Goal: Task Accomplishment & Management: Use online tool/utility

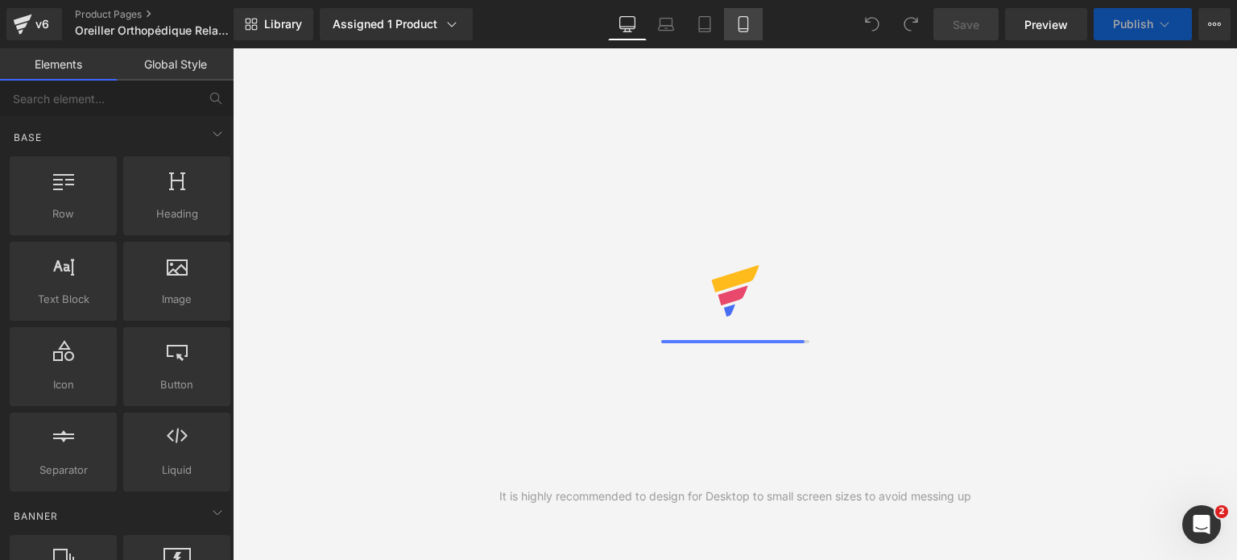
click at [742, 24] on icon at bounding box center [743, 24] width 16 height 16
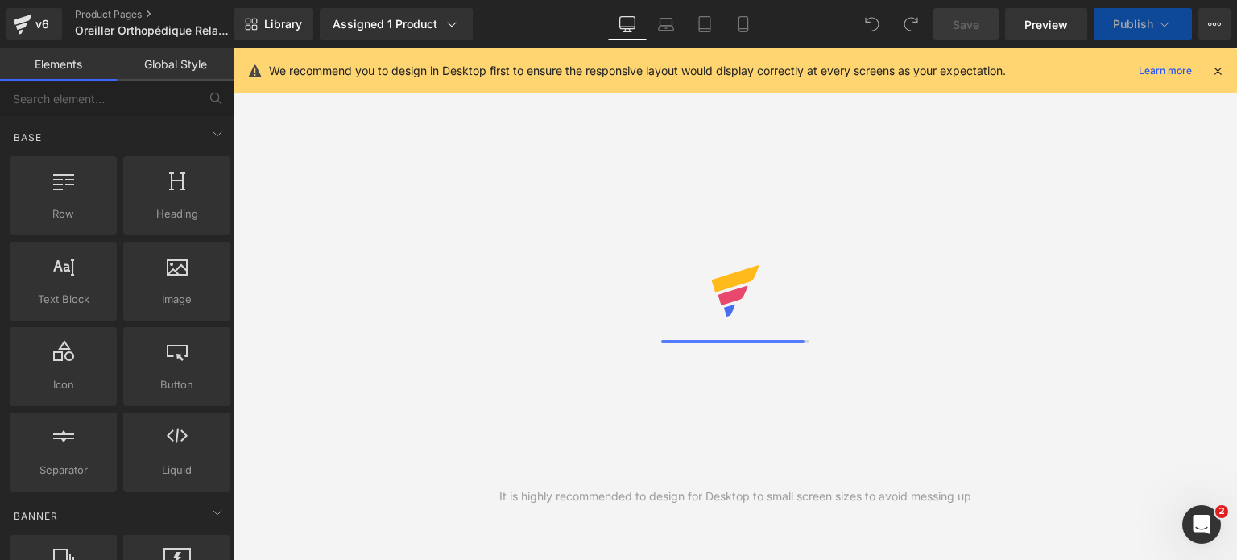
click at [1218, 73] on icon at bounding box center [1217, 71] width 14 height 14
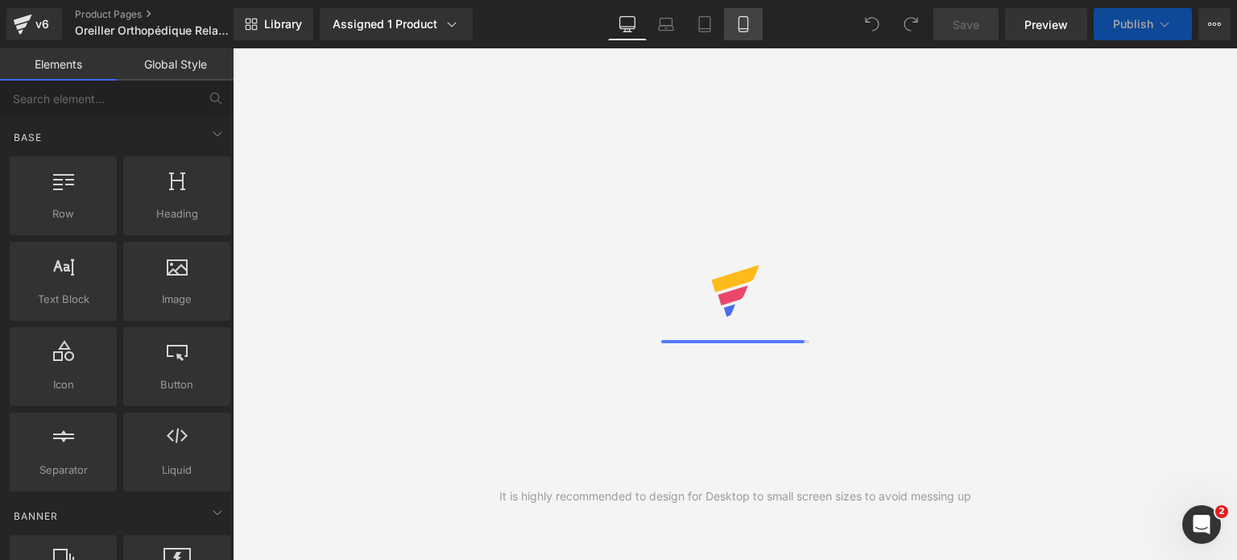
click at [746, 27] on icon at bounding box center [743, 24] width 16 height 16
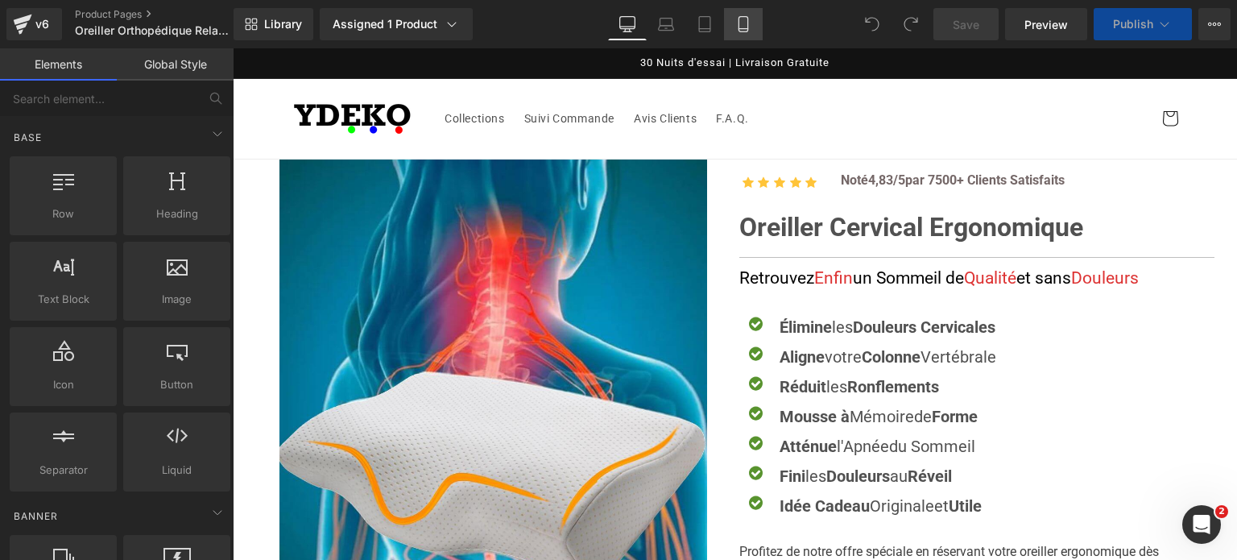
click at [746, 26] on icon at bounding box center [743, 24] width 16 height 16
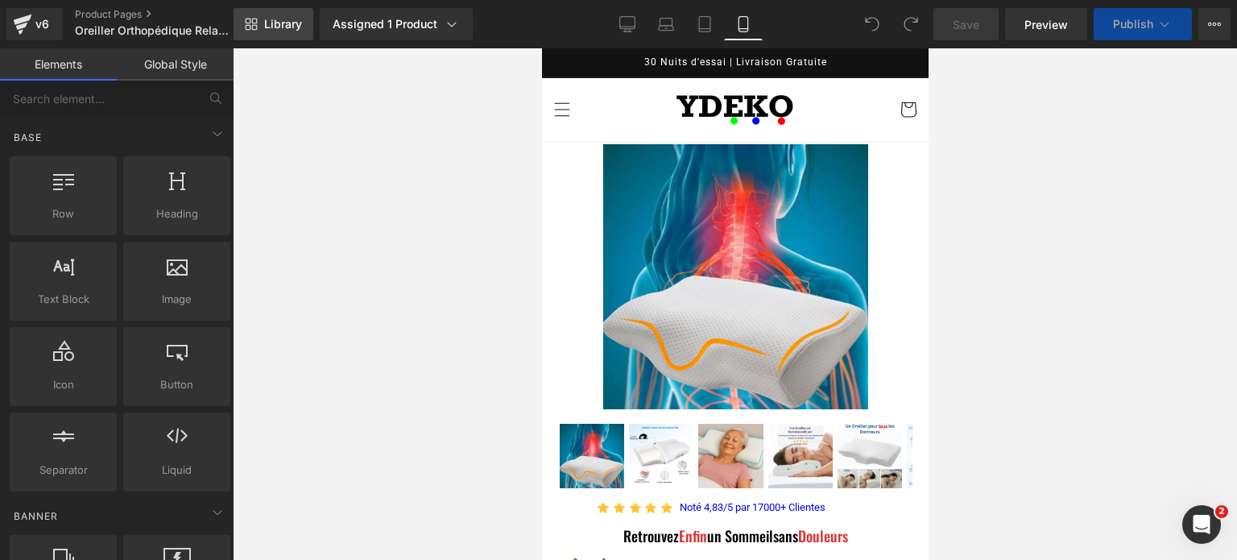
click at [273, 24] on span "Library" at bounding box center [283, 24] width 38 height 14
click at [277, 19] on span "Library" at bounding box center [283, 24] width 38 height 14
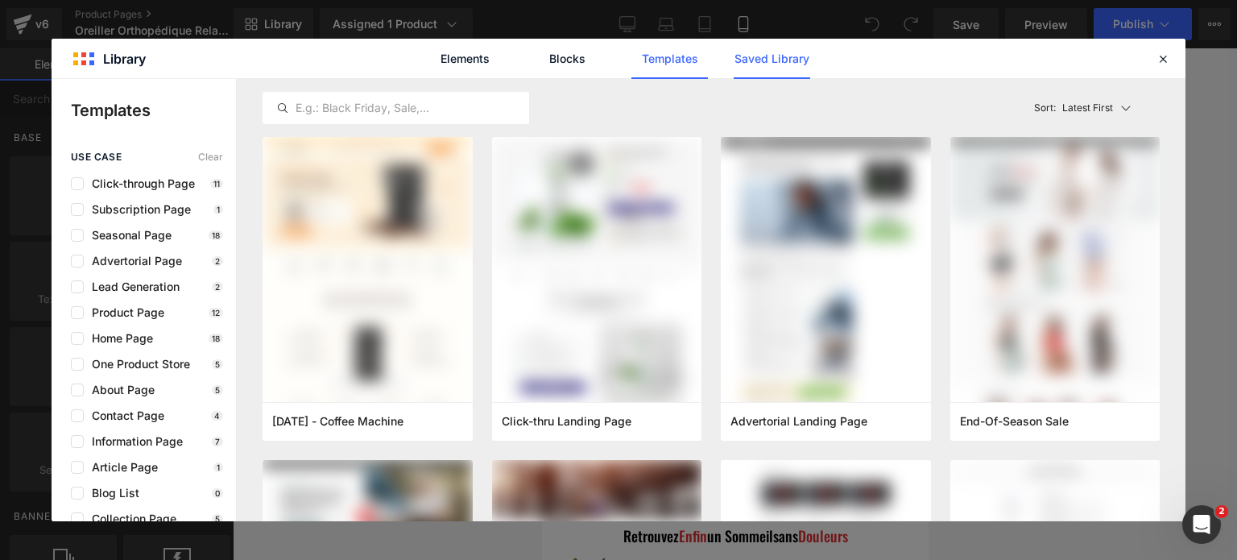
click at [770, 66] on link "Saved Library" at bounding box center [772, 59] width 77 height 40
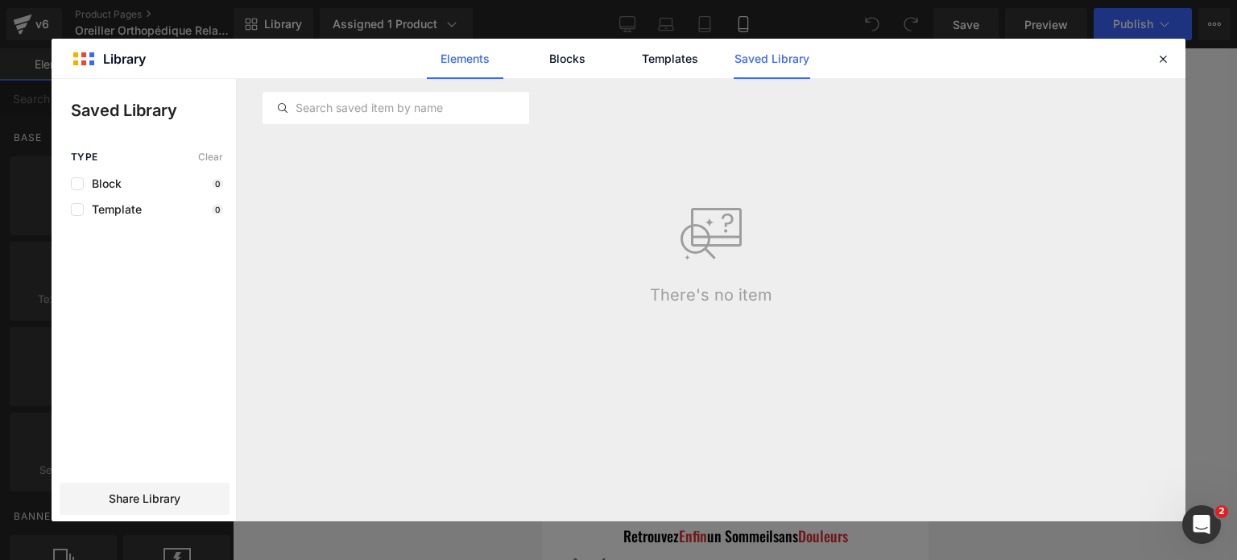
click at [483, 51] on link "Elements" at bounding box center [465, 59] width 77 height 40
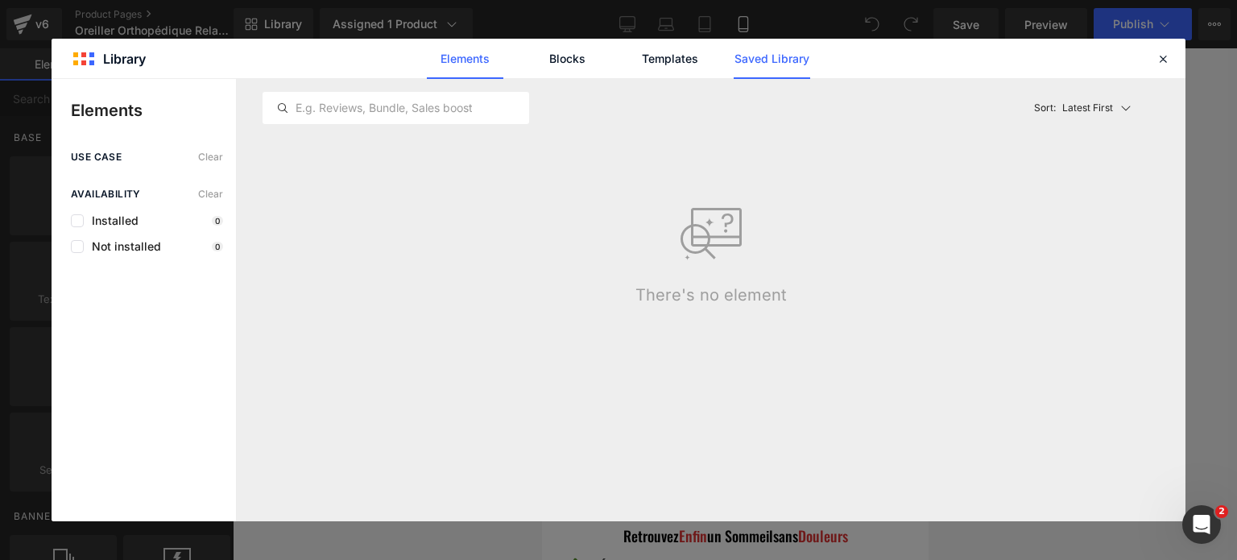
click at [755, 55] on link "Saved Library" at bounding box center [772, 59] width 77 height 40
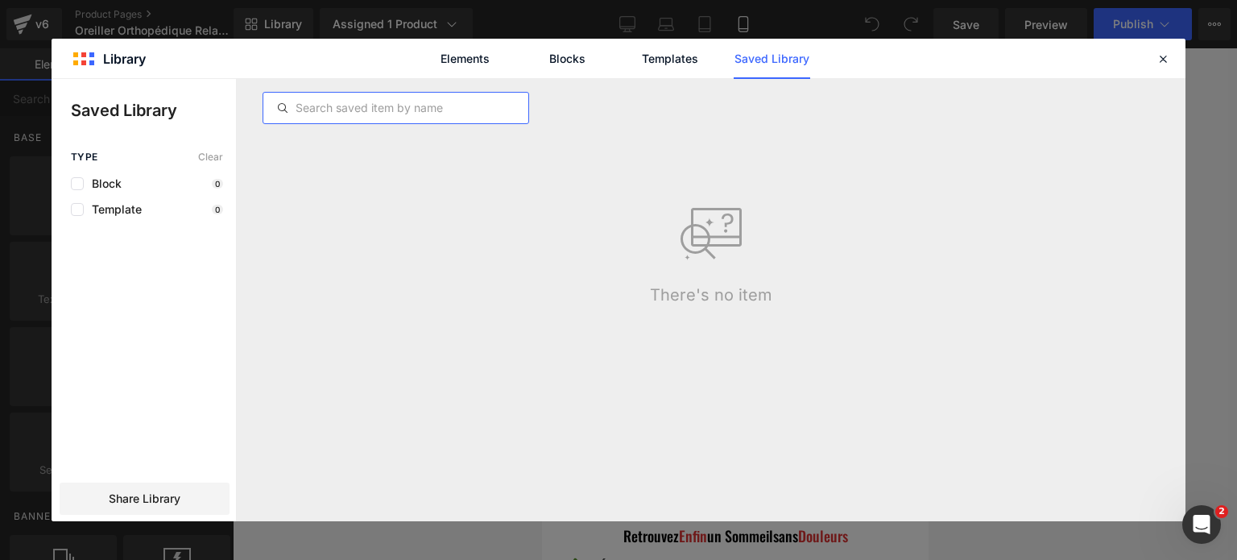
click at [461, 114] on input "text" at bounding box center [395, 107] width 265 height 19
click at [449, 109] on input "text" at bounding box center [395, 107] width 265 height 19
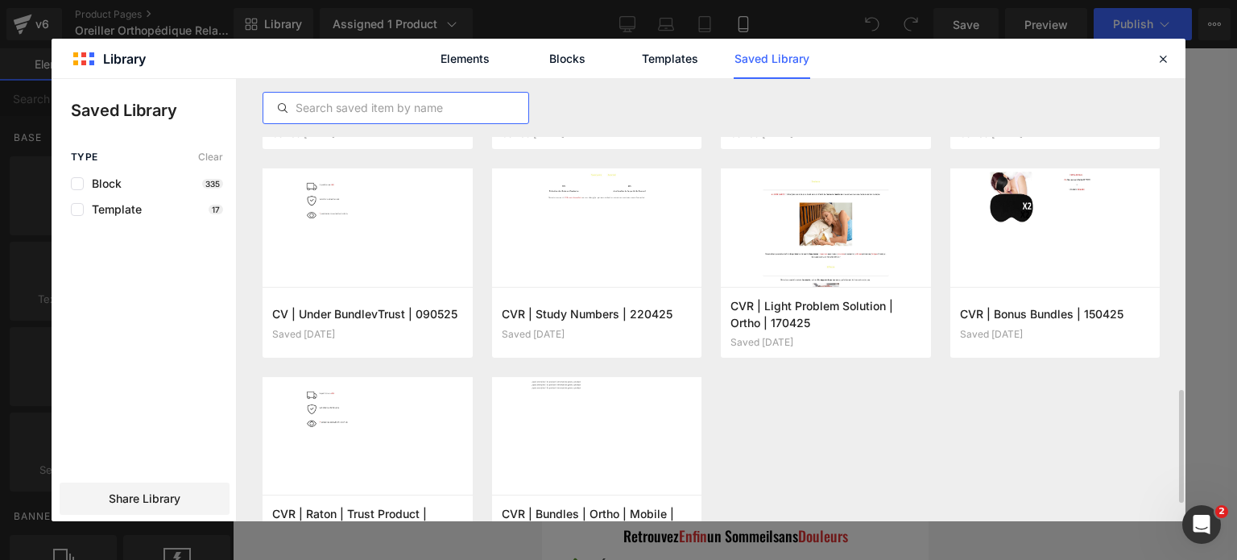
scroll to position [1289, 0]
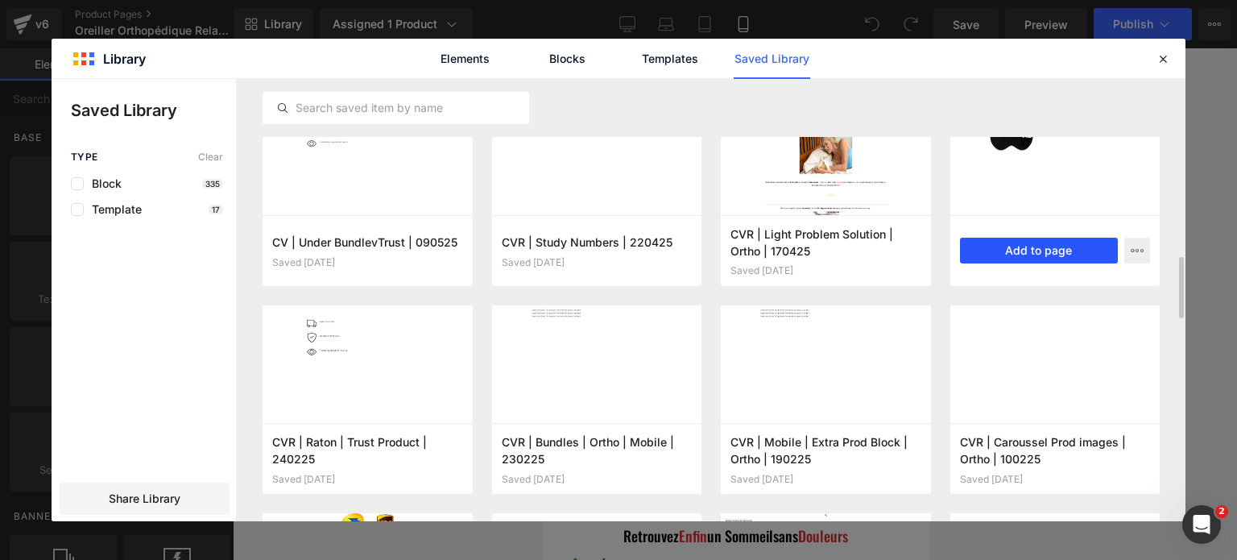
click at [1041, 247] on button "Add to page" at bounding box center [1039, 251] width 159 height 26
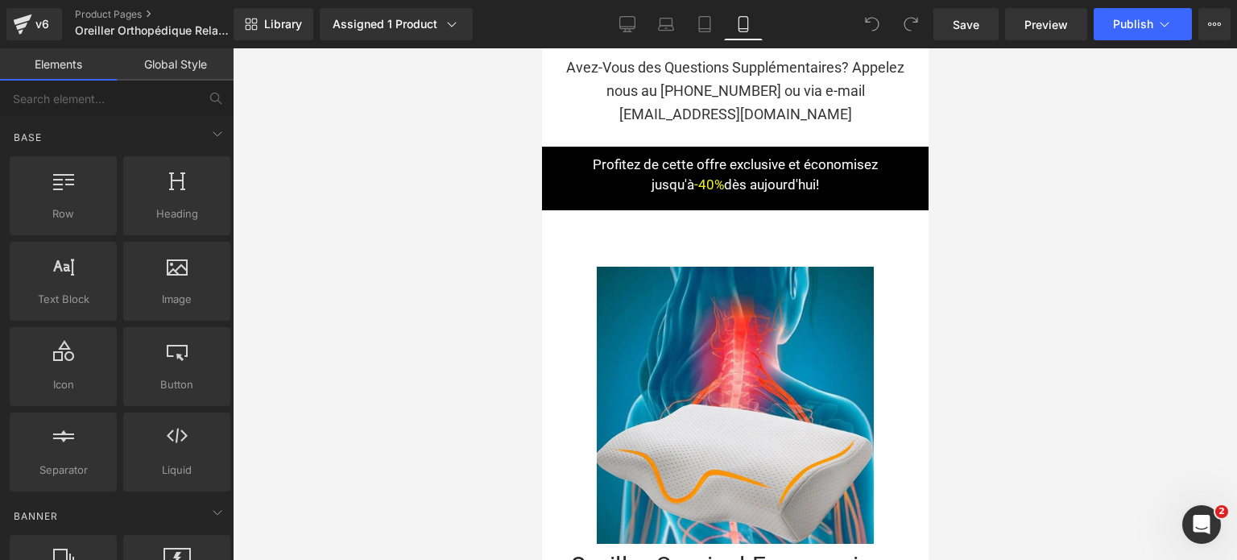
scroll to position [19866, 0]
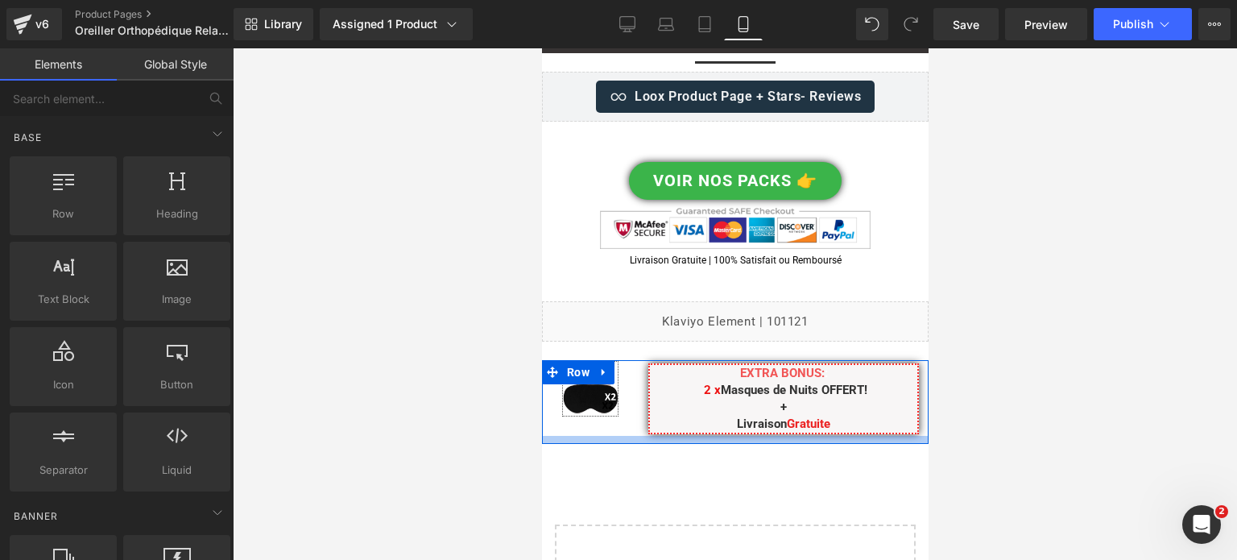
click at [598, 436] on div at bounding box center [734, 440] width 387 height 8
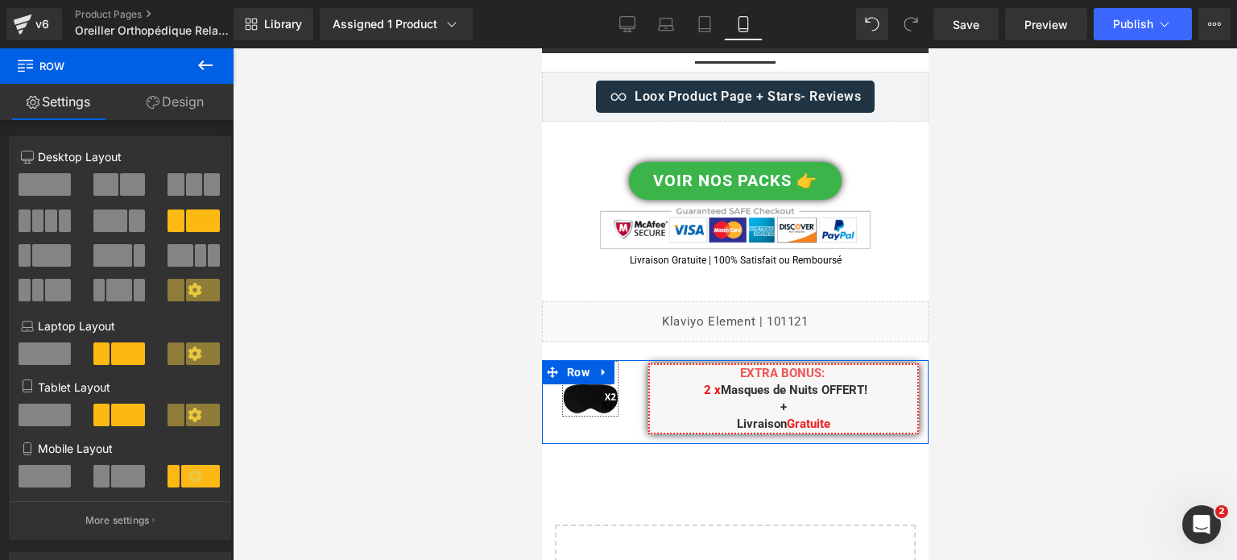
click at [184, 100] on link "Design" at bounding box center [175, 102] width 117 height 36
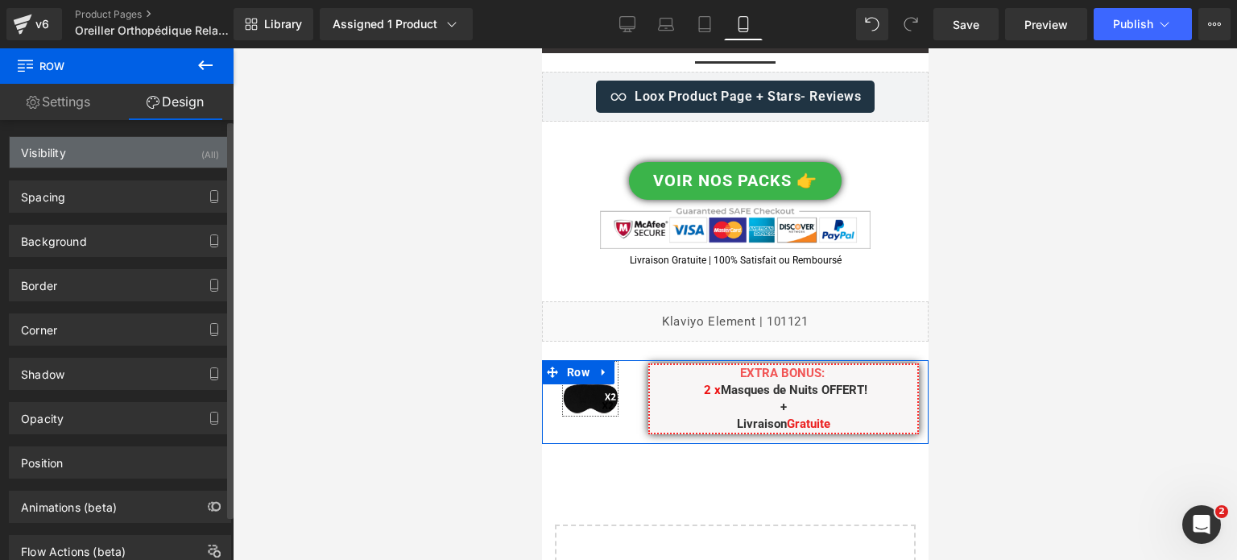
click at [159, 155] on div "Visibility (All)" at bounding box center [120, 152] width 221 height 31
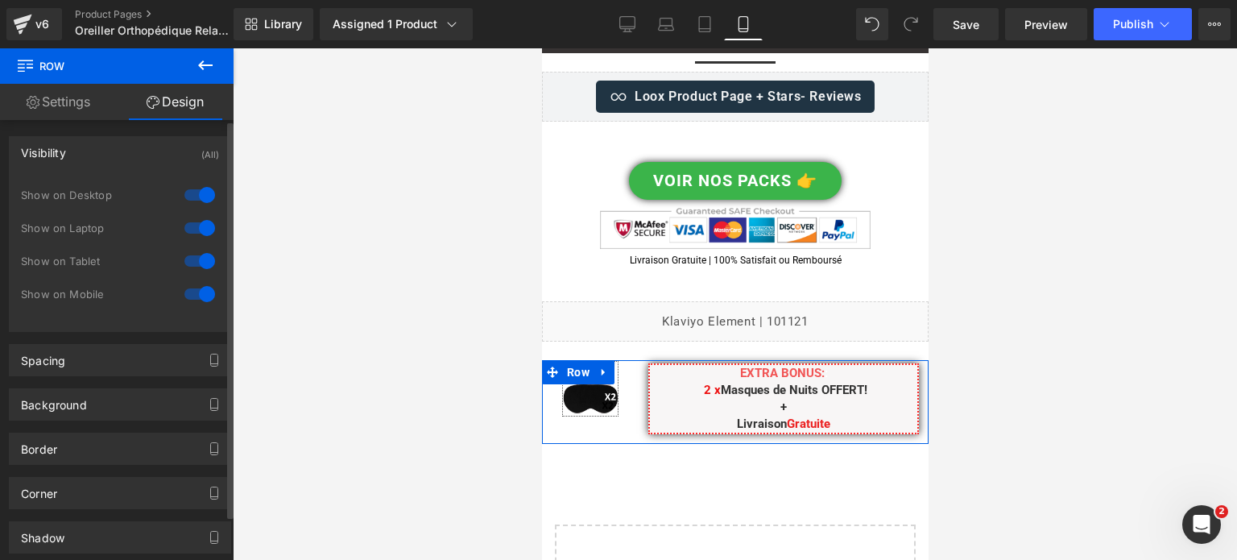
click at [196, 261] on div at bounding box center [199, 261] width 39 height 26
click at [196, 211] on div "Show on Desktop" at bounding box center [120, 203] width 198 height 33
click at [194, 228] on div at bounding box center [199, 228] width 39 height 26
click at [196, 197] on div at bounding box center [199, 195] width 39 height 26
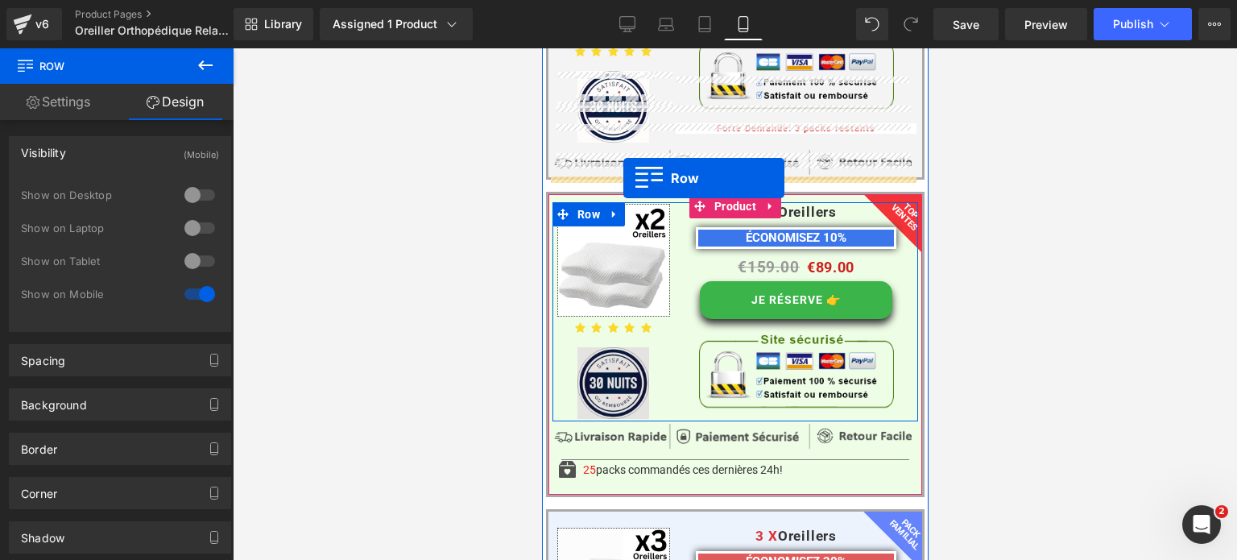
scroll to position [12167, 0]
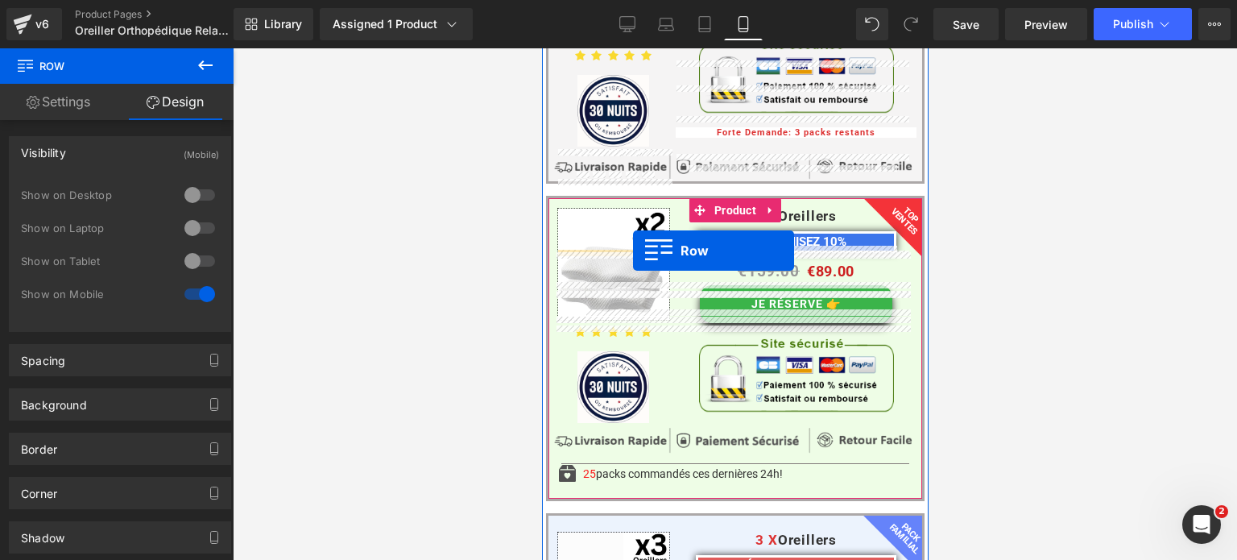
drag, startPoint x: 577, startPoint y: 136, endPoint x: 632, endPoint y: 250, distance: 127.1
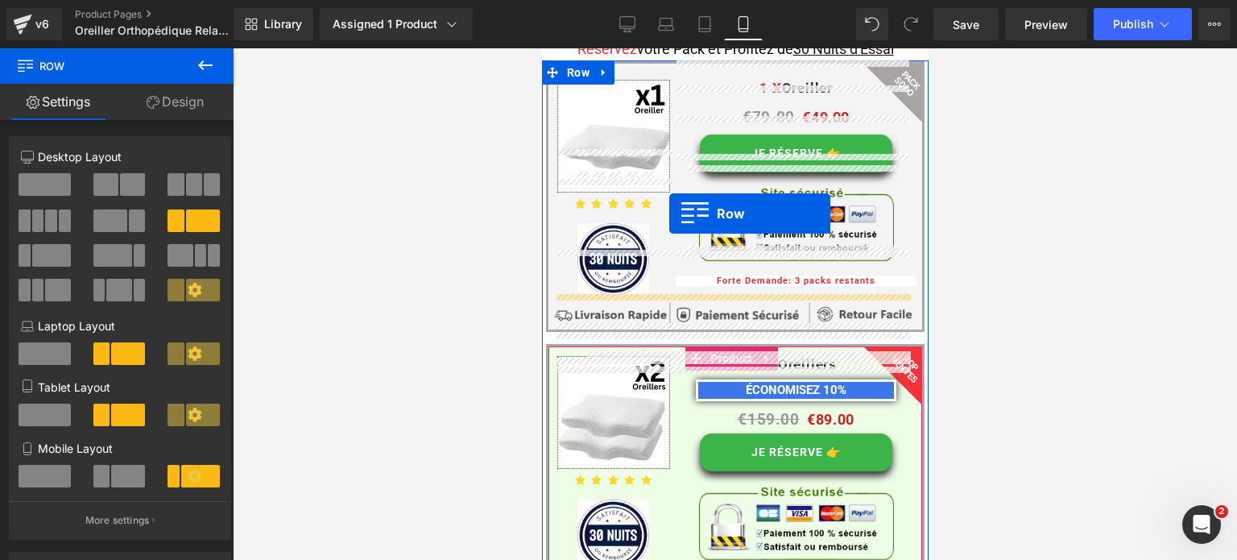
scroll to position [12006, 0]
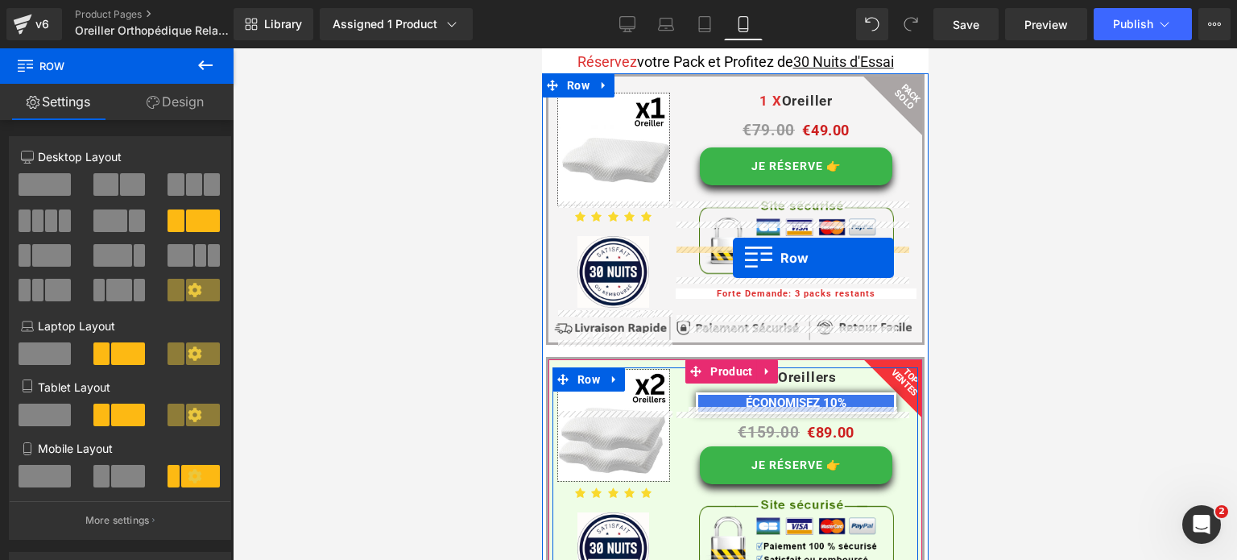
drag, startPoint x: 566, startPoint y: 261, endPoint x: 732, endPoint y: 258, distance: 165.9
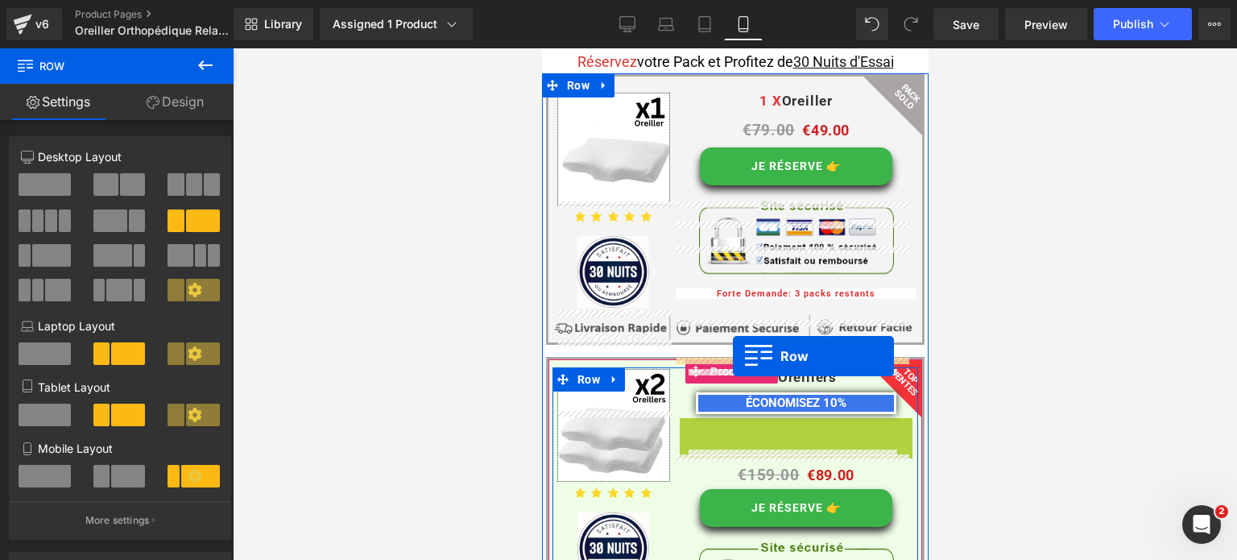
drag, startPoint x: 683, startPoint y: 260, endPoint x: 732, endPoint y: 357, distance: 108.4
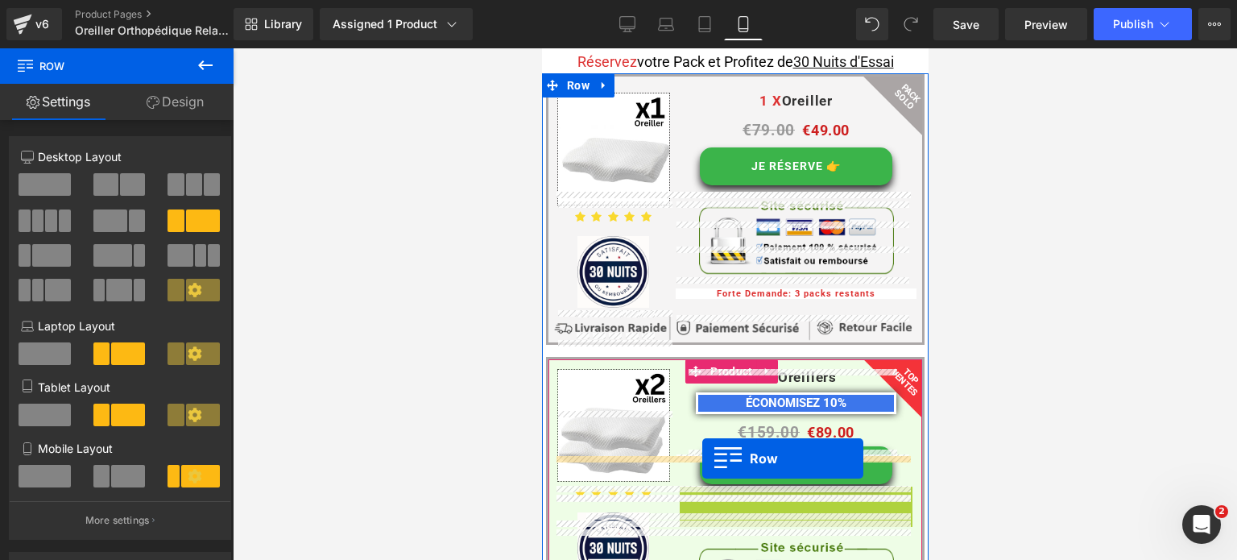
drag, startPoint x: 683, startPoint y: 322, endPoint x: 701, endPoint y: 459, distance: 138.2
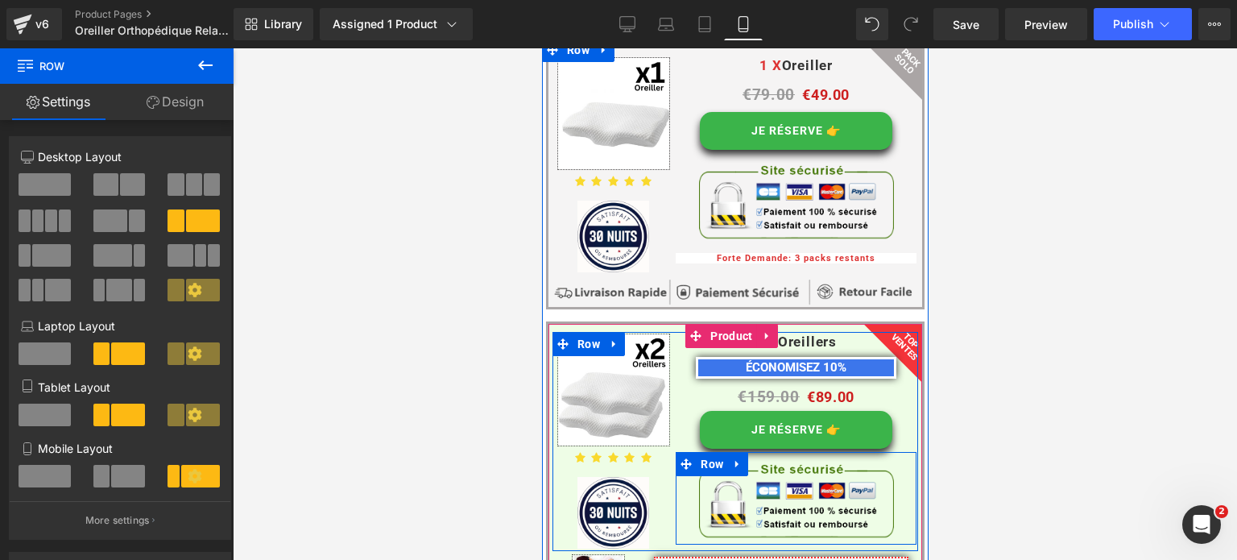
scroll to position [12086, 0]
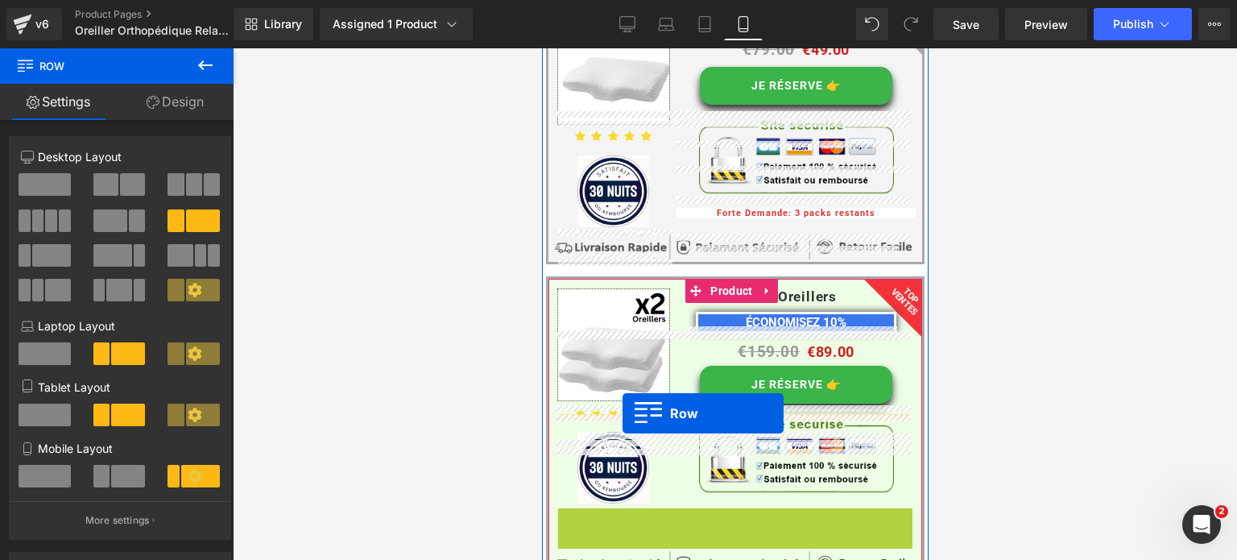
drag, startPoint x: 560, startPoint y: 345, endPoint x: 622, endPoint y: 413, distance: 91.8
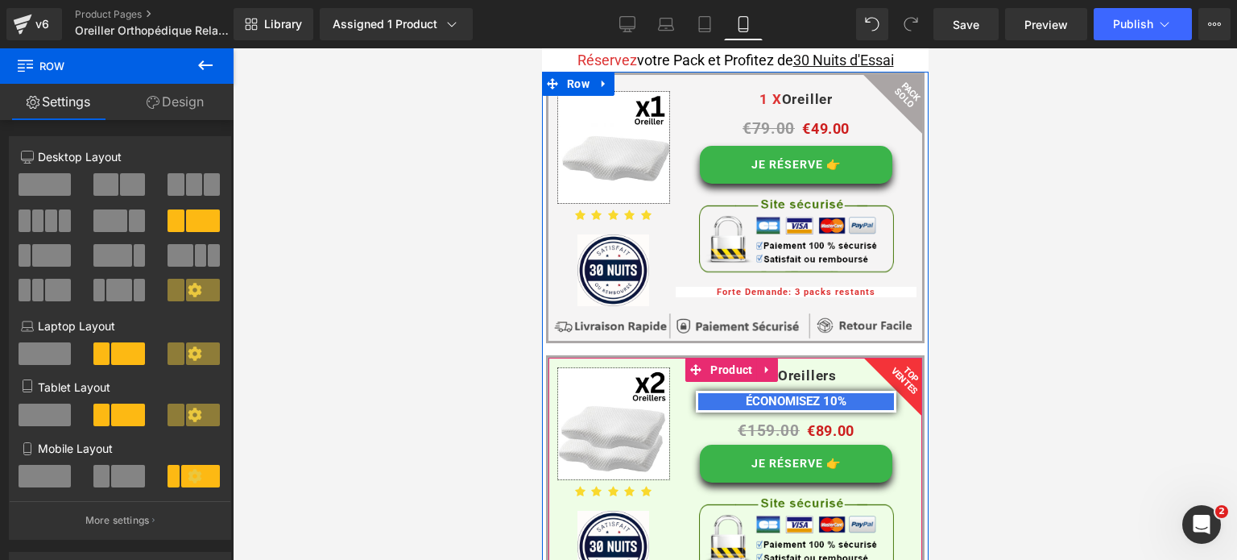
scroll to position [12006, 0]
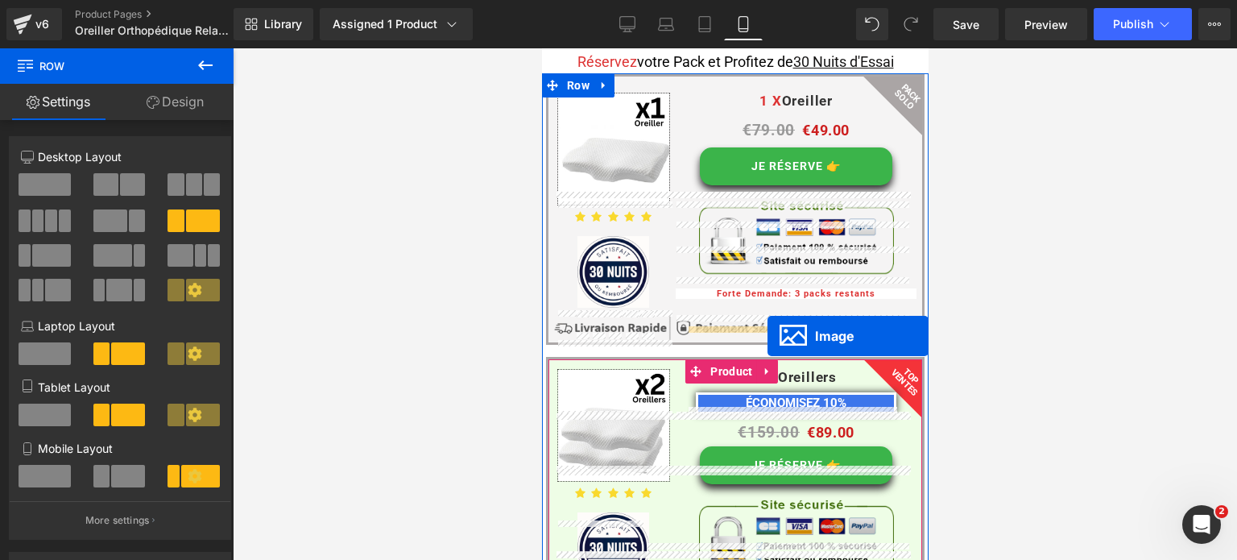
drag, startPoint x: 701, startPoint y: 428, endPoint x: 767, endPoint y: 336, distance: 113.1
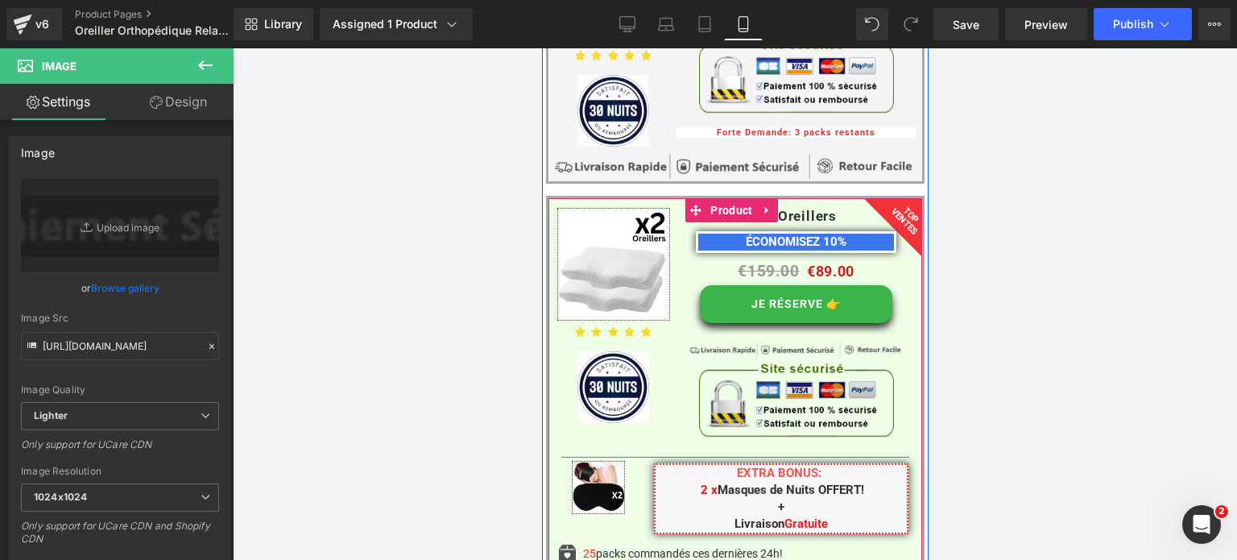
scroll to position [12167, 0]
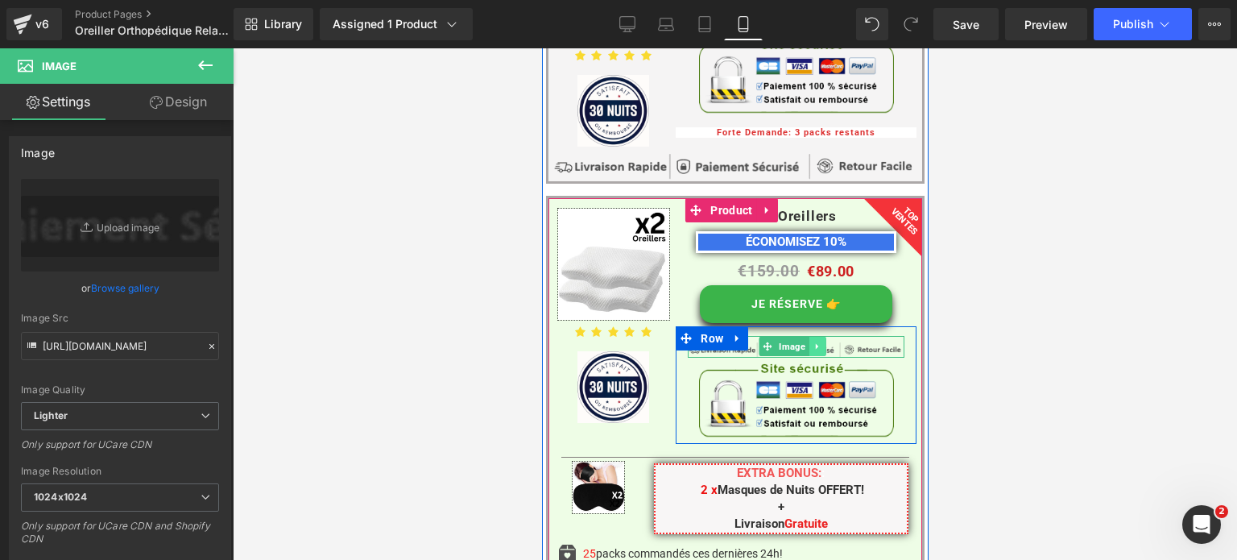
click at [814, 344] on icon at bounding box center [815, 347] width 2 height 6
click at [822, 342] on icon at bounding box center [825, 346] width 9 height 9
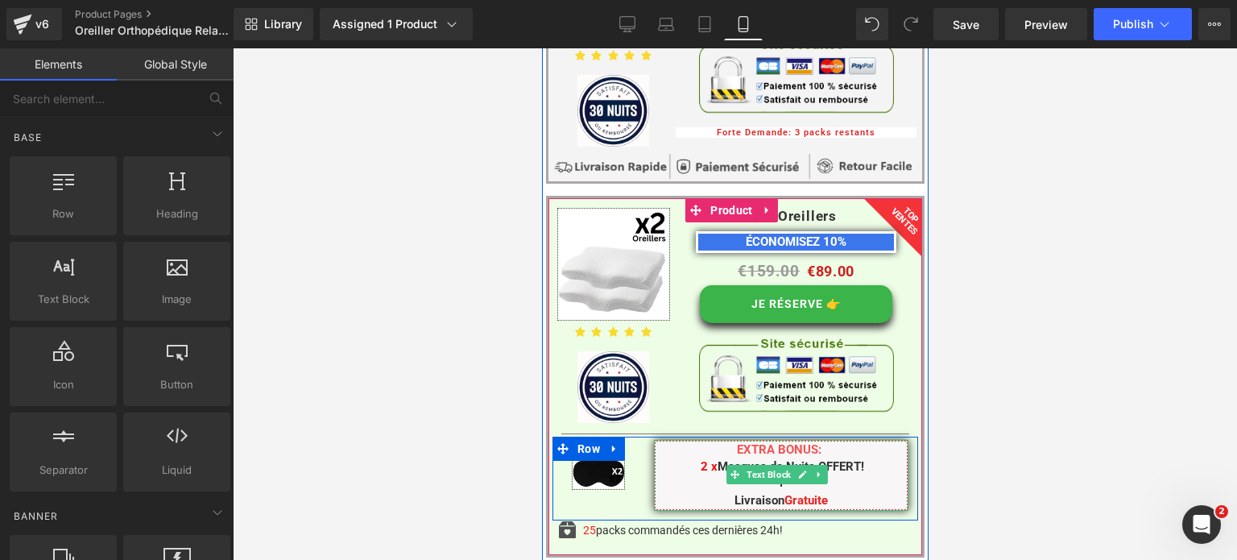
click at [676, 475] on p "+" at bounding box center [781, 483] width 252 height 17
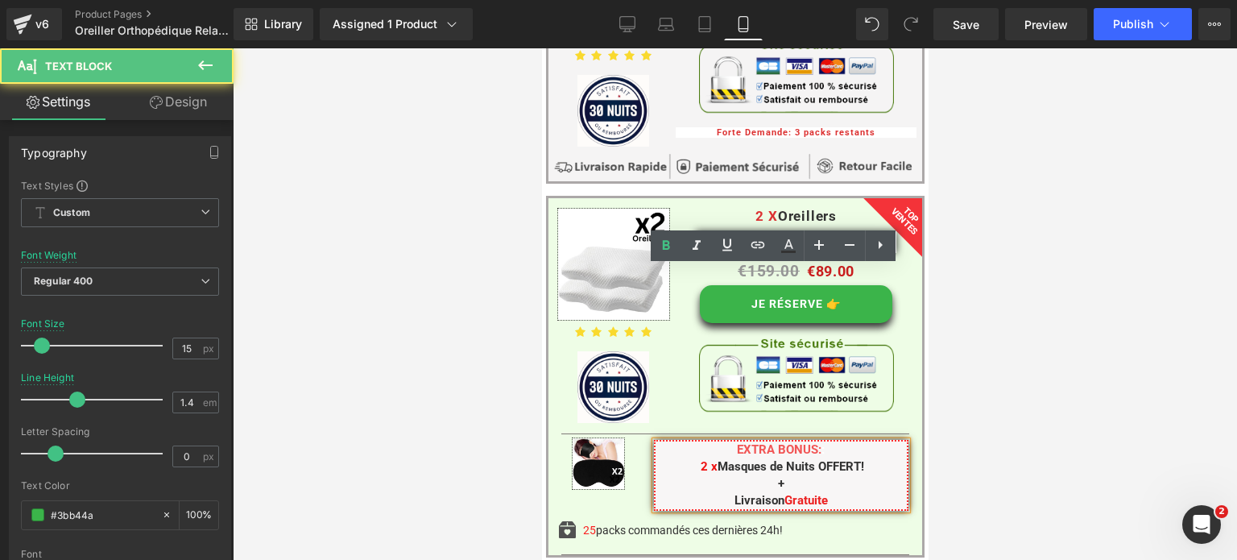
click at [750, 442] on span "EXTRA BONUS:" at bounding box center [778, 449] width 85 height 14
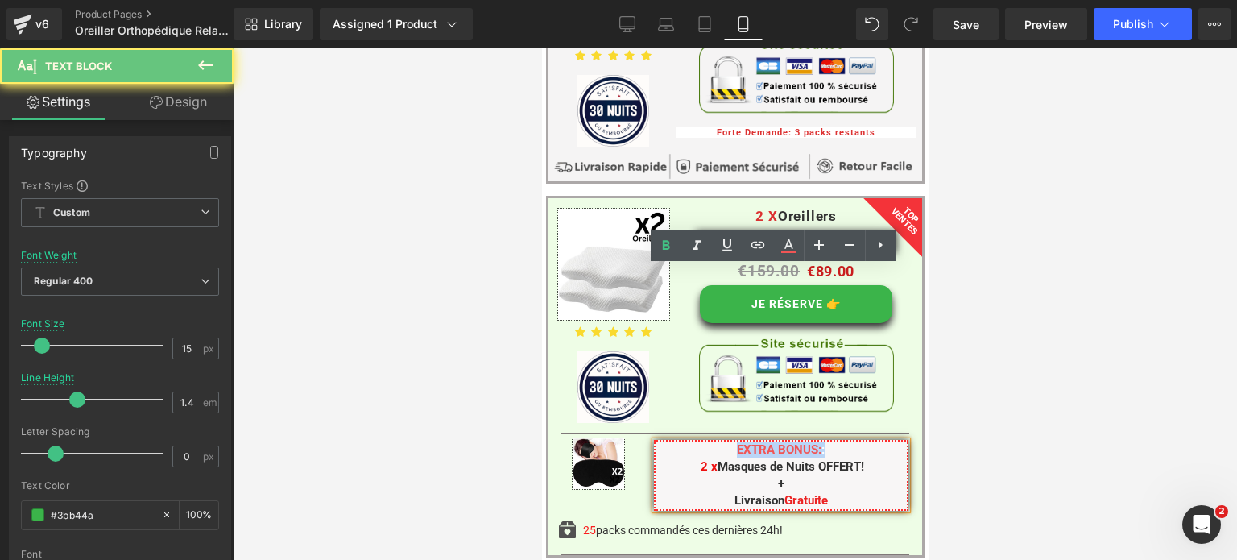
click at [750, 442] on span "EXTRA BONUS:" at bounding box center [778, 449] width 85 height 14
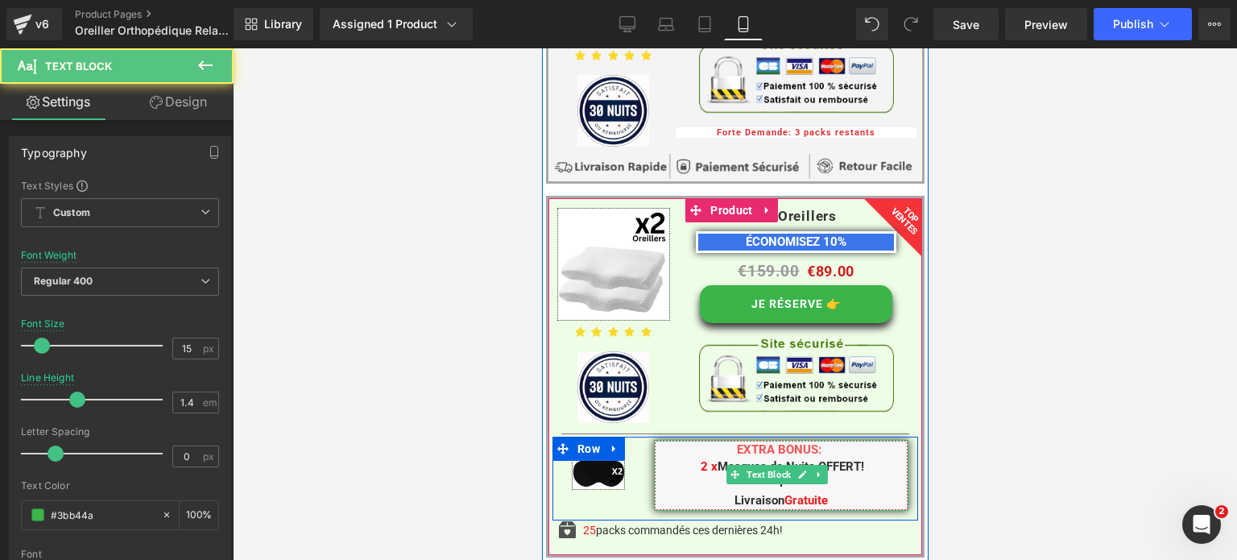
click at [672, 475] on p "+" at bounding box center [781, 483] width 252 height 17
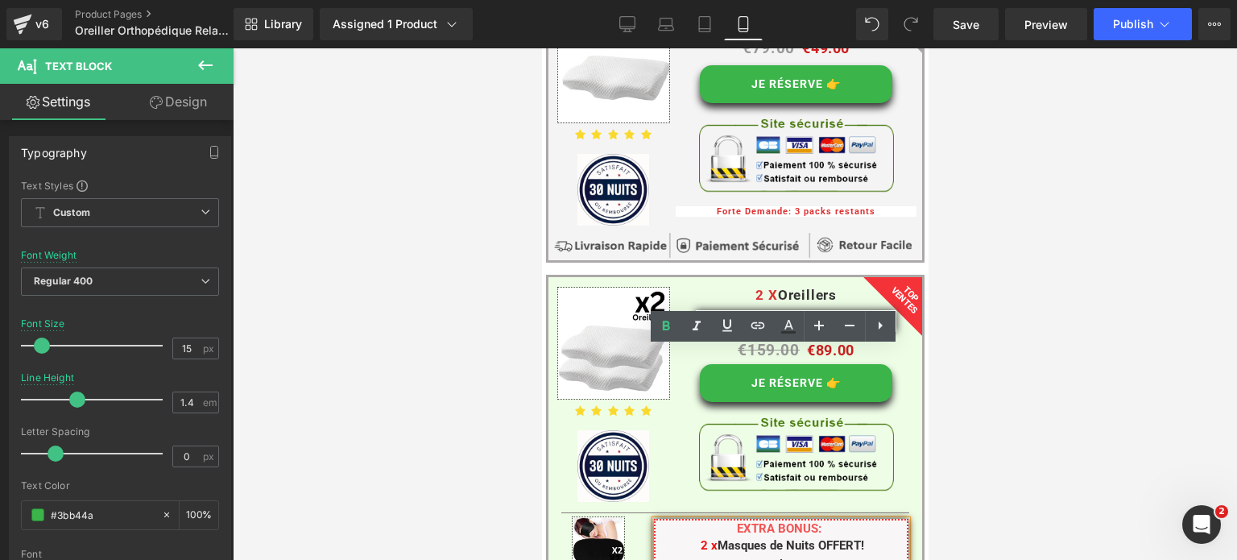
scroll to position [12086, 0]
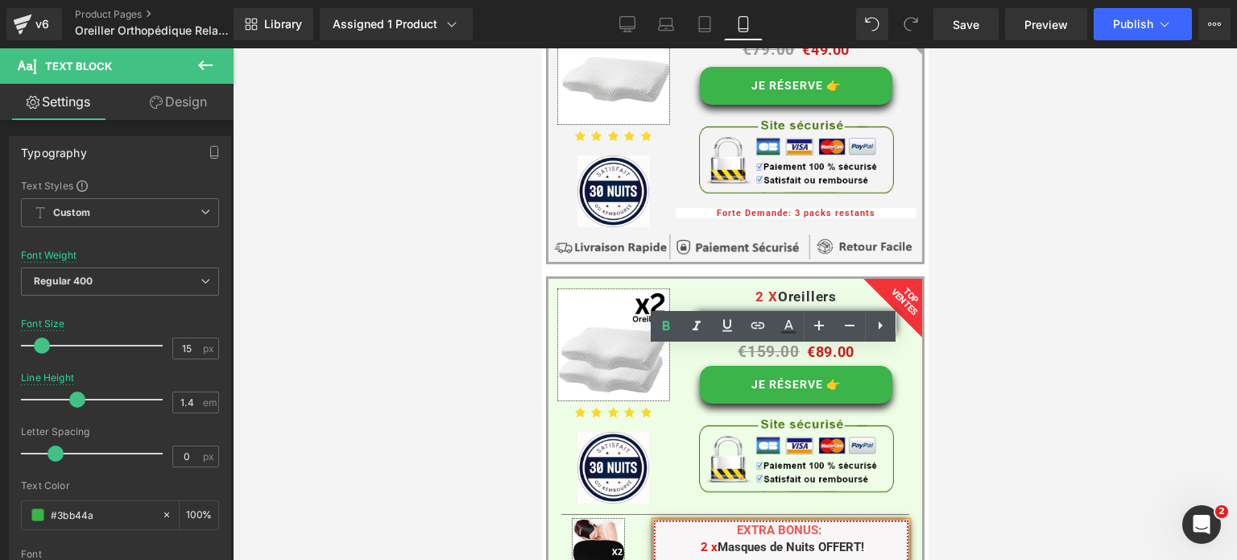
click at [985, 323] on div at bounding box center [735, 303] width 1004 height 511
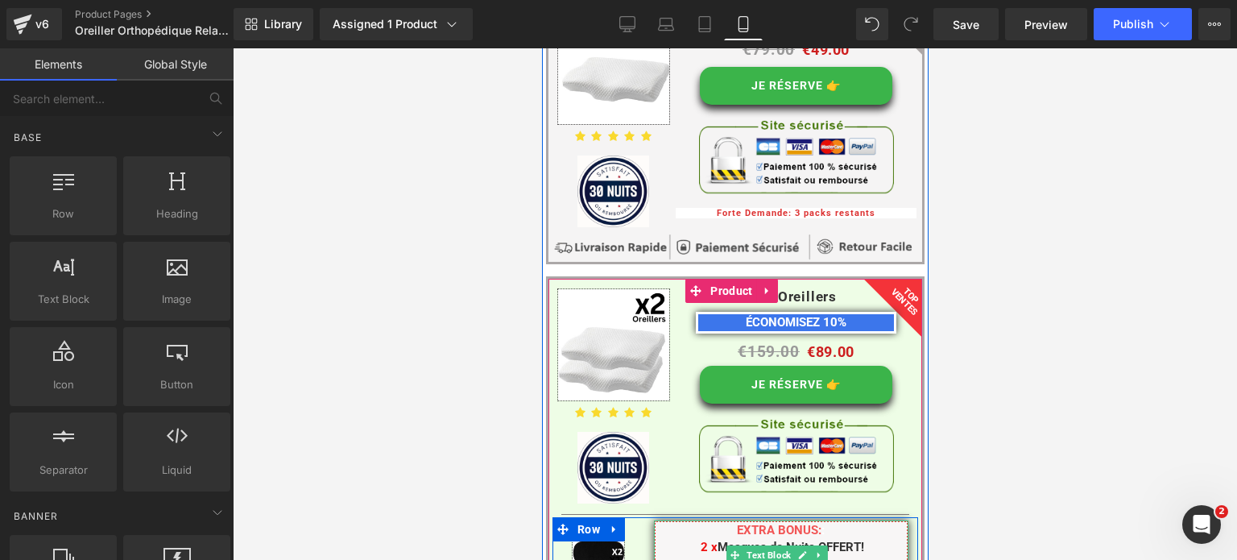
drag, startPoint x: 680, startPoint y: 391, endPoint x: 682, endPoint y: 375, distance: 15.5
click at [679, 556] on p "+" at bounding box center [781, 564] width 252 height 17
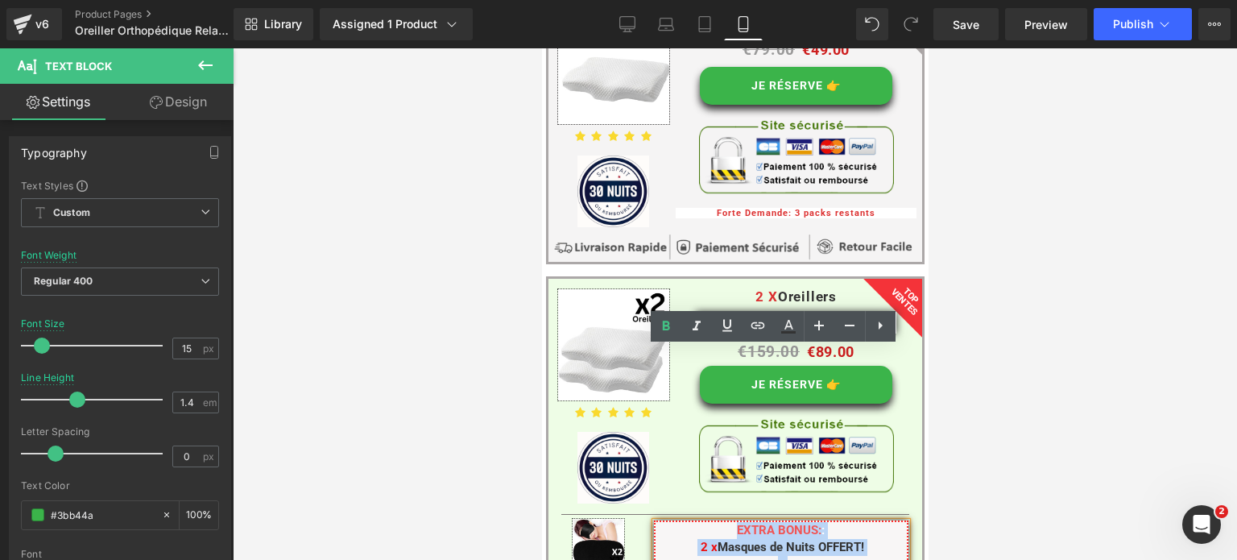
drag, startPoint x: 714, startPoint y: 362, endPoint x: 871, endPoint y: 427, distance: 170.5
click at [871, 517] on div "Image EXTRA BONUS: : 2 x Masques de Nuits OFFERT! + Livraison Gratuite Text Blo…" at bounding box center [735, 559] width 366 height 84
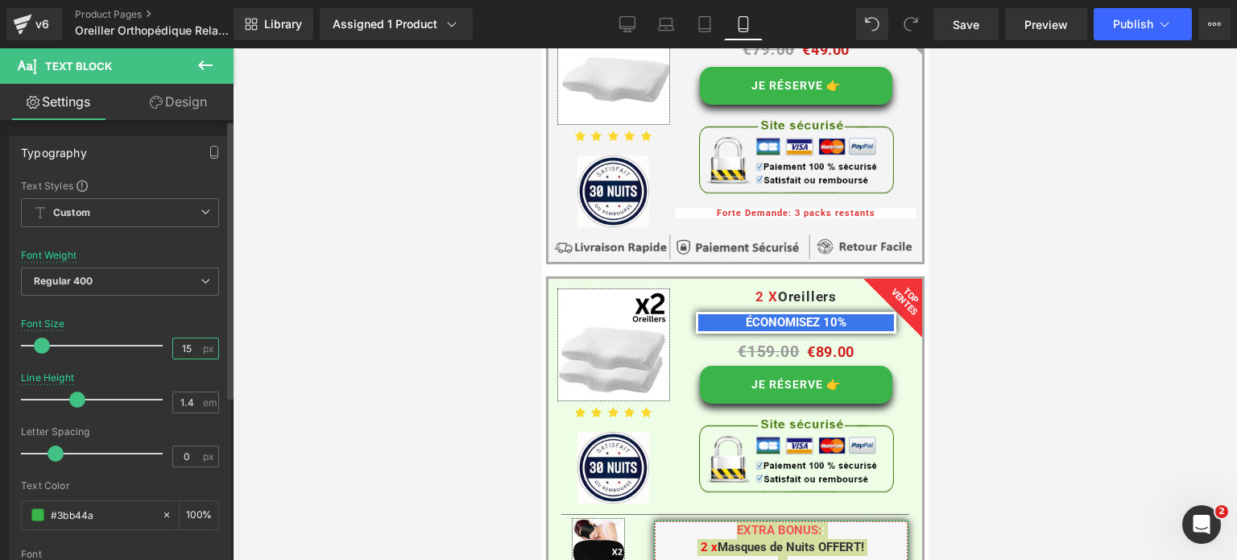
click at [190, 349] on input "15" at bounding box center [187, 348] width 28 height 20
type input "14"
click at [184, 402] on input "1.4" at bounding box center [187, 402] width 28 height 20
type input "1.2"
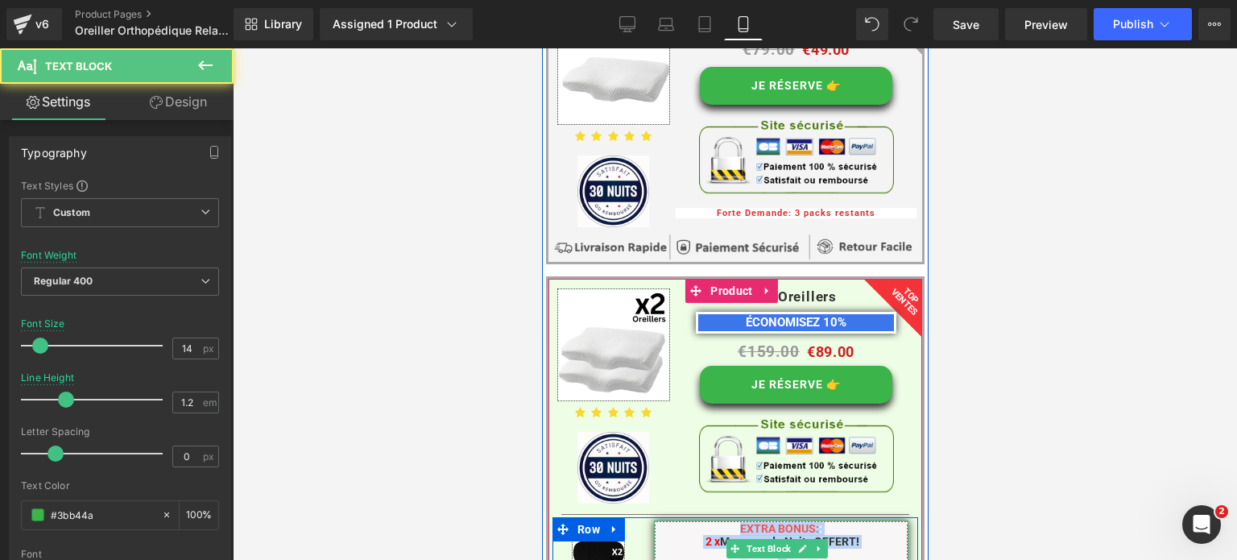
click at [751, 548] on p "+" at bounding box center [781, 555] width 252 height 14
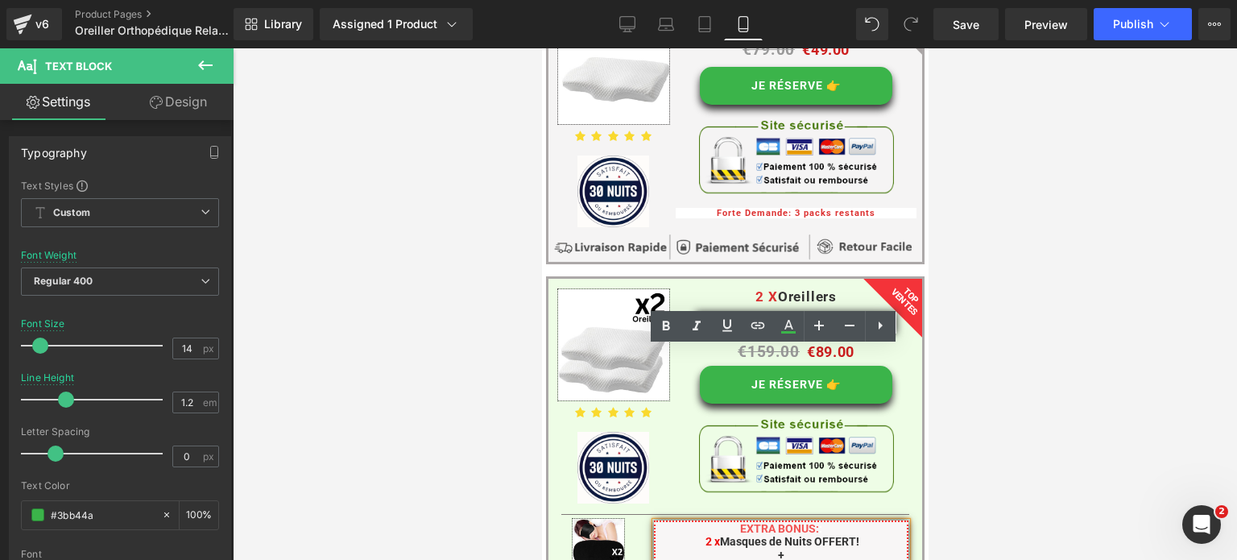
click at [858, 535] on p "2 x Masques de Nuits OFFERT!" at bounding box center [781, 542] width 252 height 14
click at [725, 559] on p "Livraison Gratuite" at bounding box center [781, 569] width 252 height 14
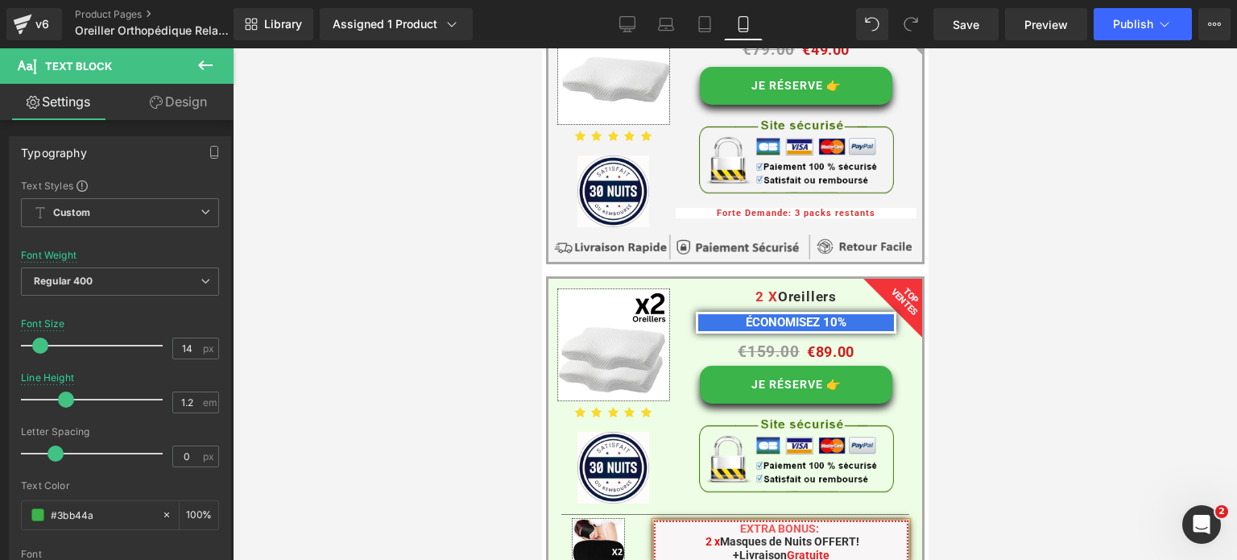
click at [719, 548] on p "+ Livraison Gratuite" at bounding box center [781, 555] width 252 height 14
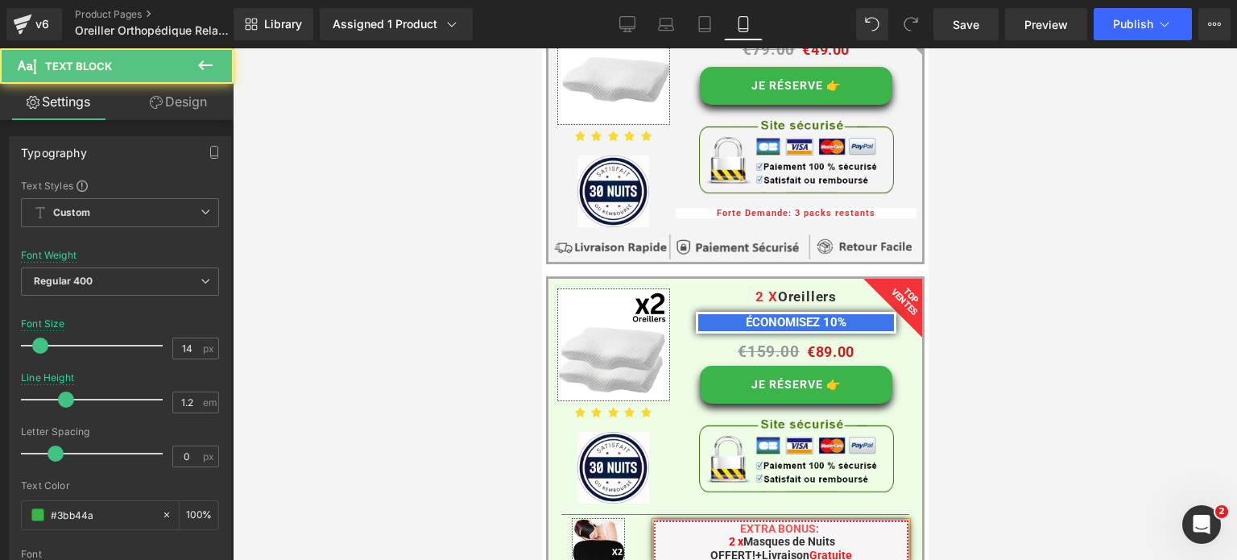
click at [729, 522] on p "EXTRA BONUS: :" at bounding box center [781, 529] width 252 height 14
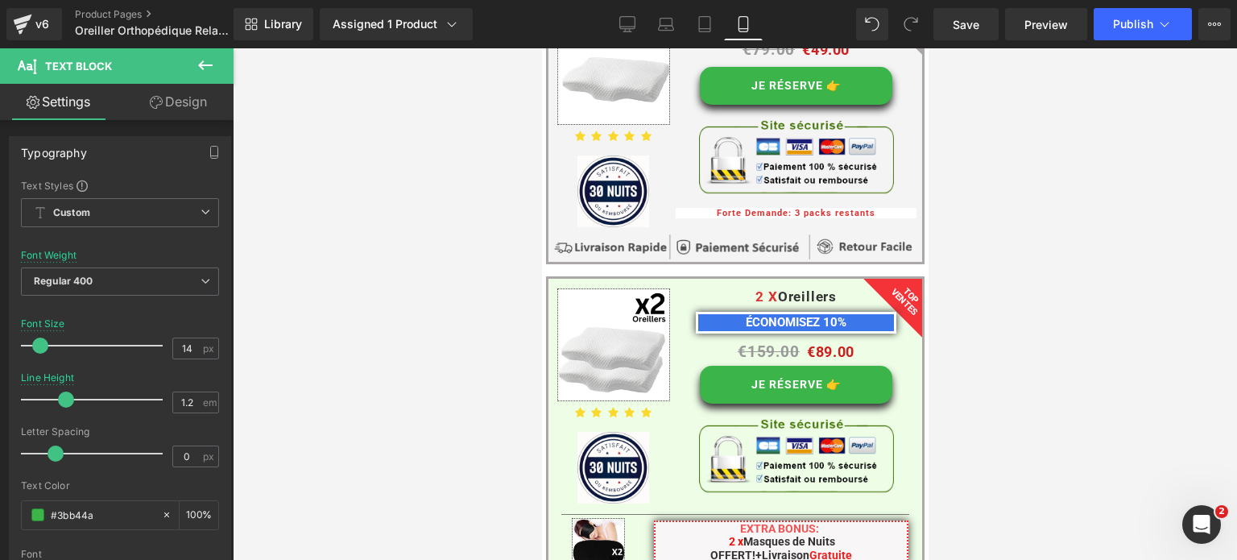
click at [1008, 412] on div at bounding box center [735, 303] width 1004 height 511
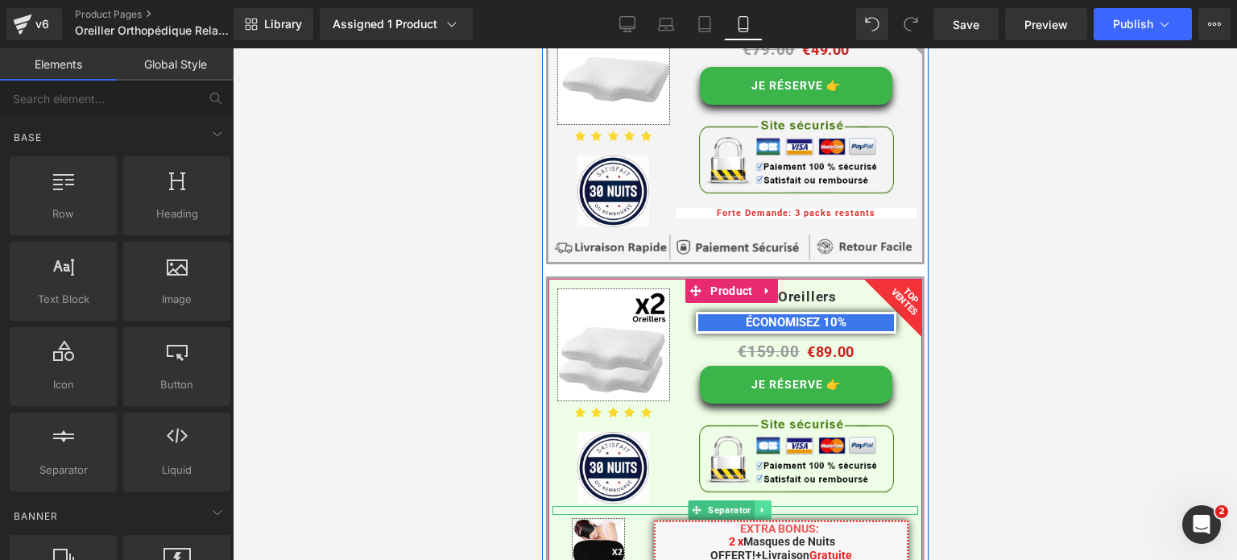
click at [763, 505] on icon at bounding box center [761, 510] width 9 height 10
click at [759, 500] on link at bounding box center [753, 509] width 17 height 19
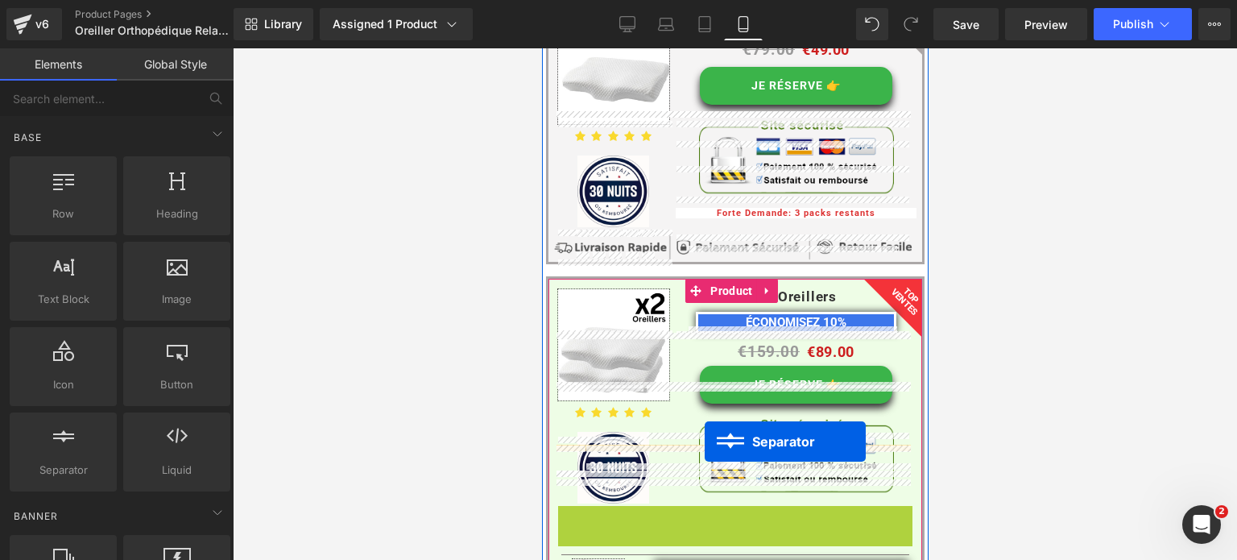
drag, startPoint x: 678, startPoint y: 336, endPoint x: 704, endPoint y: 441, distance: 108.6
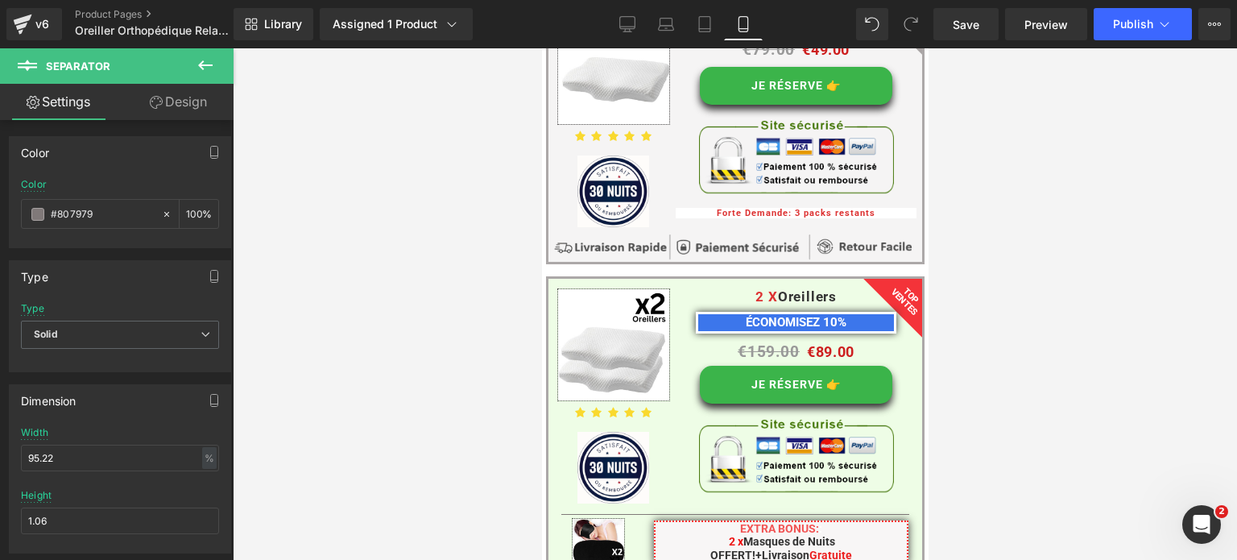
click at [1008, 343] on div at bounding box center [735, 303] width 1004 height 511
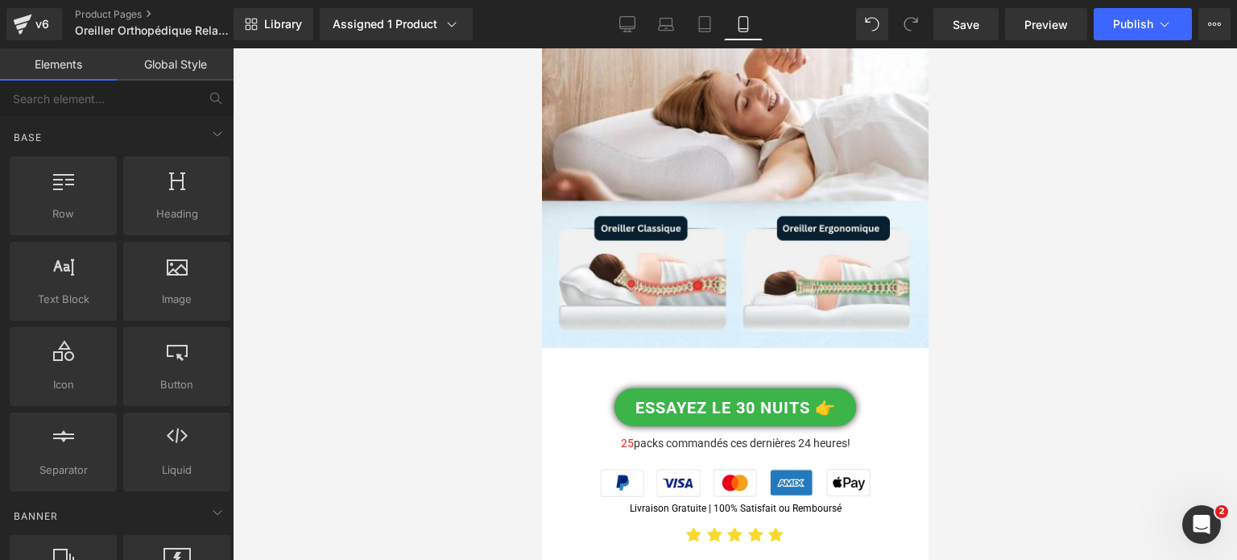
scroll to position [10476, 0]
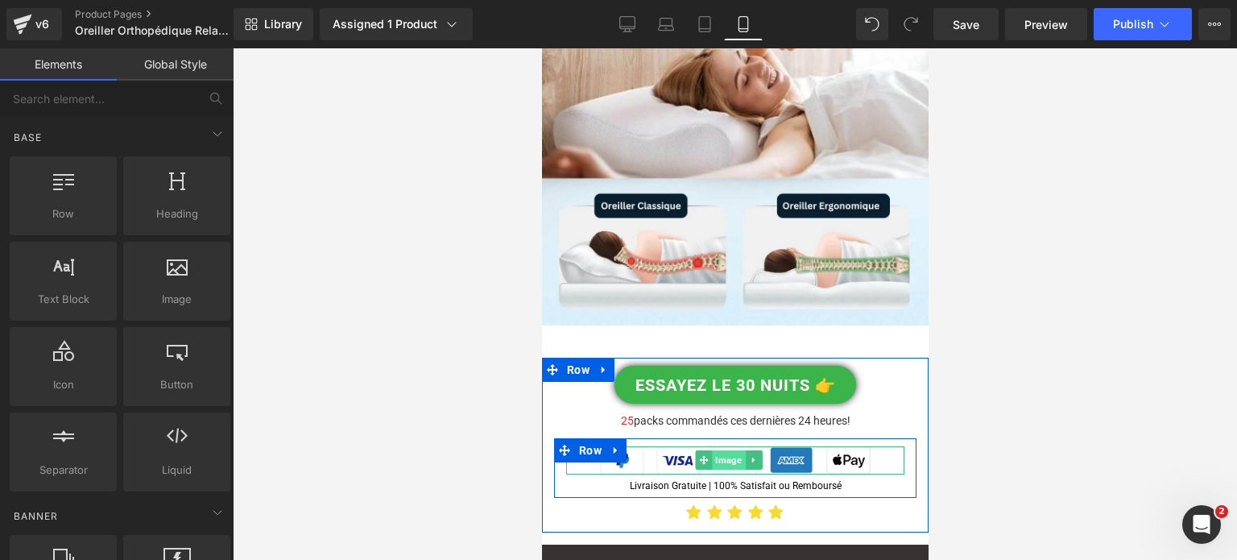
click at [734, 450] on span "Image" at bounding box center [728, 459] width 33 height 19
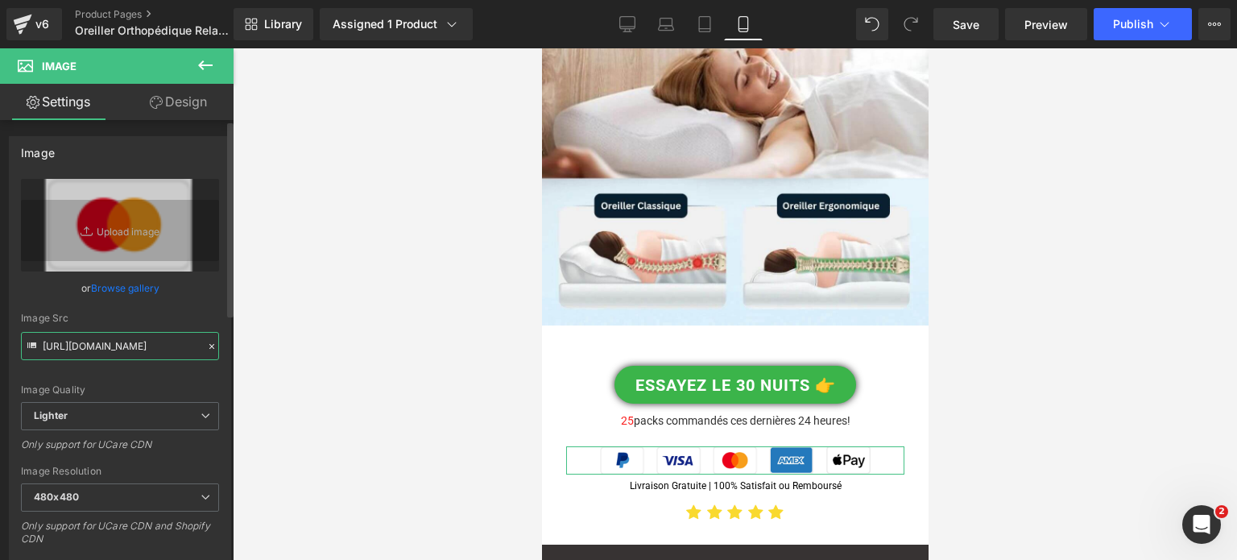
click at [122, 347] on input "[URL][DOMAIN_NAME]" at bounding box center [120, 346] width 198 height 28
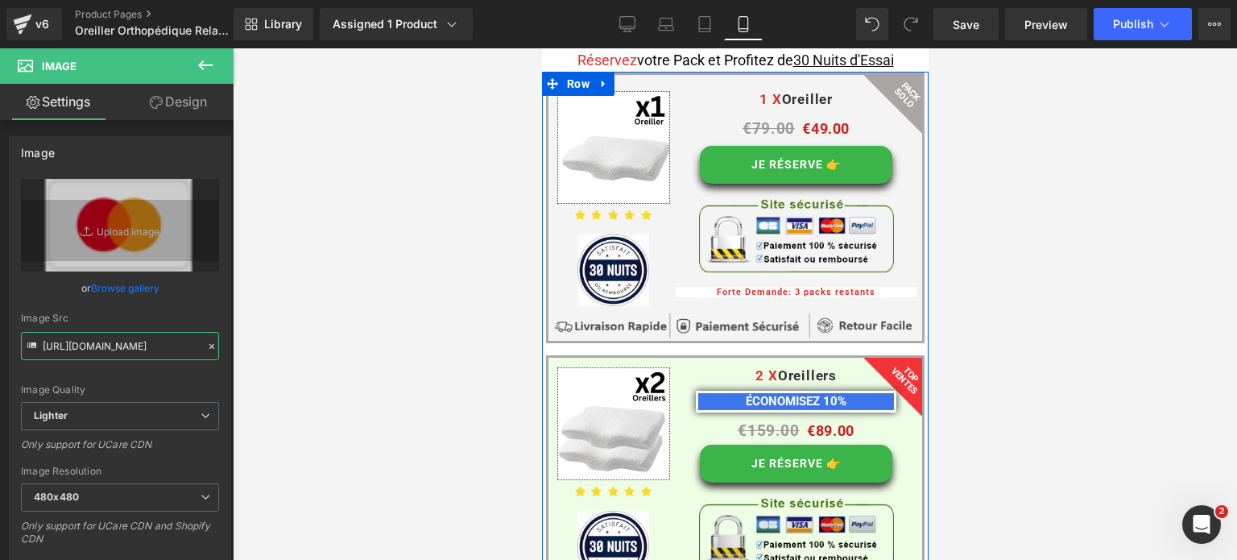
scroll to position [12006, 0]
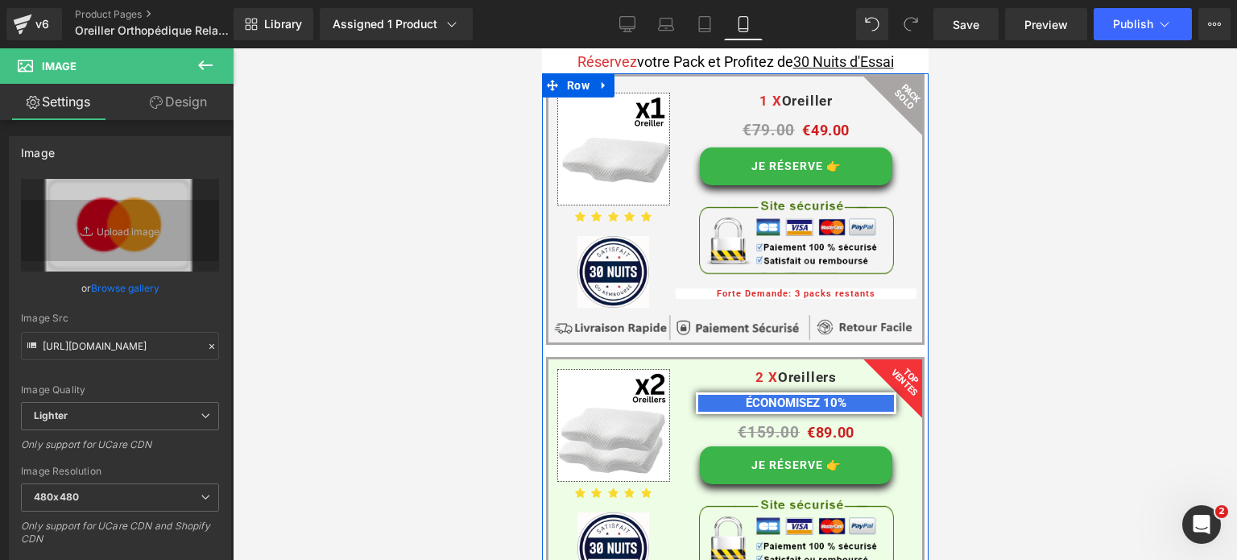
click at [775, 499] on div "Image" at bounding box center [795, 536] width 217 height 75
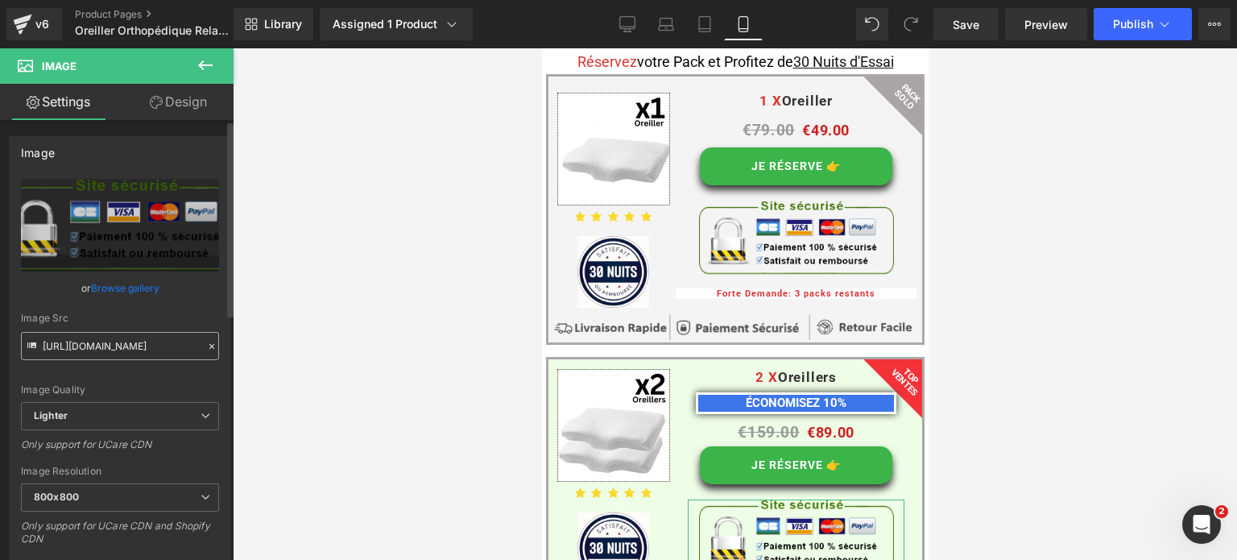
click at [147, 344] on input "[URL][DOMAIN_NAME]" at bounding box center [120, 346] width 198 height 28
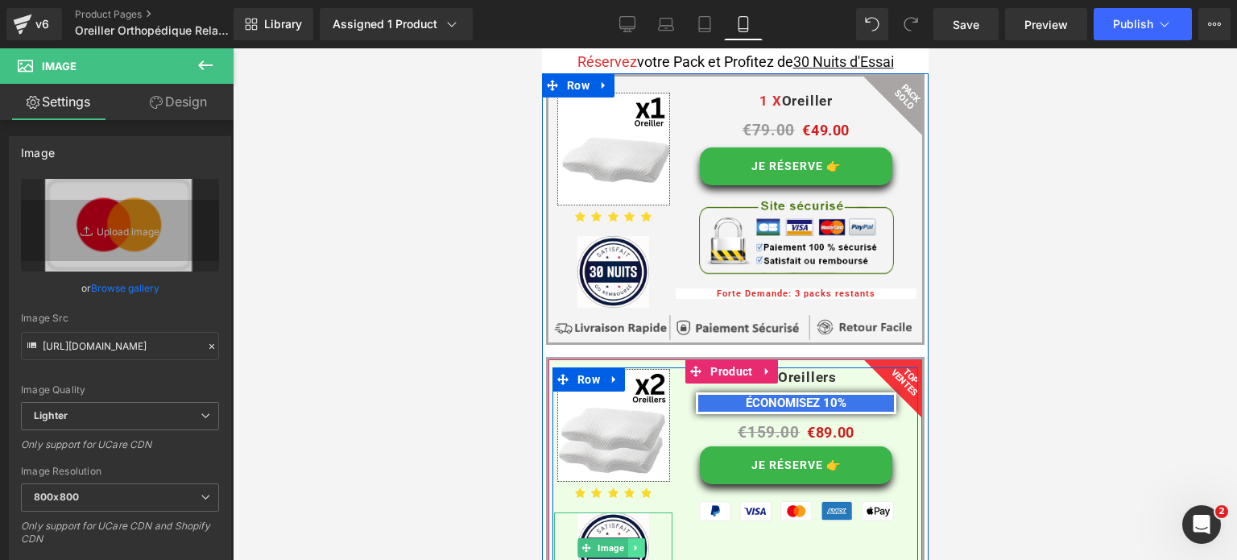
type input "[URL][DOMAIN_NAME]"
click at [631, 543] on icon at bounding box center [635, 548] width 9 height 10
click at [639, 544] on icon at bounding box center [643, 548] width 9 height 9
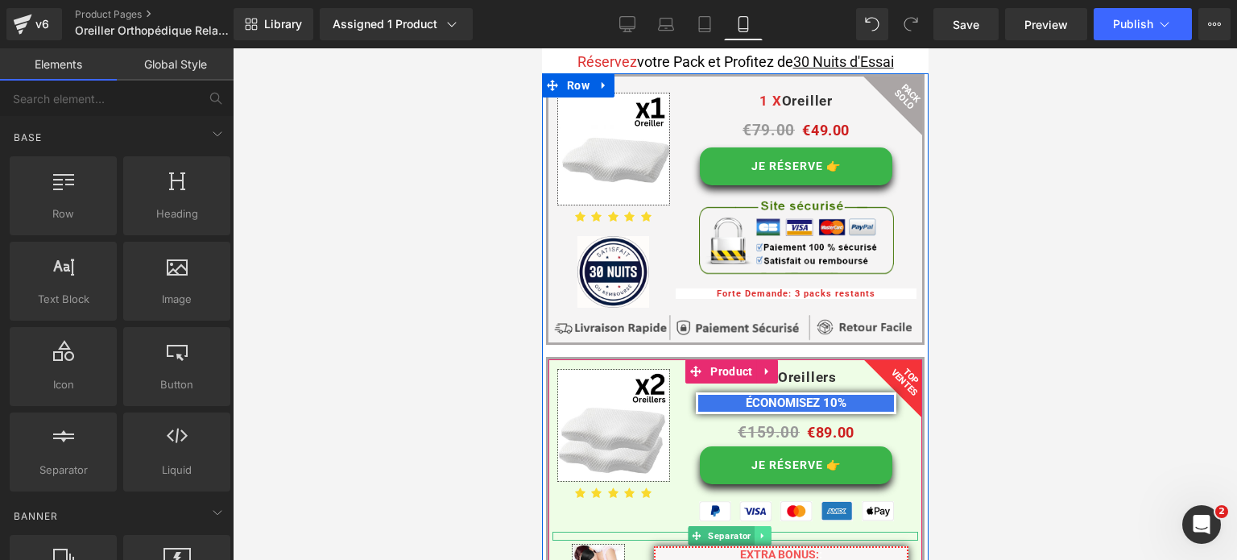
click at [757, 531] on icon at bounding box center [761, 536] width 9 height 10
click at [763, 526] on link at bounding box center [770, 535] width 17 height 19
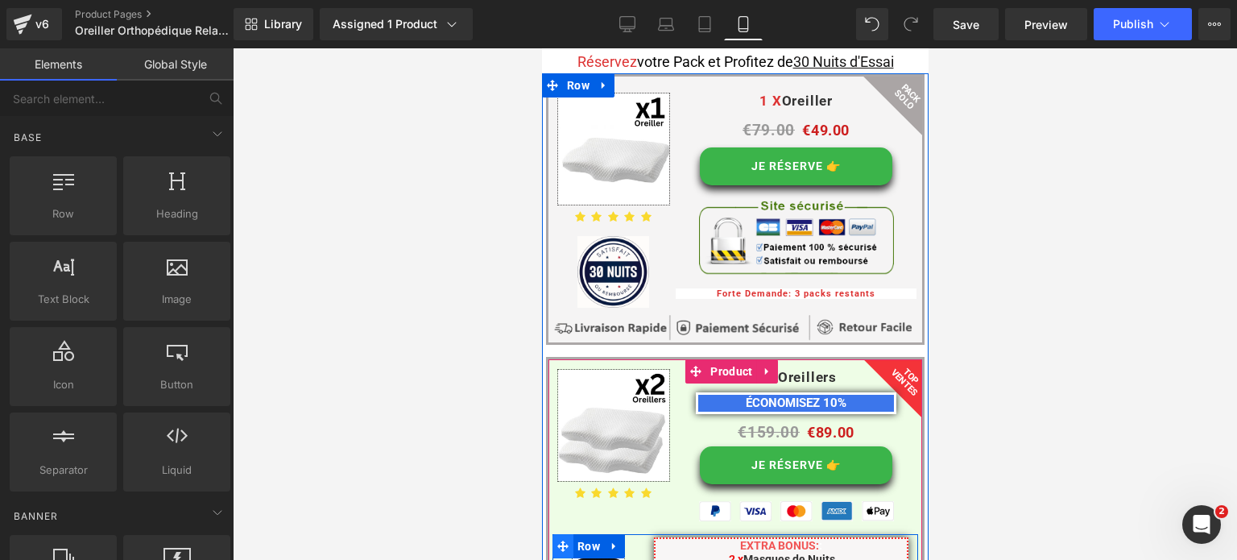
click at [565, 534] on span at bounding box center [562, 546] width 21 height 24
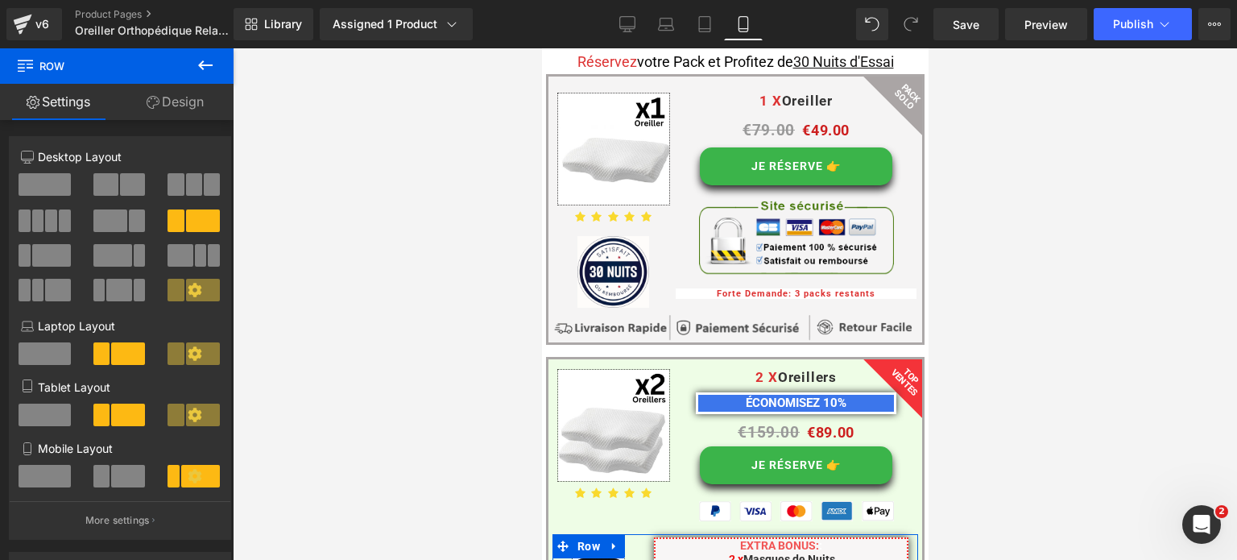
click at [171, 110] on link "Design" at bounding box center [175, 102] width 117 height 36
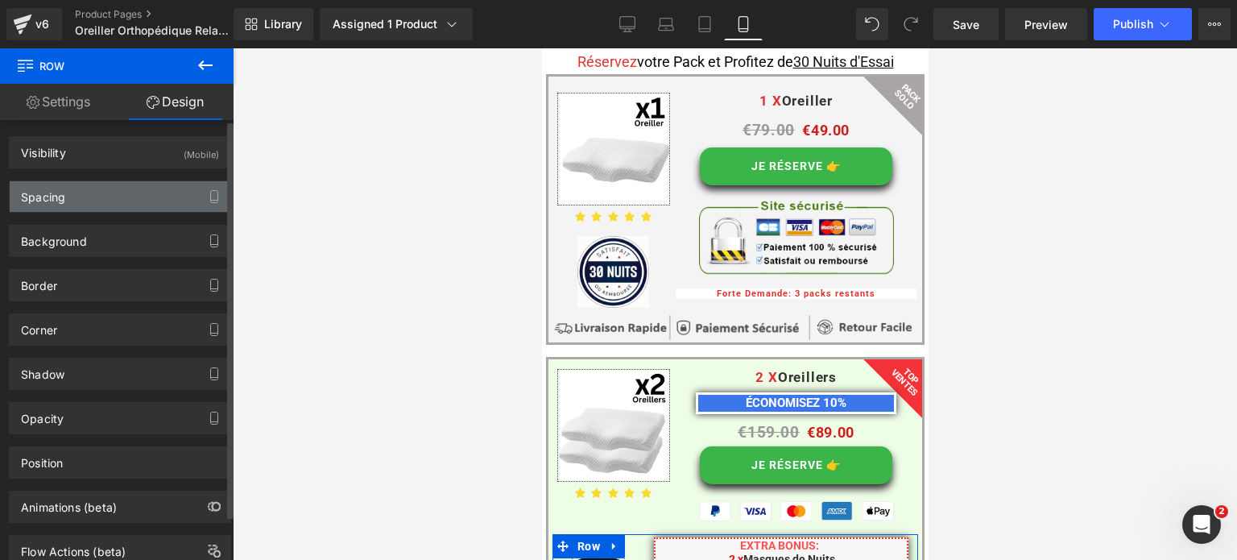
click at [139, 196] on div "Spacing" at bounding box center [120, 196] width 221 height 31
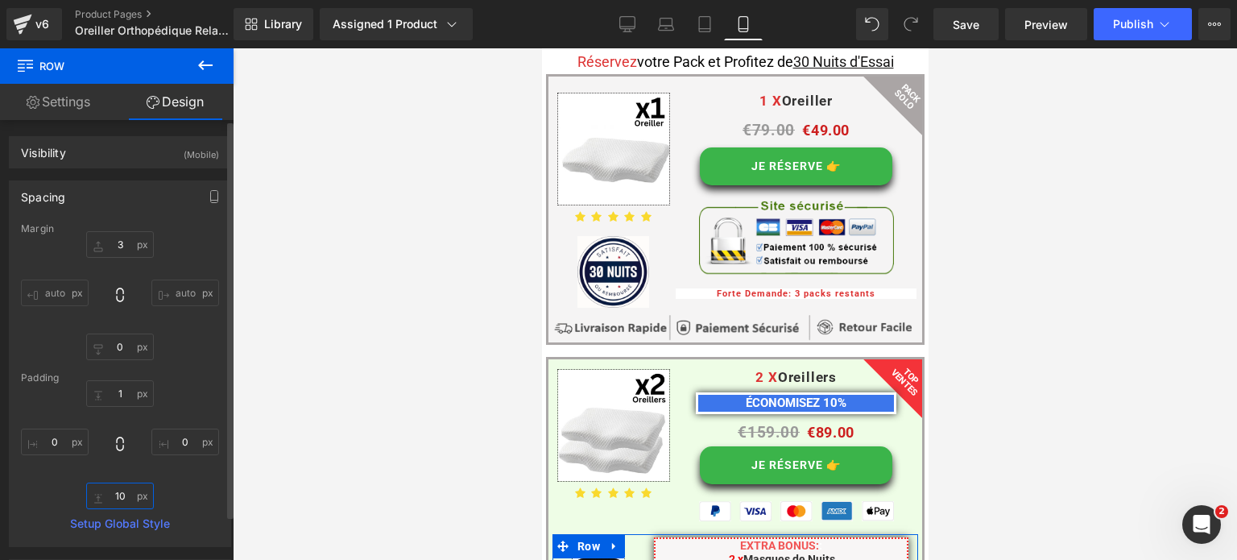
click at [126, 496] on input "text" at bounding box center [120, 495] width 68 height 27
click at [126, 495] on input "text" at bounding box center [120, 495] width 68 height 27
click at [123, 494] on input "text" at bounding box center [120, 495] width 68 height 27
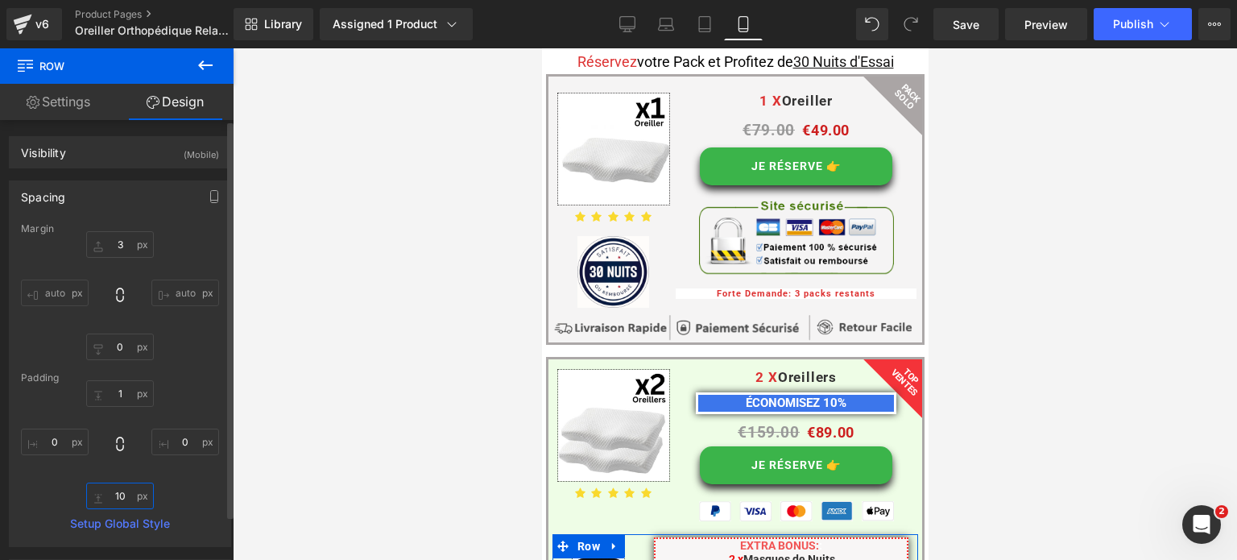
click at [123, 494] on input "text" at bounding box center [120, 495] width 68 height 27
type input "4"
click at [114, 244] on input "text" at bounding box center [120, 244] width 68 height 27
type input "1"
click at [1000, 370] on div at bounding box center [735, 303] width 1004 height 511
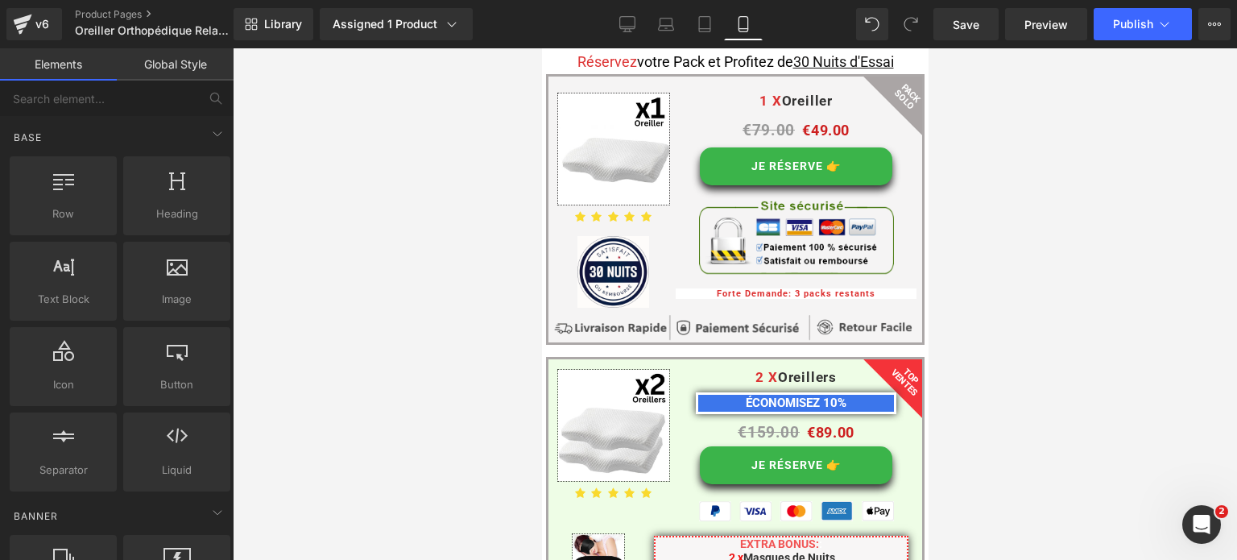
click at [1052, 259] on div at bounding box center [735, 303] width 1004 height 511
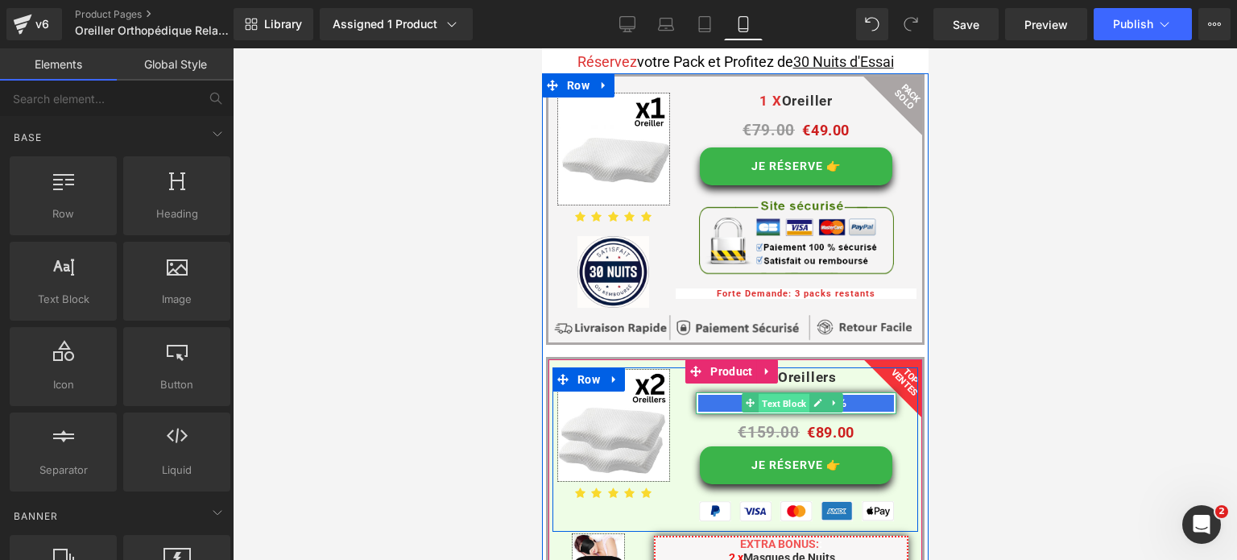
click at [780, 393] on span "Text Block" at bounding box center [783, 402] width 51 height 19
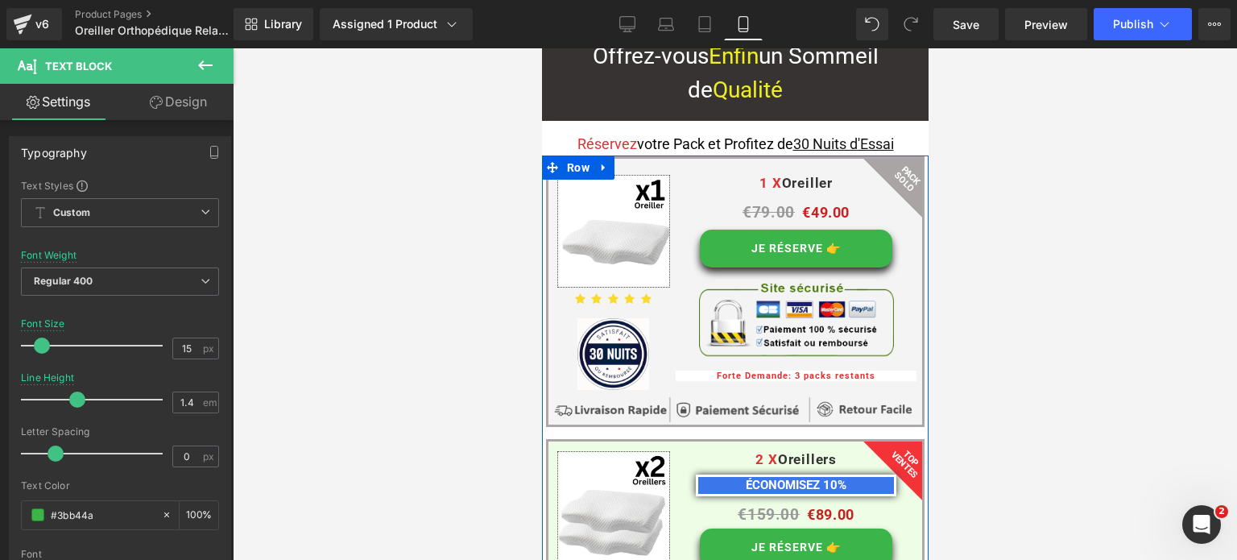
scroll to position [11925, 0]
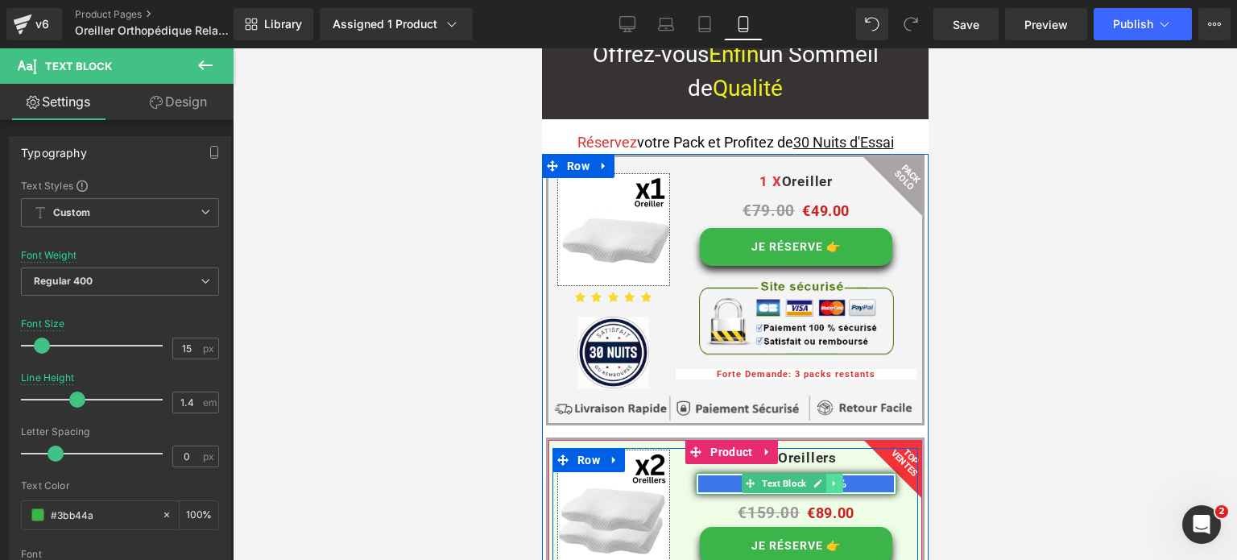
click at [834, 478] on icon at bounding box center [833, 483] width 9 height 10
click at [821, 478] on icon at bounding box center [825, 483] width 9 height 10
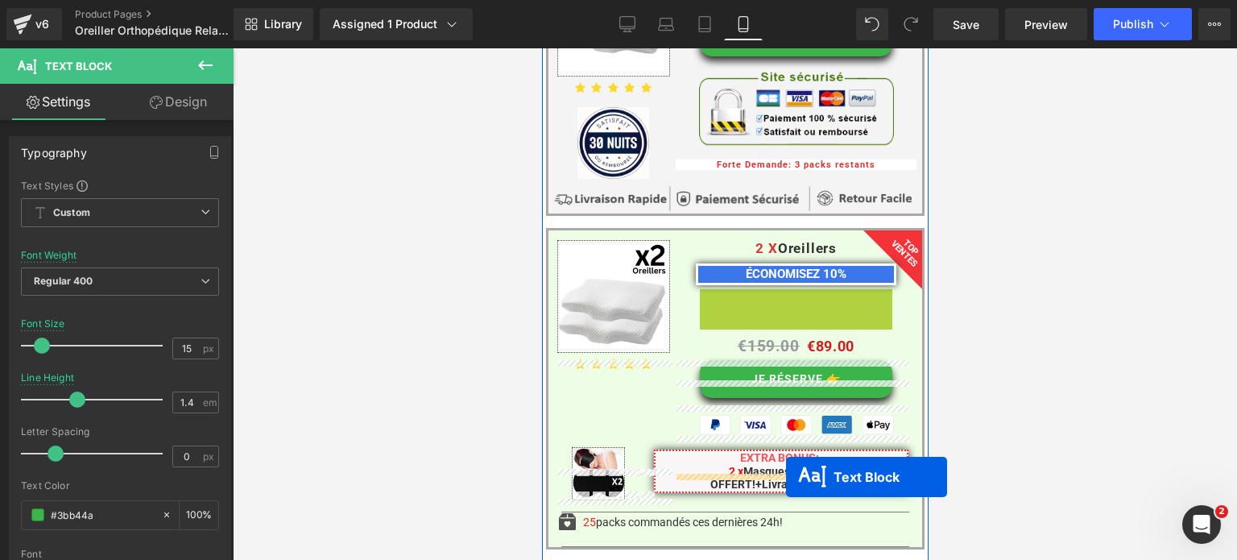
scroll to position [12183, 0]
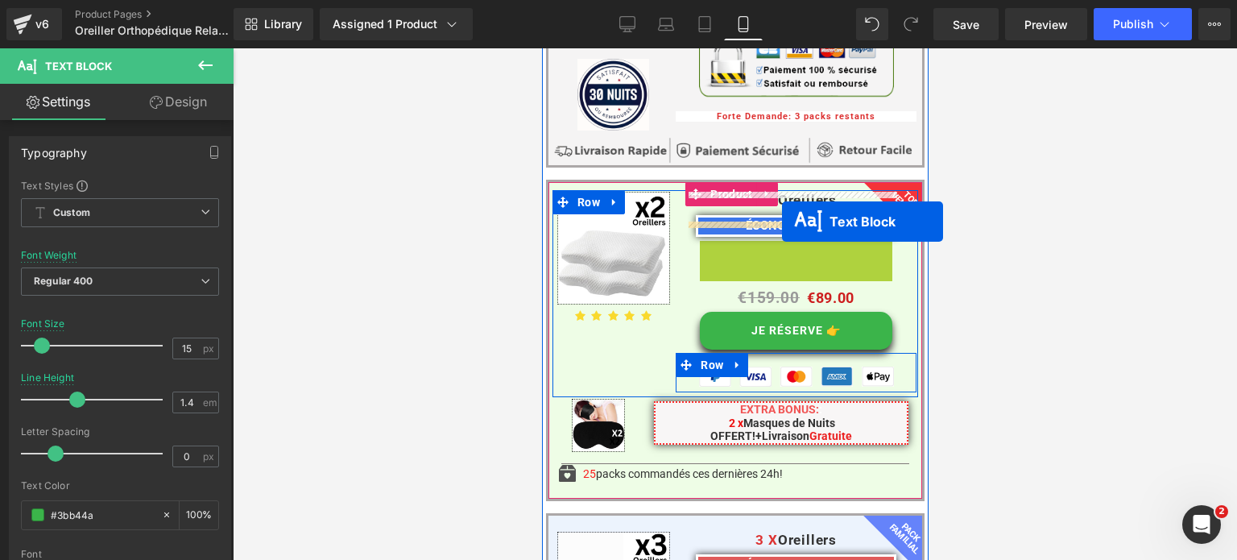
drag, startPoint x: 745, startPoint y: 342, endPoint x: 781, endPoint y: 221, distance: 126.1
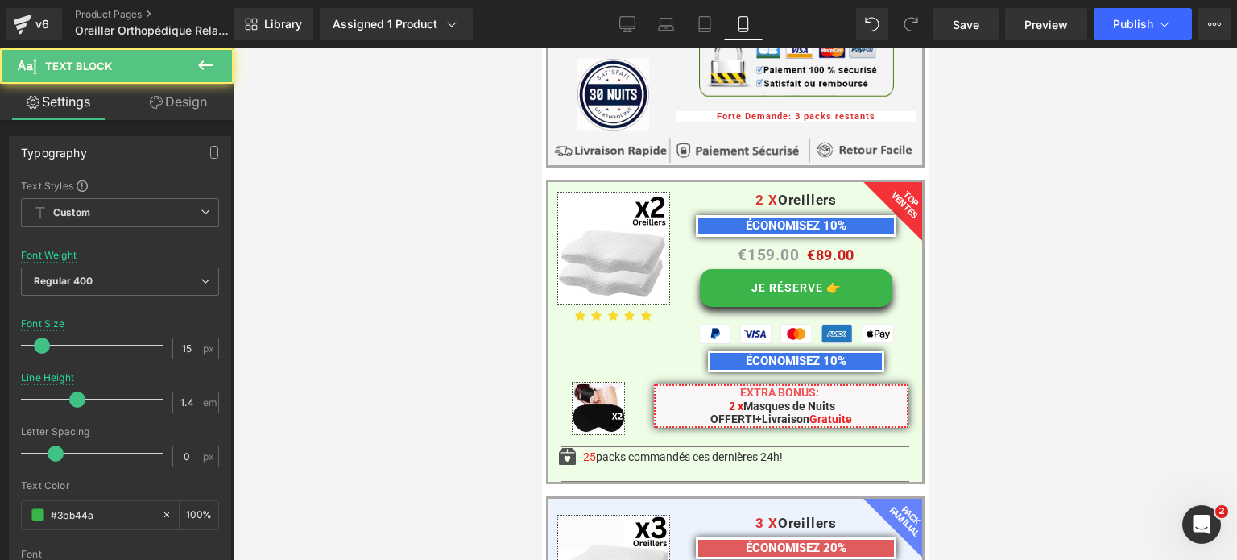
click at [1043, 213] on div at bounding box center [735, 303] width 1004 height 511
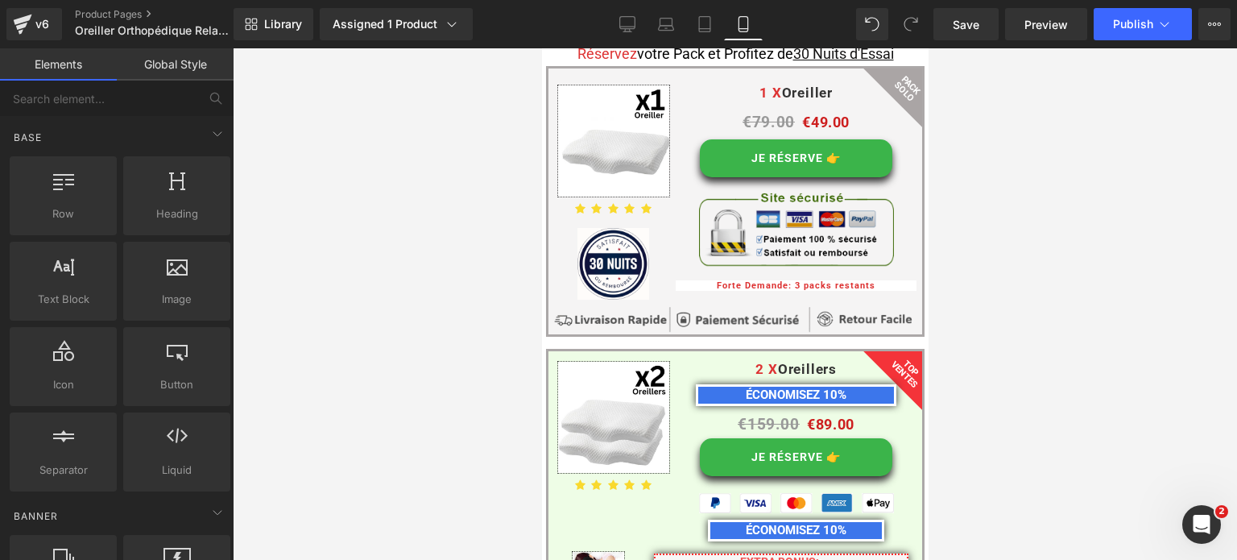
scroll to position [12022, 0]
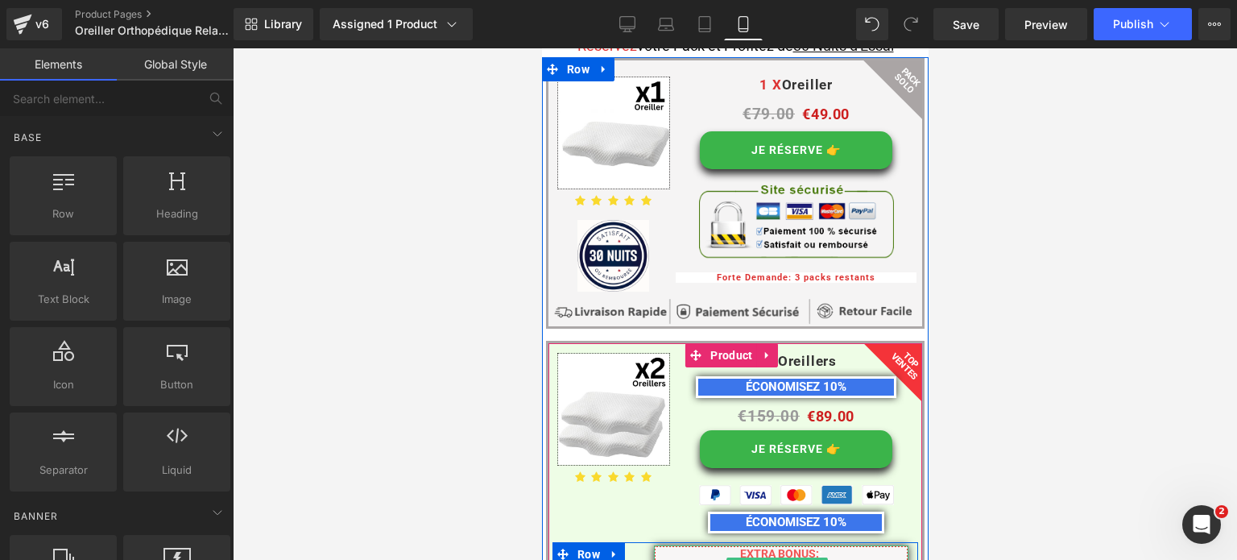
click at [817, 547] on p "EXTRA BONUS: :" at bounding box center [781, 554] width 252 height 14
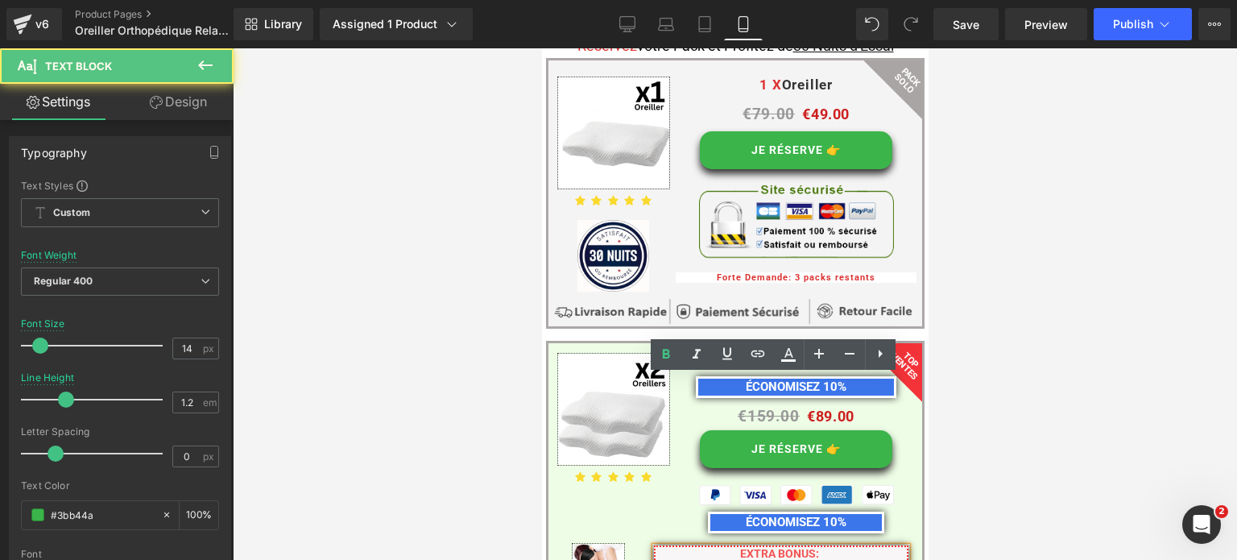
click at [726, 559] on span at bounding box center [727, 567] width 2 height 13
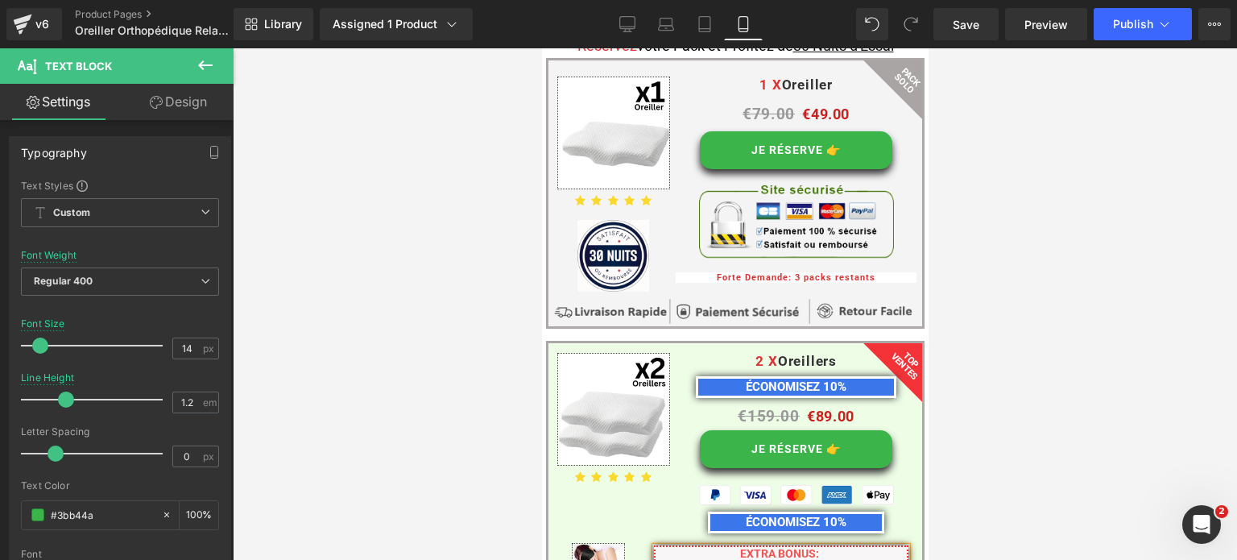
click at [743, 559] on span "10% DE REMISE" at bounding box center [780, 567] width 80 height 13
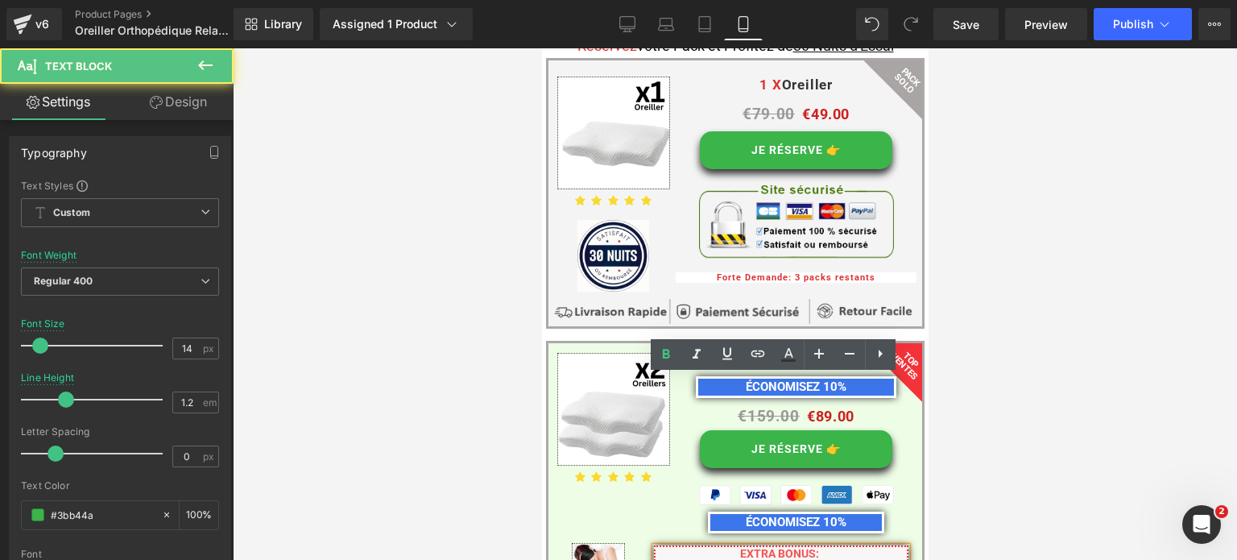
click at [739, 547] on span "EXTRA BONUS:" at bounding box center [778, 553] width 79 height 13
click at [724, 547] on p "EXTRA BONUS: :" at bounding box center [781, 554] width 252 height 14
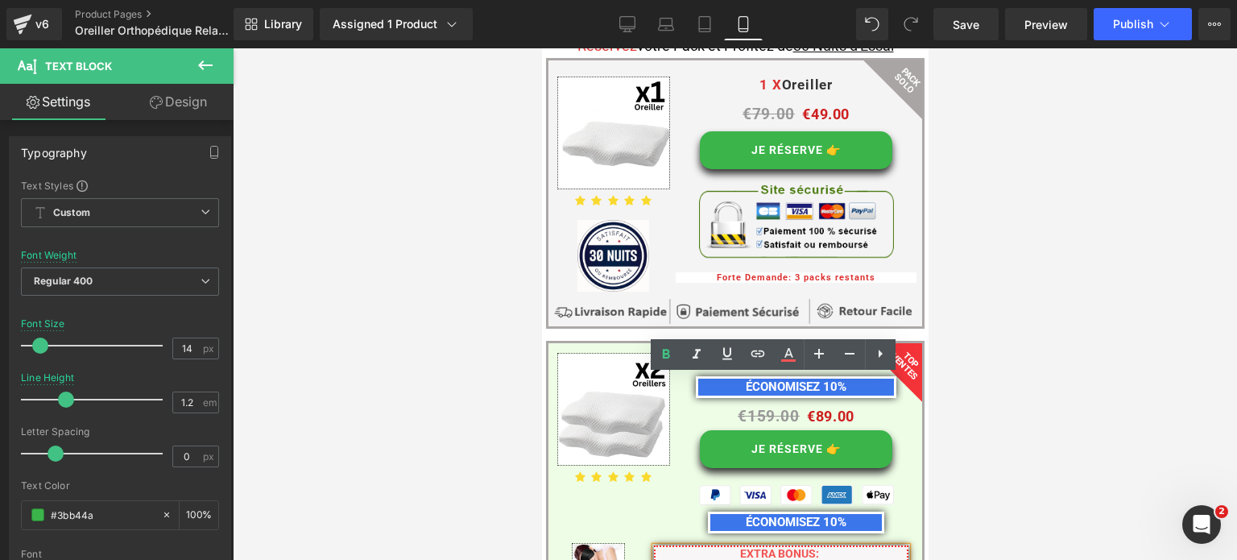
click at [1005, 281] on div at bounding box center [735, 303] width 1004 height 511
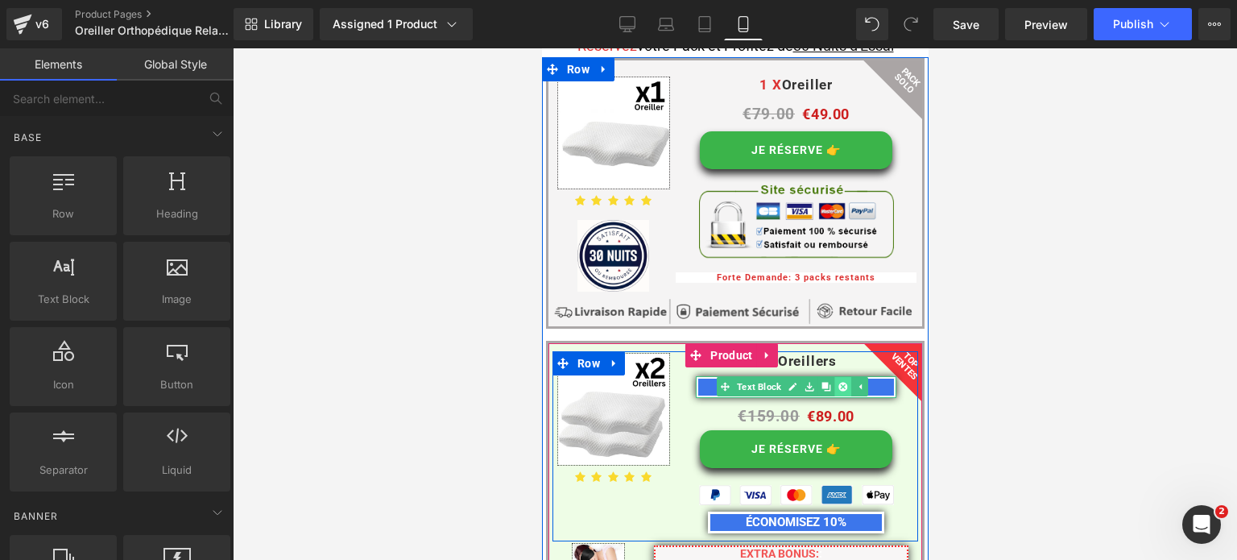
click at [838, 382] on icon at bounding box center [842, 386] width 9 height 9
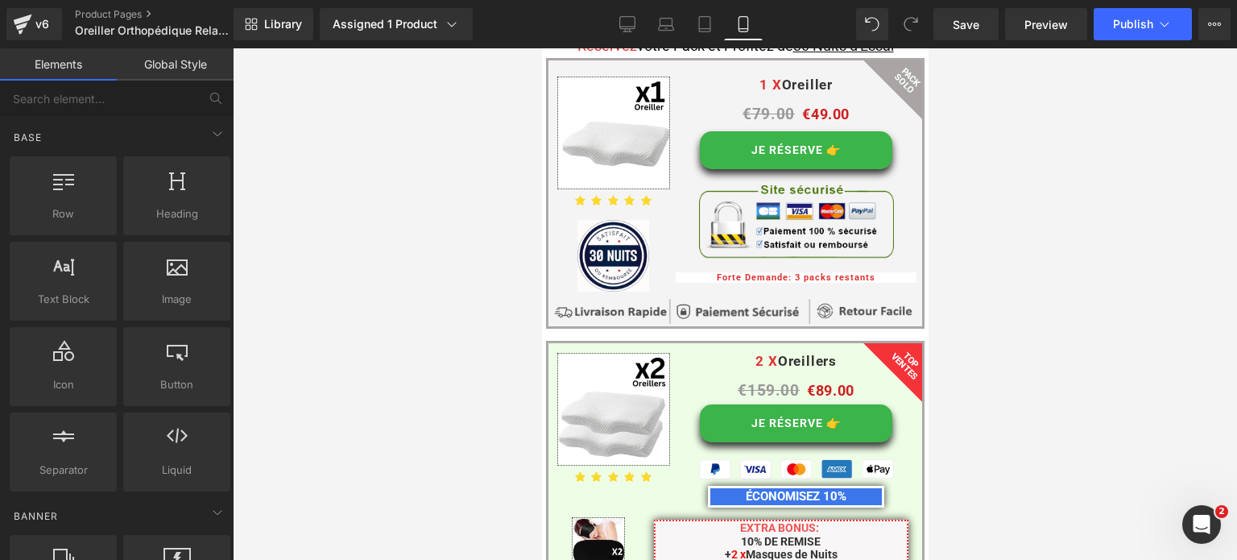
click at [1007, 289] on div at bounding box center [735, 303] width 1004 height 511
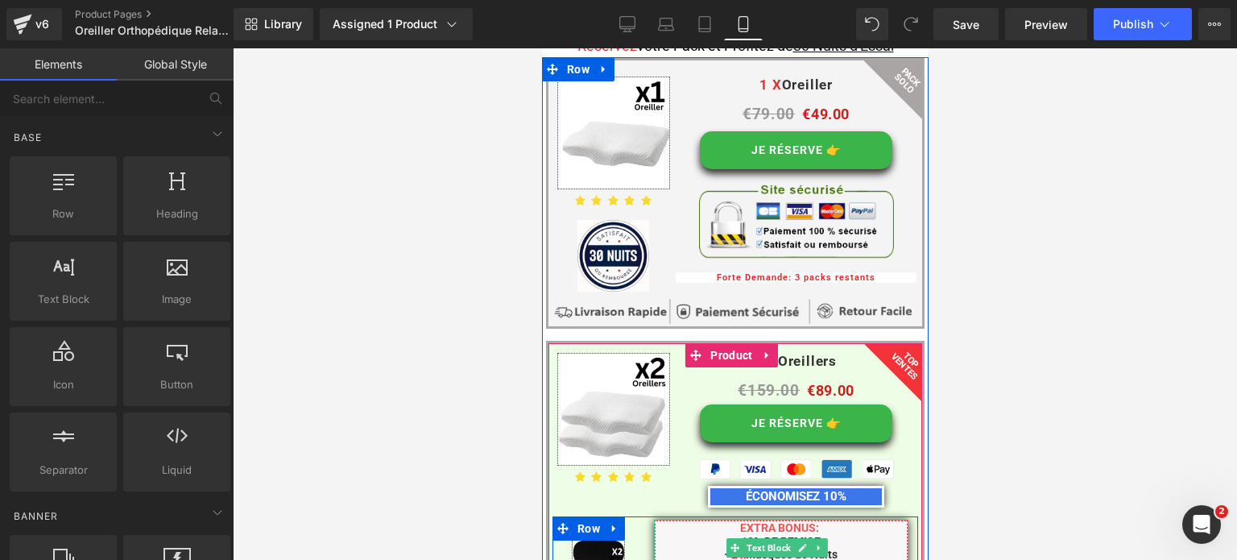
click at [724, 521] on p "EXTRA BONUS: :" at bounding box center [781, 528] width 252 height 14
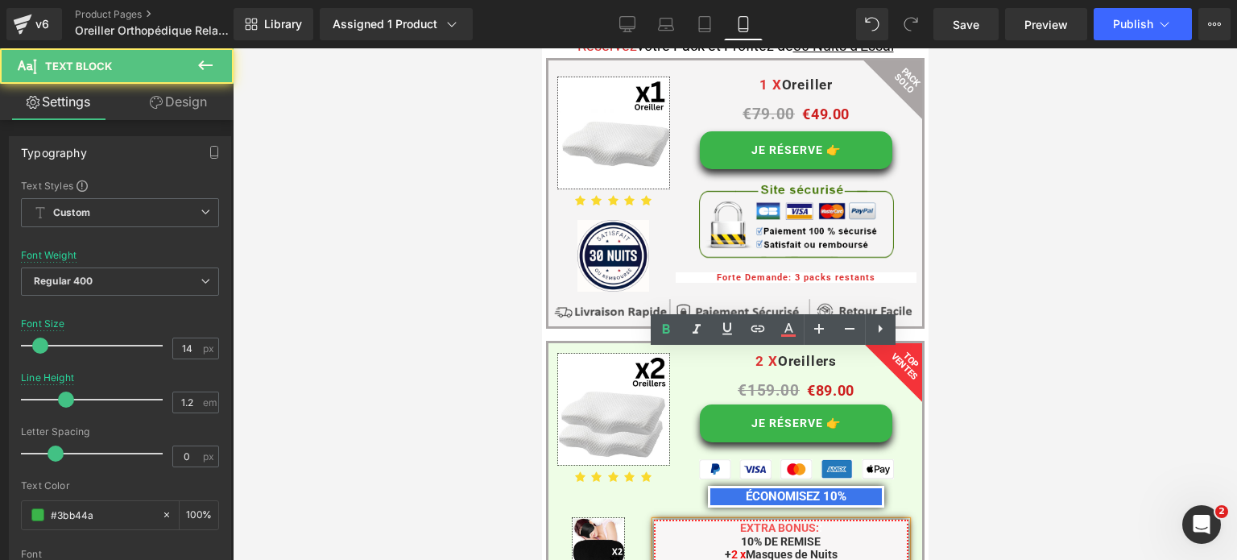
click at [729, 521] on p "EXTRA BONUS: :" at bounding box center [781, 528] width 252 height 14
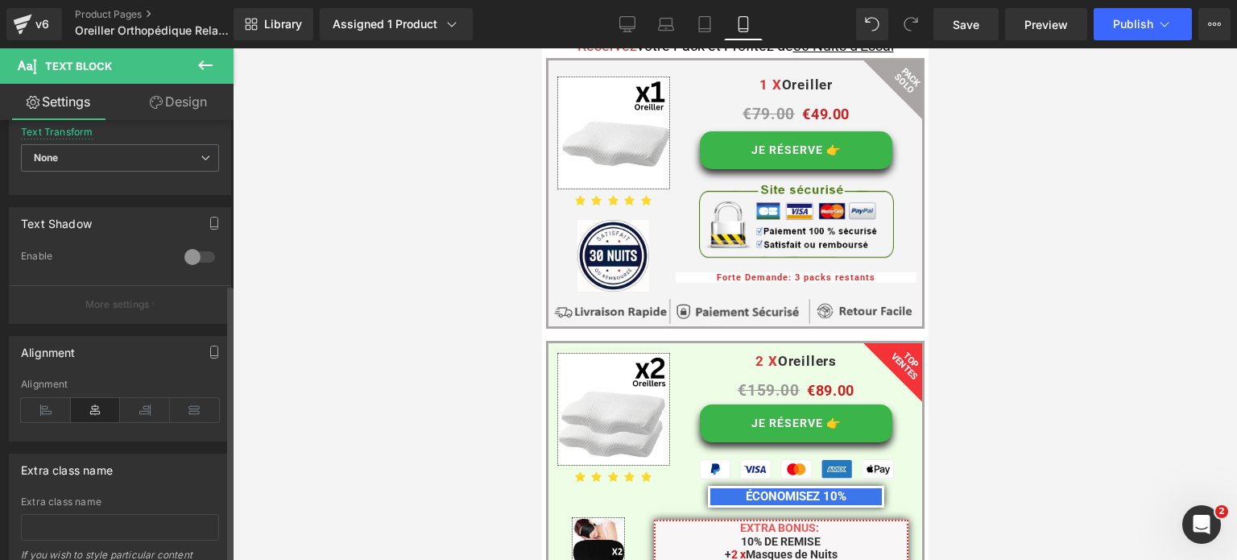
scroll to position [483, 0]
click at [48, 402] on icon at bounding box center [46, 409] width 50 height 24
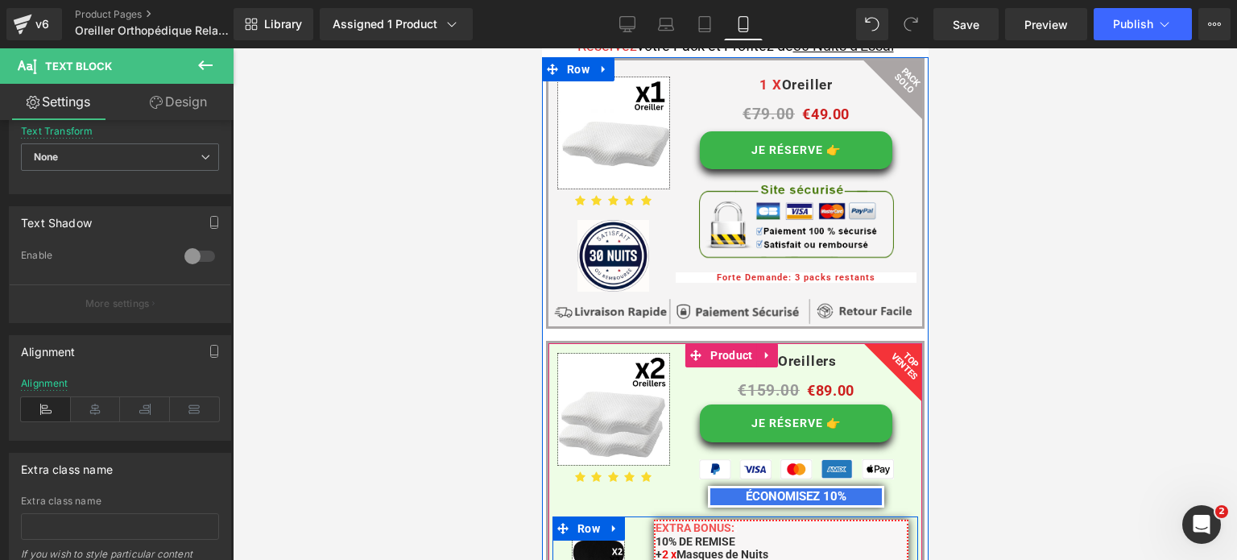
click at [647, 517] on div "EXTRA BONUS: : 10% DE REMISE + 2 x Masques de Nuits OFFERT! + Livraison Gratuit…" at bounding box center [780, 547] width 275 height 61
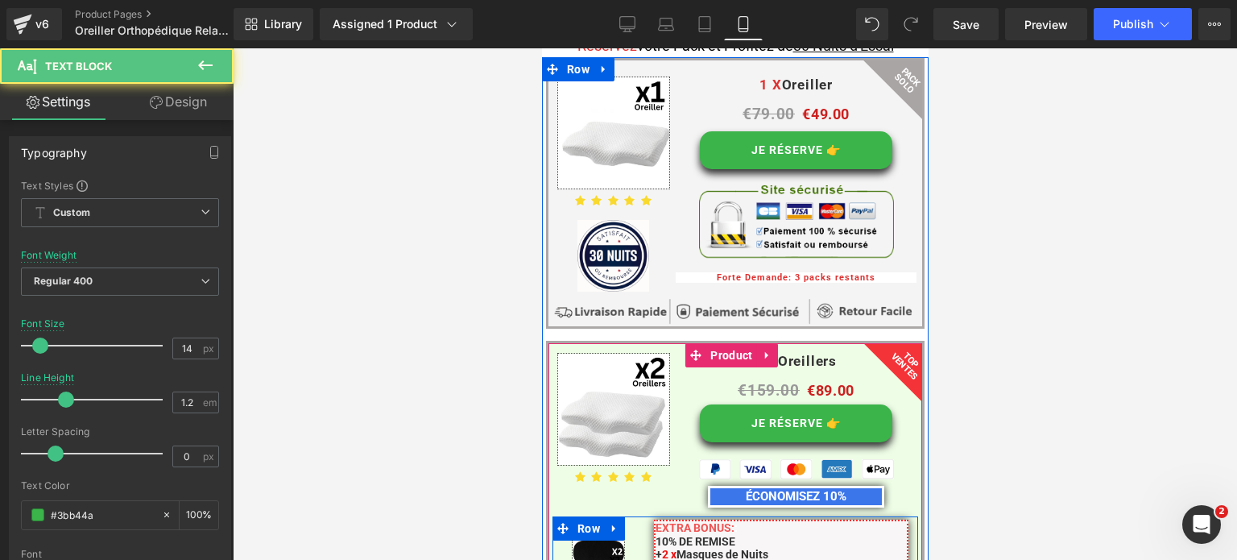
drag, startPoint x: 658, startPoint y: 385, endPoint x: 639, endPoint y: 382, distance: 19.6
click at [643, 517] on div "EXTRA BONUS: : 10% DE REMISE + 2 x Masques de Nuits OFFERT! + Livraison Gratuit…" at bounding box center [780, 547] width 275 height 61
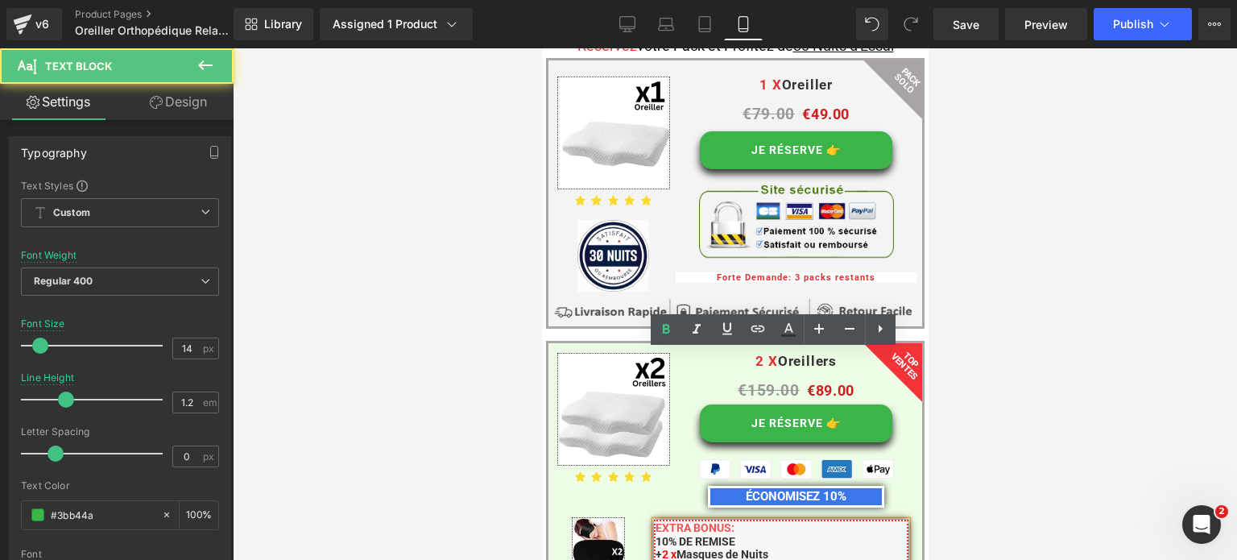
click at [706, 559] on span "+" at bounding box center [703, 567] width 6 height 13
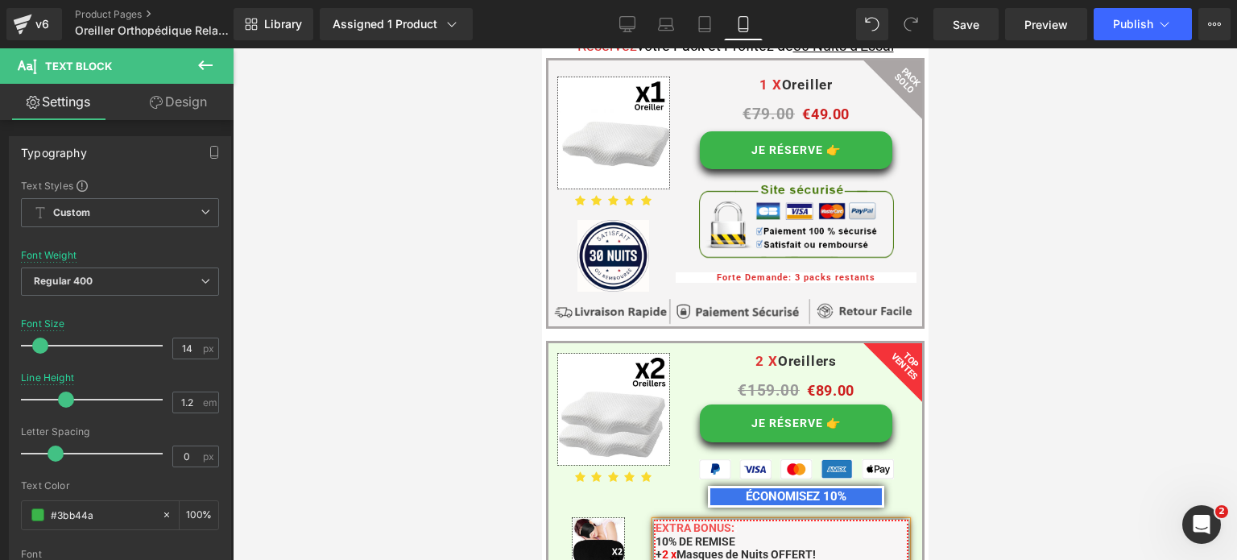
click at [661, 548] on span "+" at bounding box center [658, 554] width 6 height 13
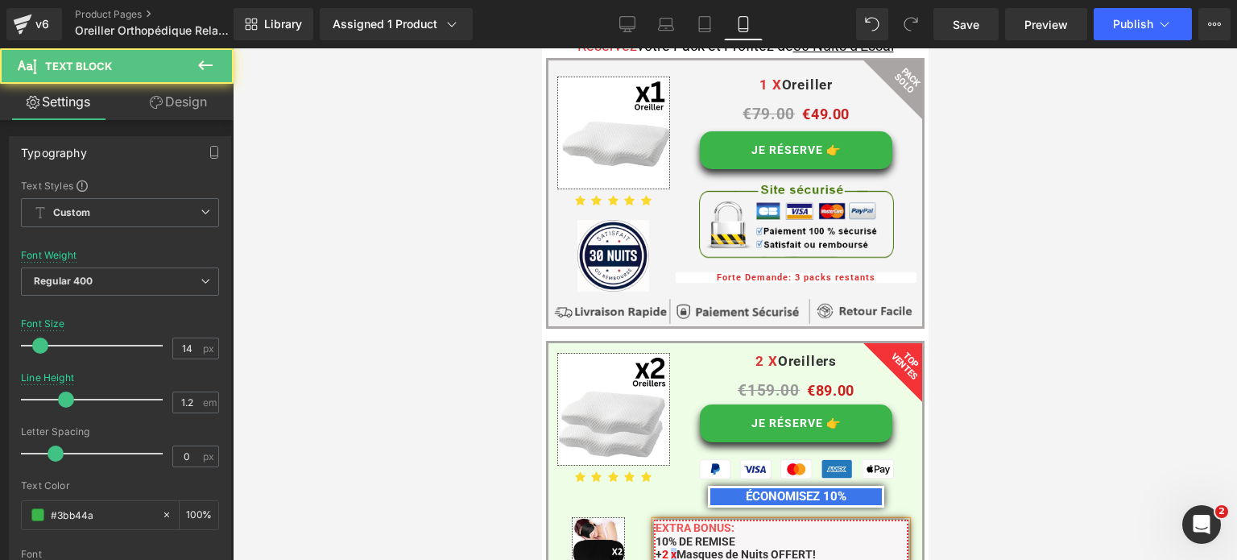
click at [673, 548] on span "2 x" at bounding box center [668, 554] width 14 height 13
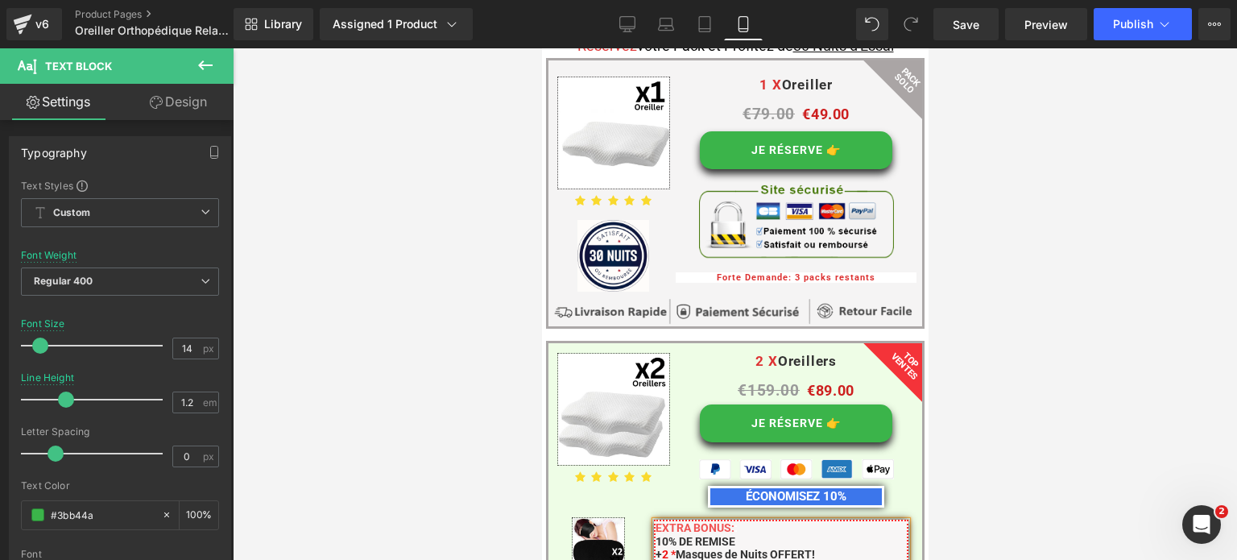
click at [655, 535] on span "10% DE REMISE" at bounding box center [695, 541] width 80 height 13
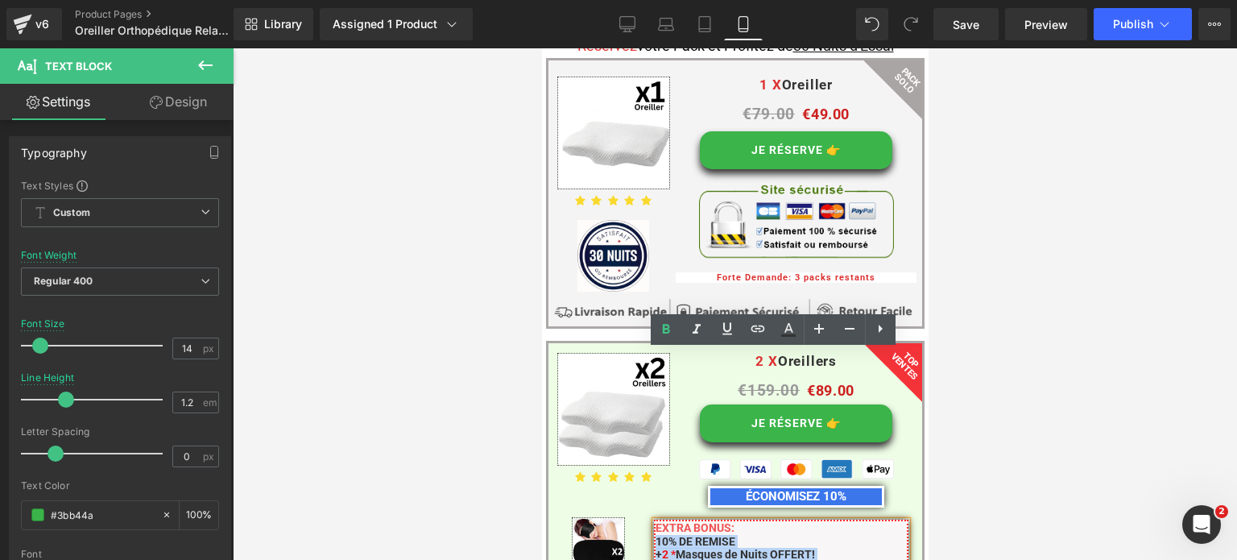
drag, startPoint x: 767, startPoint y: 399, endPoint x: 652, endPoint y: 370, distance: 119.0
click at [653, 519] on div "EXTRA BONUS: : 10% DE REMISE + 2 * Masques de Nuits OFFERT! + Livraison Gratuite" at bounding box center [780, 547] width 255 height 57
click at [878, 330] on icon at bounding box center [880, 328] width 19 height 19
click at [762, 535] on li "10% DE REMISE" at bounding box center [781, 542] width 252 height 14
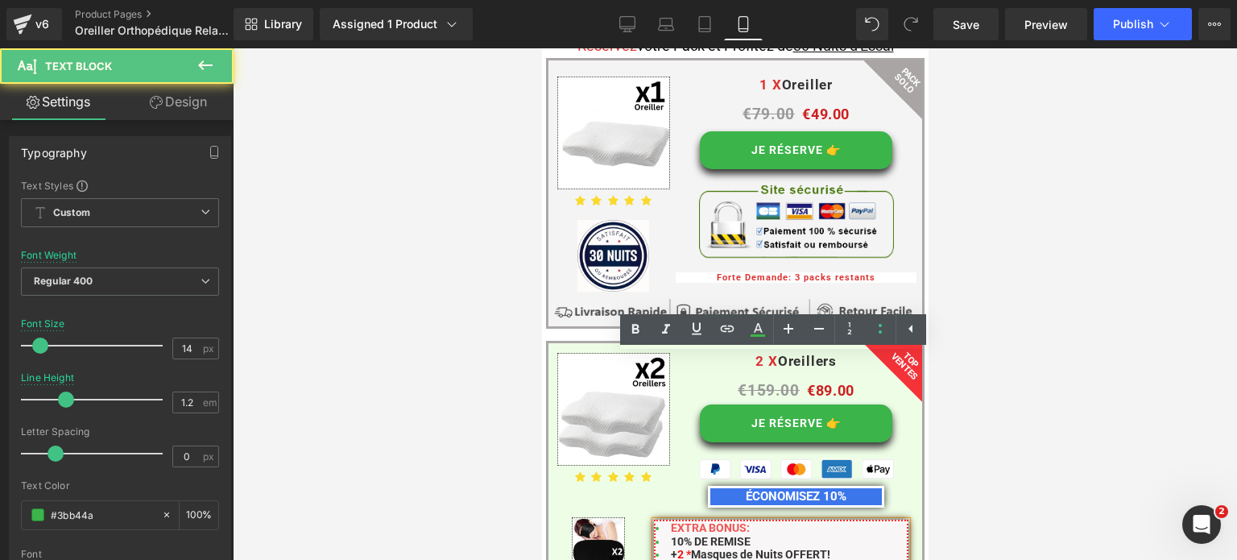
click at [671, 521] on span "EXTRA BONUS:" at bounding box center [709, 527] width 79 height 13
click at [663, 521] on li "EXTRA BONUS: :" at bounding box center [781, 528] width 252 height 14
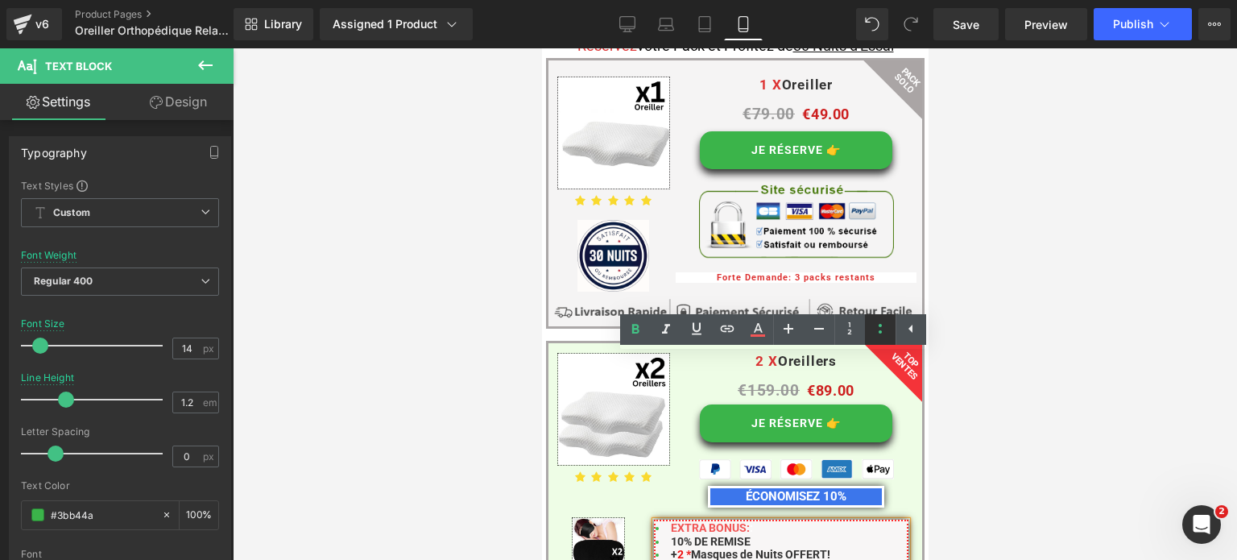
click at [875, 328] on icon at bounding box center [880, 328] width 19 height 19
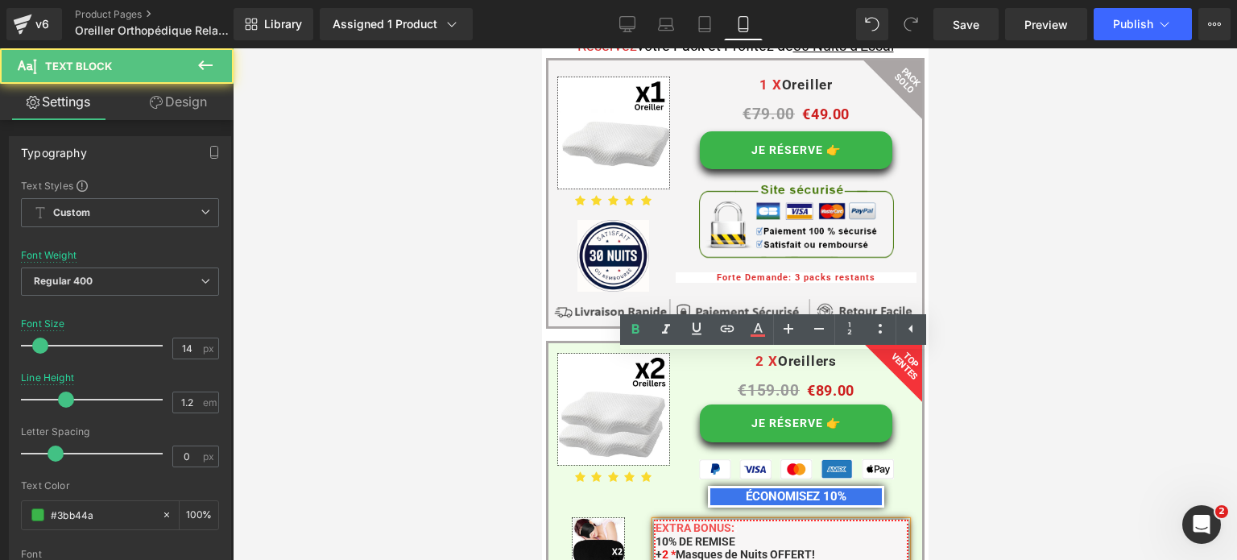
click at [787, 521] on p "EXTRA BONUS: : 10% DE REMISE + 2 * Masques de Nuits OFFERT! + Livraison Gratuite" at bounding box center [781, 548] width 252 height 54
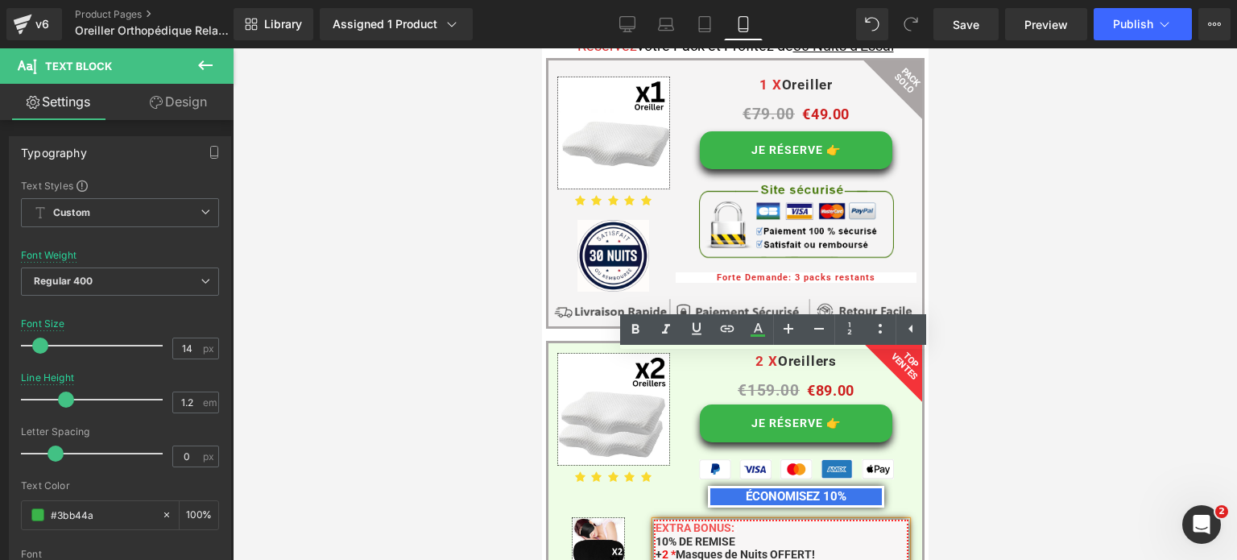
click at [768, 521] on p "EXTRA BONUS: : 10% DE REMISE + 2 * Masques de Nuits OFFERT! + Livraison Gratuite" at bounding box center [781, 548] width 252 height 54
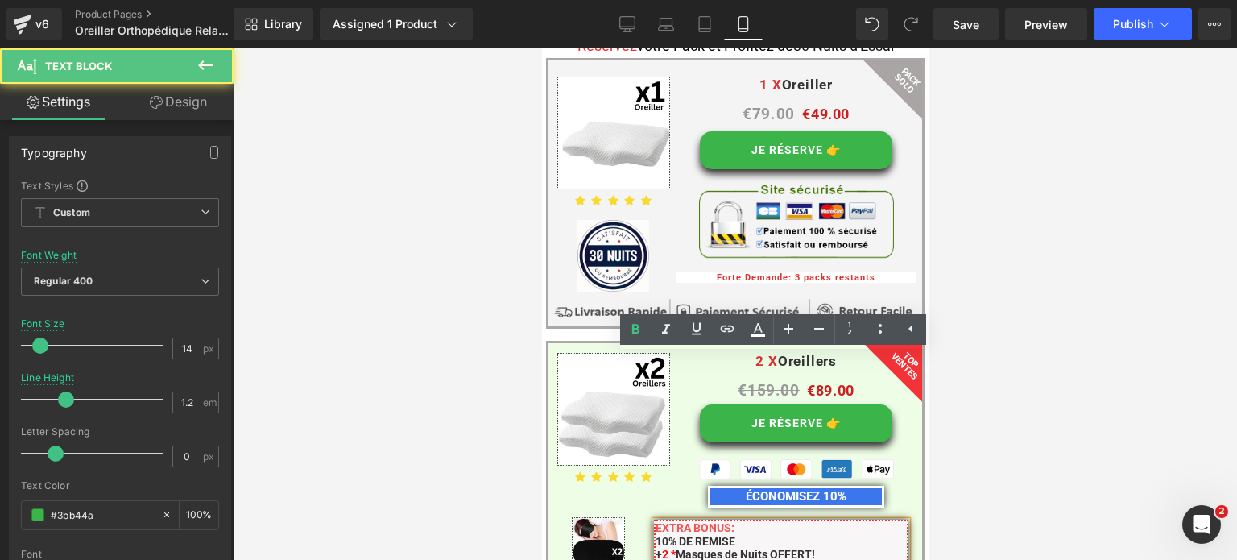
click at [736, 521] on p "EXTRA BONUS: : 10% DE REMISE + 2 * Masques de Nuits OFFERT! + Livraison Gratuite" at bounding box center [781, 548] width 252 height 54
click at [734, 521] on span ":" at bounding box center [735, 527] width 3 height 13
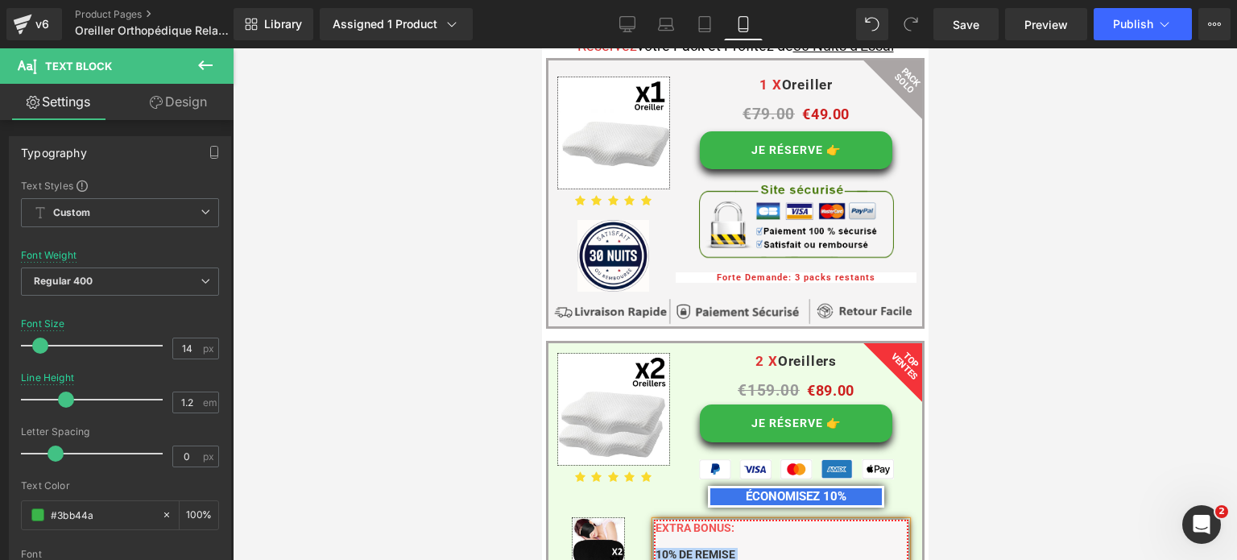
drag, startPoint x: 762, startPoint y: 412, endPoint x: 652, endPoint y: 387, distance: 112.3
click at [655, 535] on p ": 10% DE REMISE + 2 * Masques de Nuits OFFERT! + Livraison Gratuite" at bounding box center [781, 562] width 252 height 54
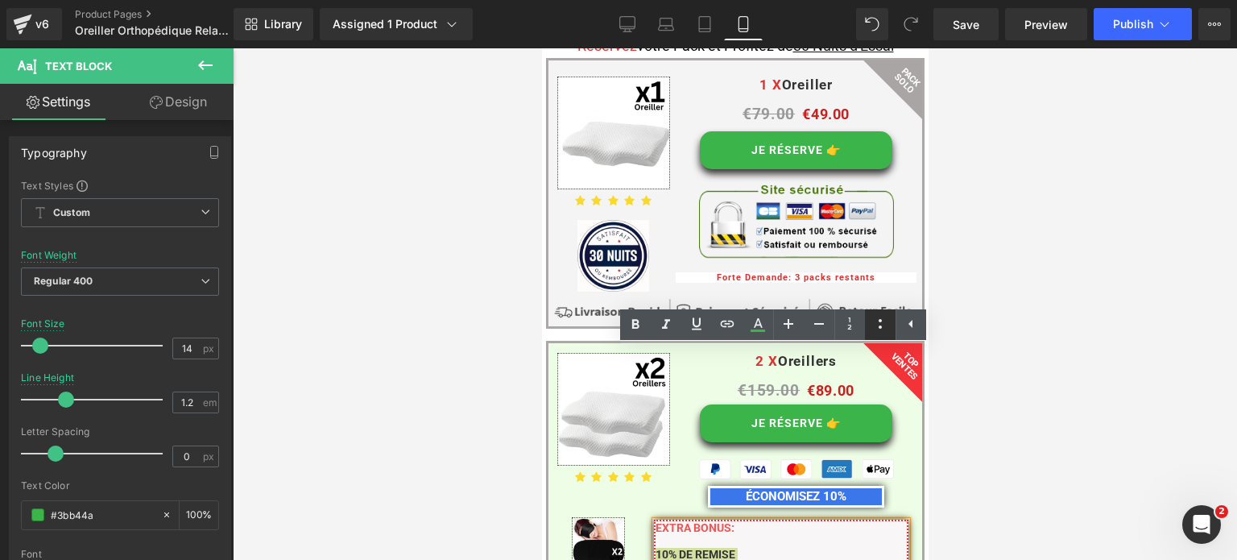
click at [886, 328] on icon at bounding box center [880, 323] width 19 height 19
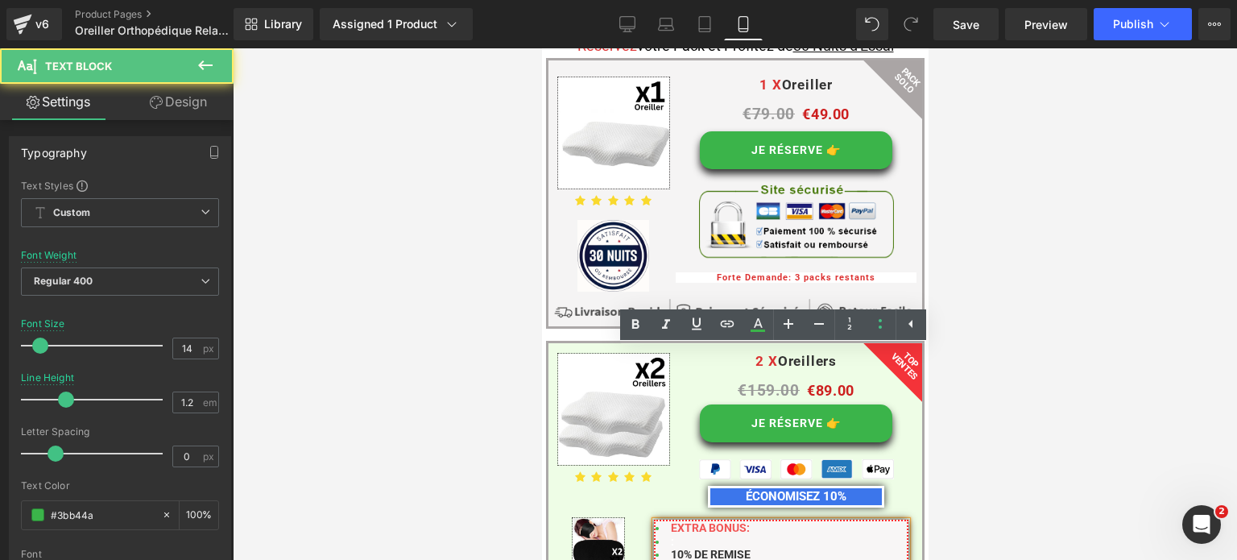
click at [715, 548] on span "10% DE REMISE" at bounding box center [710, 554] width 80 height 13
click at [660, 535] on li ":" at bounding box center [781, 542] width 252 height 14
click at [670, 535] on span ":" at bounding box center [671, 541] width 3 height 13
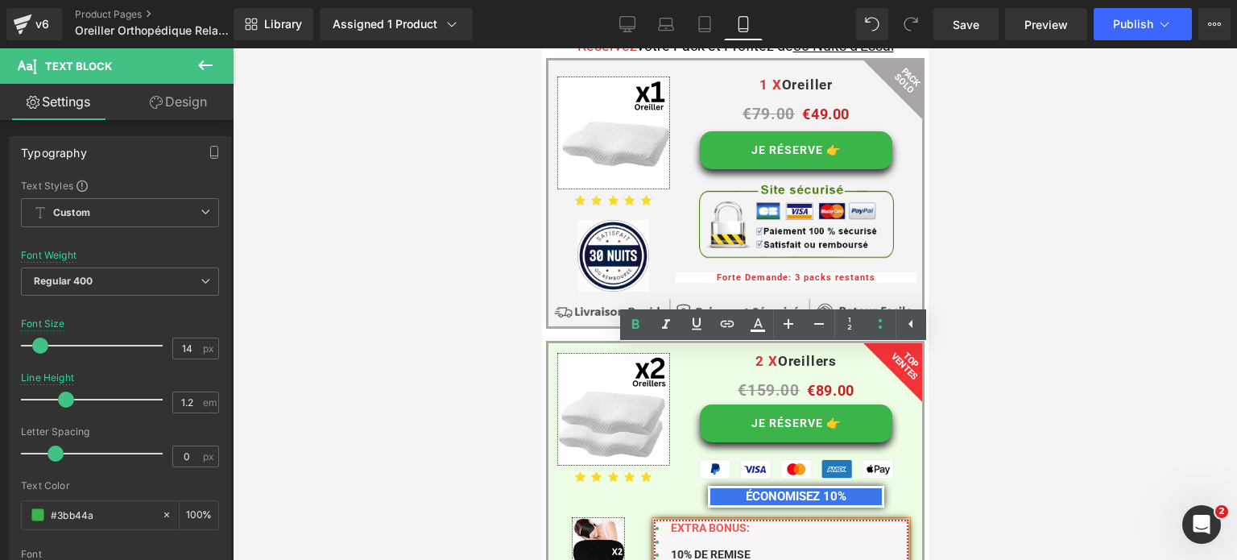
click at [685, 535] on li ":" at bounding box center [781, 542] width 252 height 14
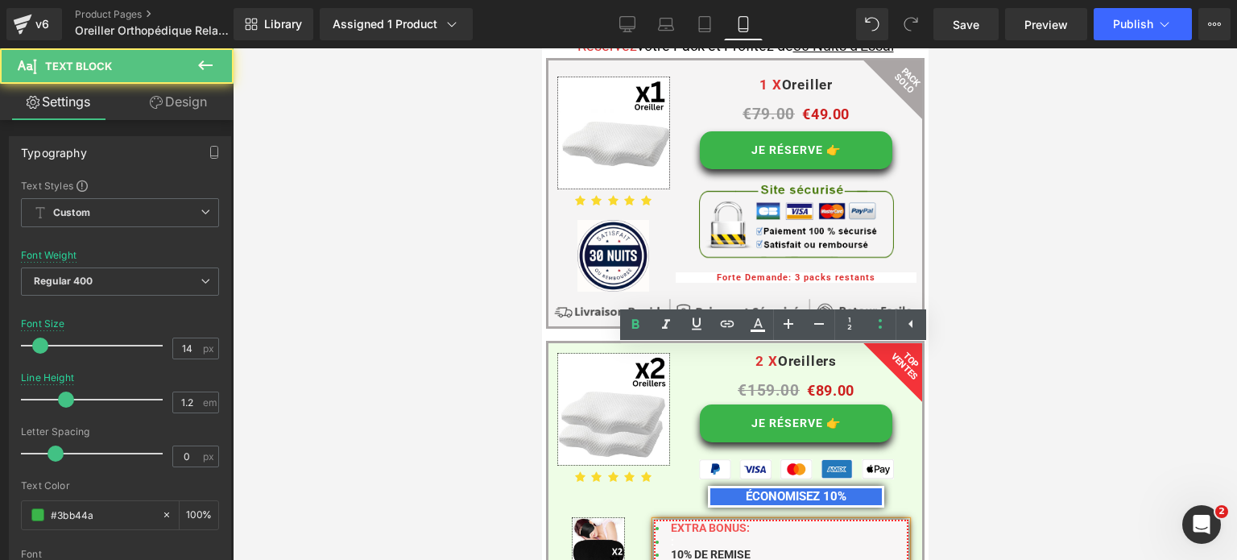
click at [778, 521] on li "EXTRA BONUS:" at bounding box center [781, 528] width 252 height 14
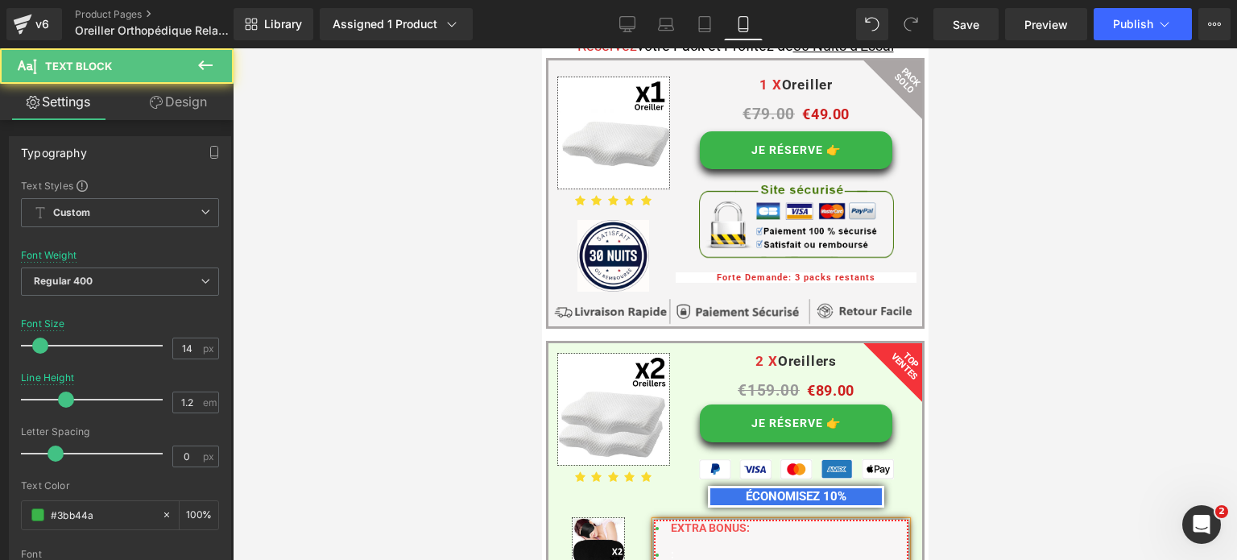
click at [680, 548] on li ":" at bounding box center [781, 555] width 252 height 14
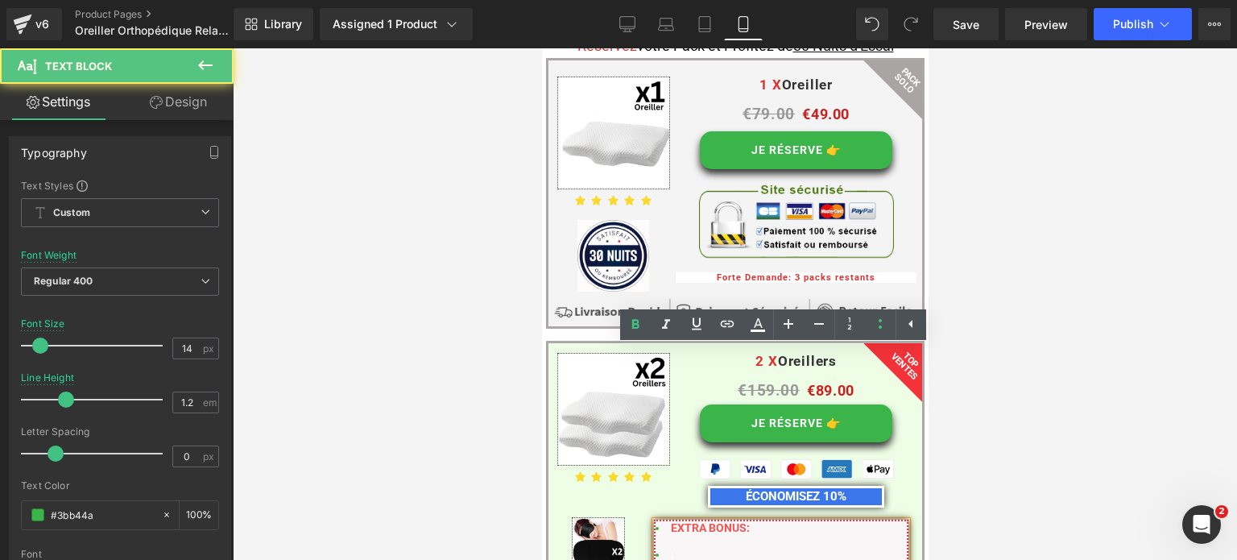
click at [662, 548] on li ":" at bounding box center [781, 555] width 252 height 14
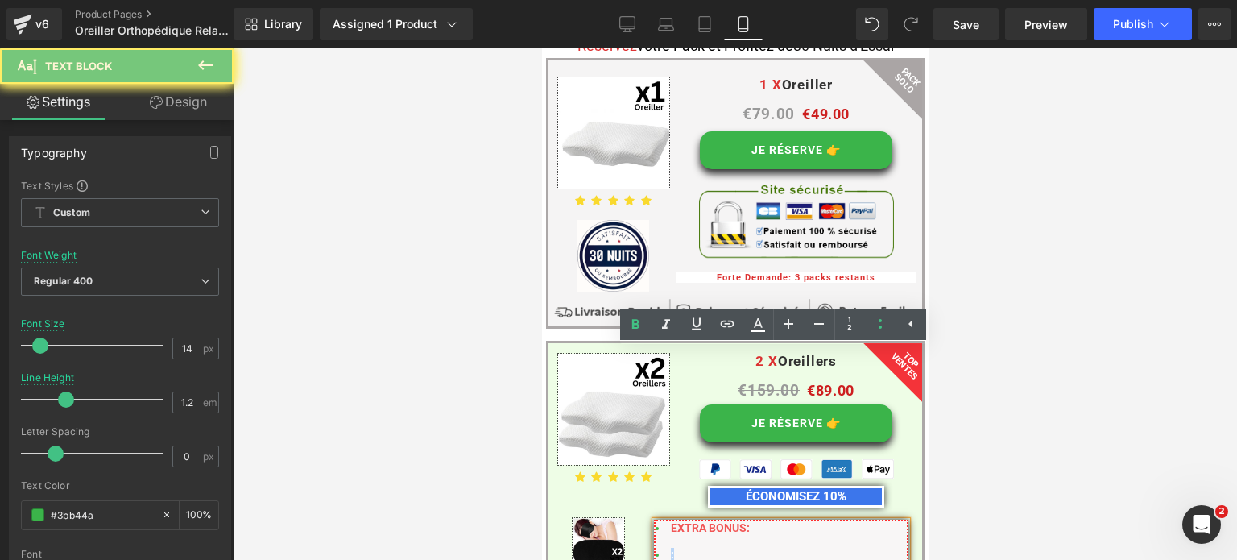
click at [662, 548] on li ":" at bounding box center [781, 555] width 252 height 14
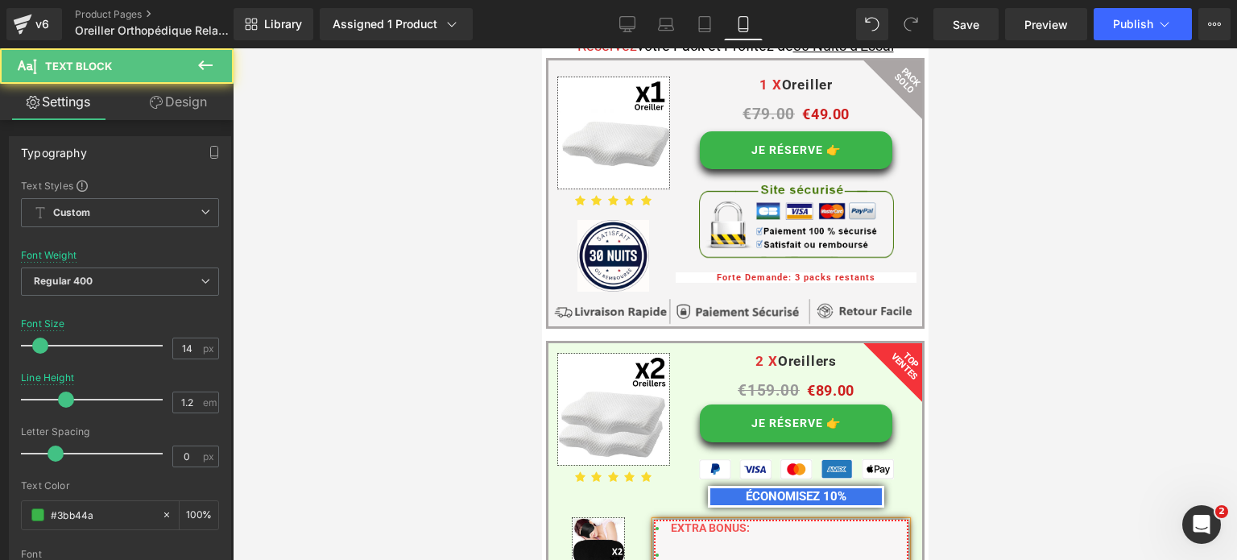
click at [661, 521] on li "EXTRA BONUS:" at bounding box center [781, 528] width 252 height 14
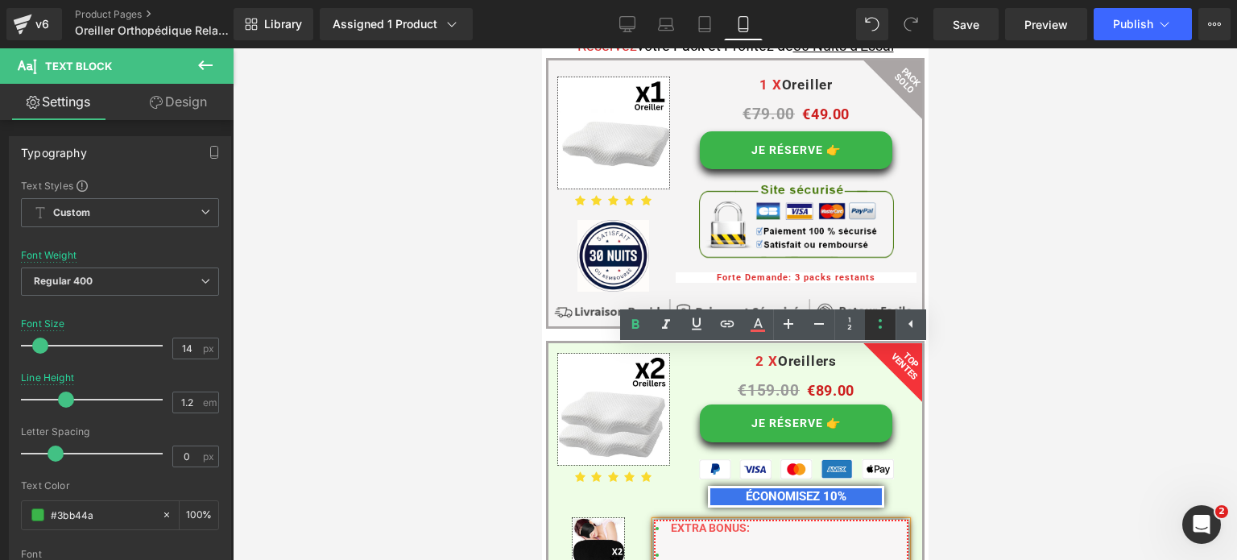
click at [876, 322] on icon at bounding box center [880, 323] width 19 height 19
click at [792, 521] on p "EXTRA BONUS: 10% DE REMISE + 2 * Masques de Nuits OFFERT! + Livraison Gratuite" at bounding box center [781, 561] width 252 height 81
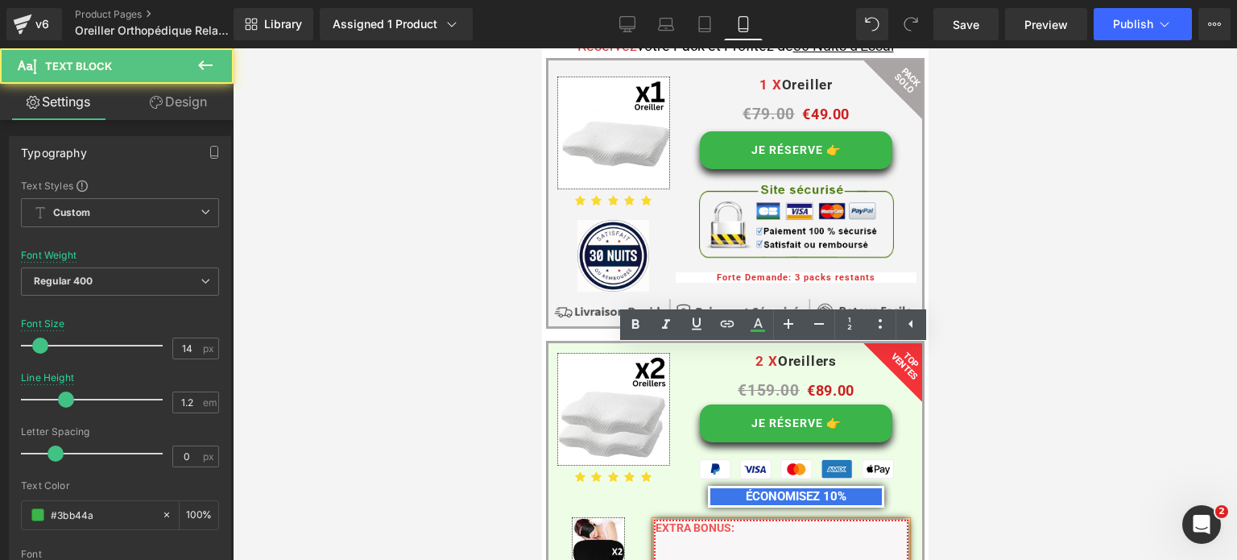
click at [743, 521] on p "EXTRA BONUS: 10% DE REMISE + 2 * Masques de Nuits OFFERT! + Livraison Gratuite" at bounding box center [781, 561] width 252 height 81
click at [751, 521] on p "EXTRA BONUS: 10% DE REMISE + 2 * Masques de Nuits OFFERT! + Livraison Gratuite" at bounding box center [781, 561] width 252 height 81
click at [743, 521] on p "EXTRA BONUS: 10% DE REMISE + 2 * Masques de Nuits OFFERT! + Livraison Gratuite" at bounding box center [781, 561] width 252 height 81
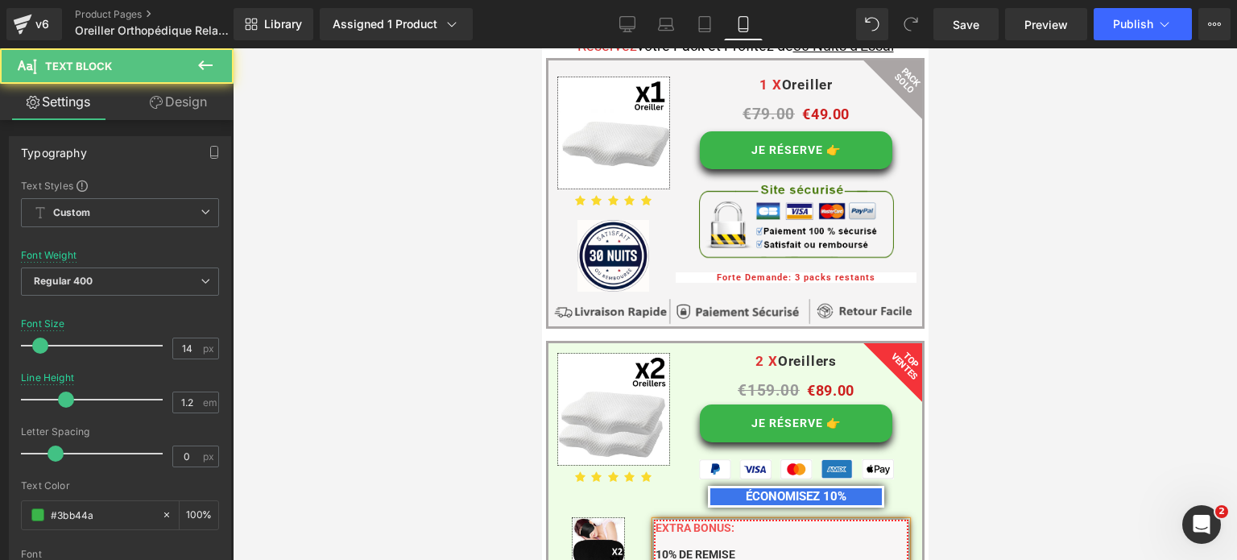
click at [655, 548] on span "10% DE REMISE" at bounding box center [695, 554] width 80 height 13
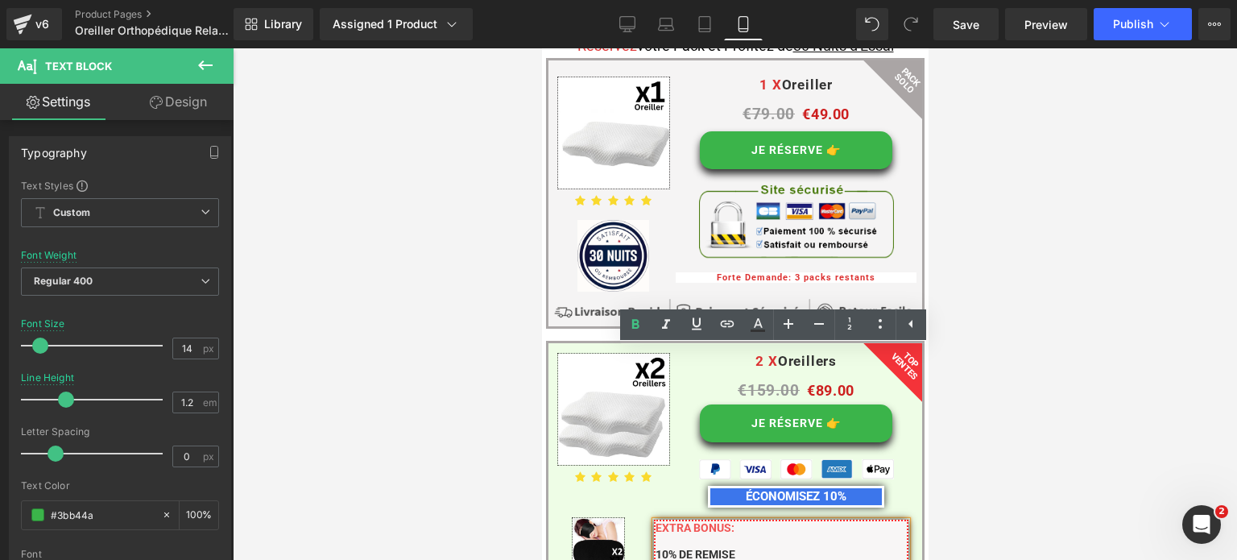
click at [832, 521] on p "EXTRA BONUS: 10% DE REMISE + 2 * Masques de Nuits OFFERT! + Livraison Gratuite" at bounding box center [781, 555] width 252 height 68
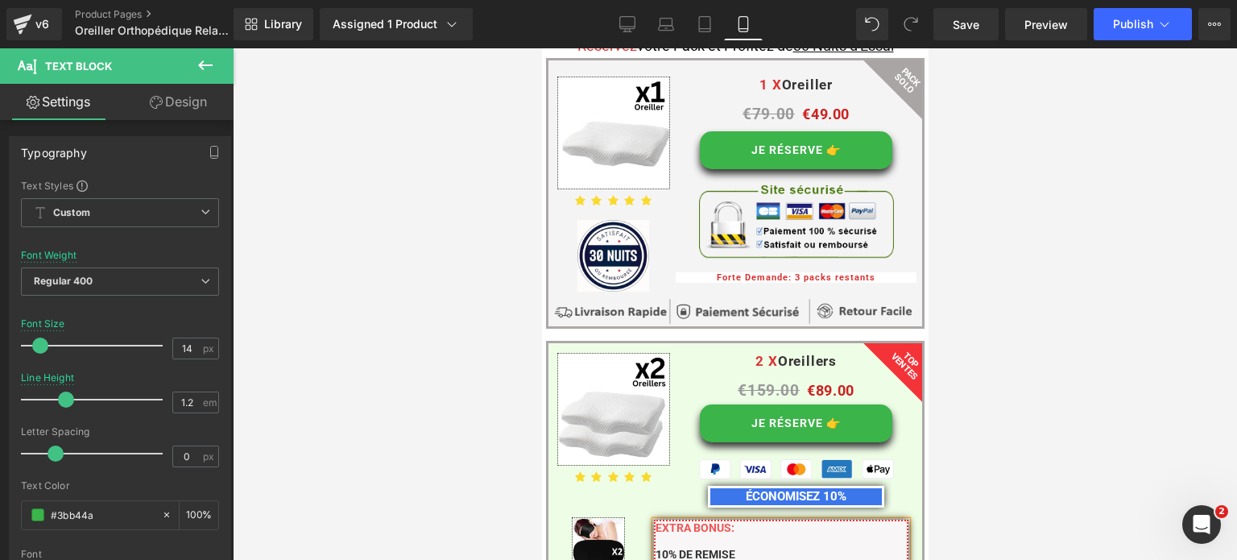
click at [759, 521] on p "EXTRA BONUS: 10% DE REMISE + 2 * Masques de Nuits OFFERT!" at bounding box center [781, 548] width 252 height 54
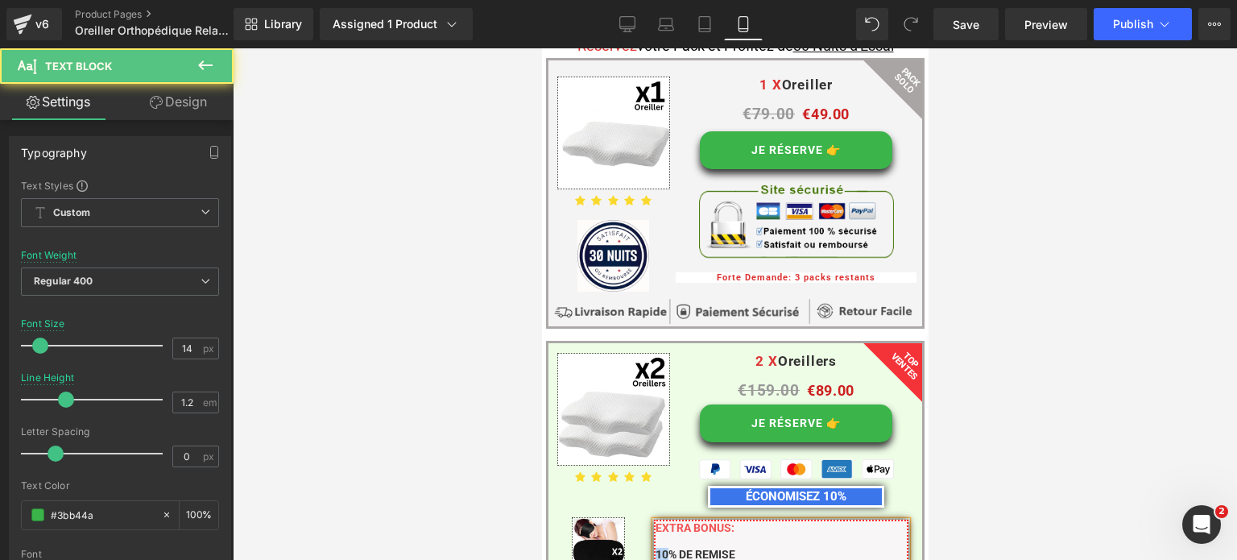
drag, startPoint x: 656, startPoint y: 386, endPoint x: 645, endPoint y: 385, distance: 11.3
click at [645, 517] on div "EXTRA BONUS: 10% DE REMISE + 2 * Masques de Nuits OFFERT! + Livraison Gratuite …" at bounding box center [780, 568] width 275 height 102
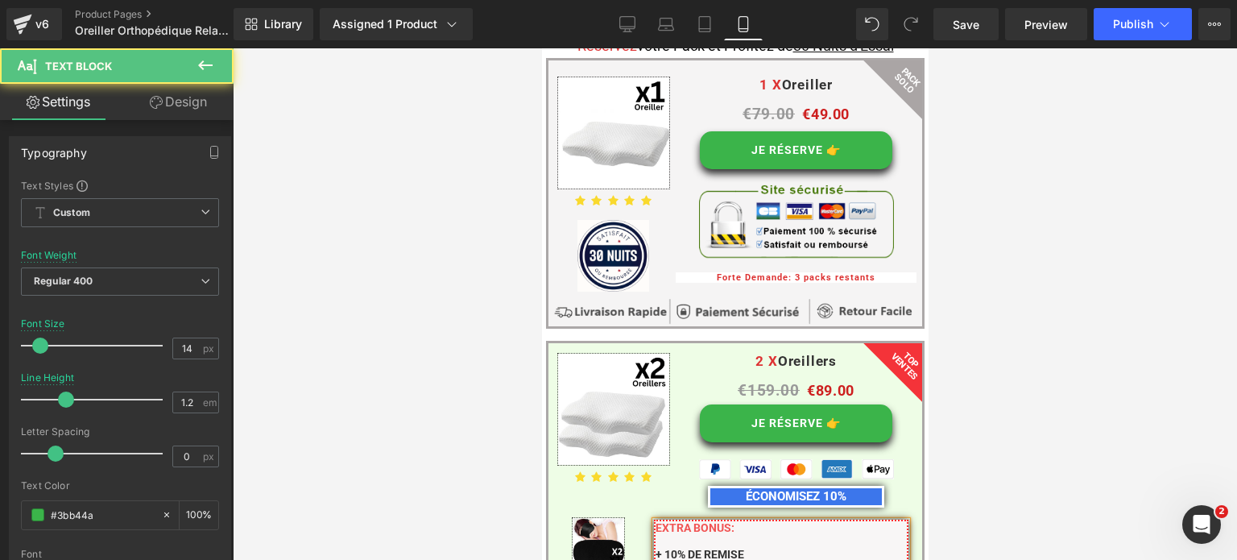
click at [689, 521] on span "EXTRA BONUS:" at bounding box center [694, 527] width 79 height 13
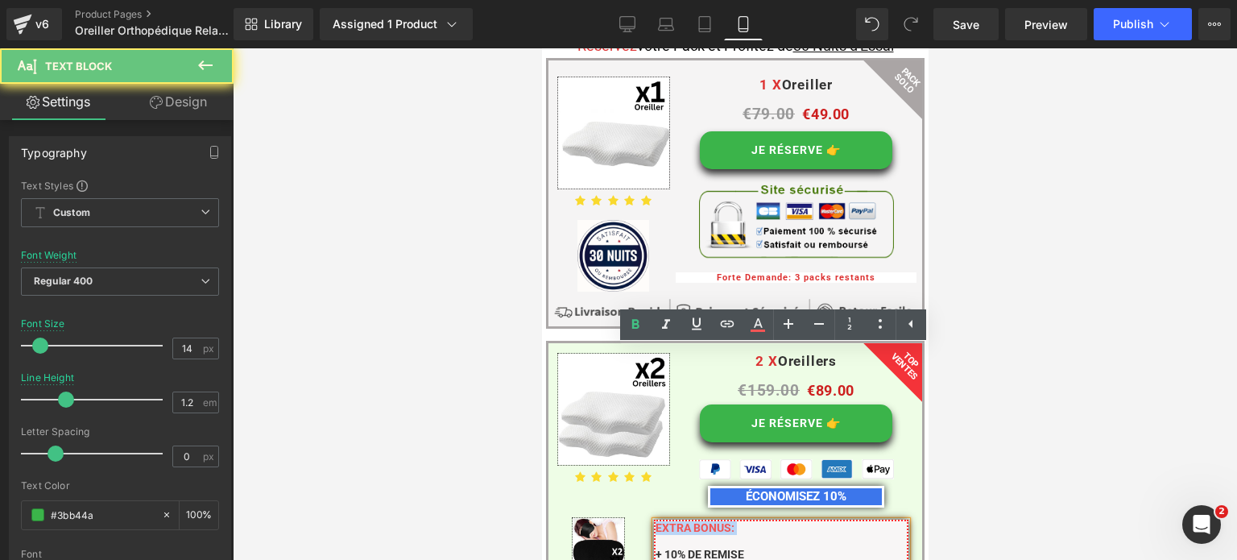
click at [689, 521] on span "EXTRA BONUS:" at bounding box center [694, 527] width 79 height 13
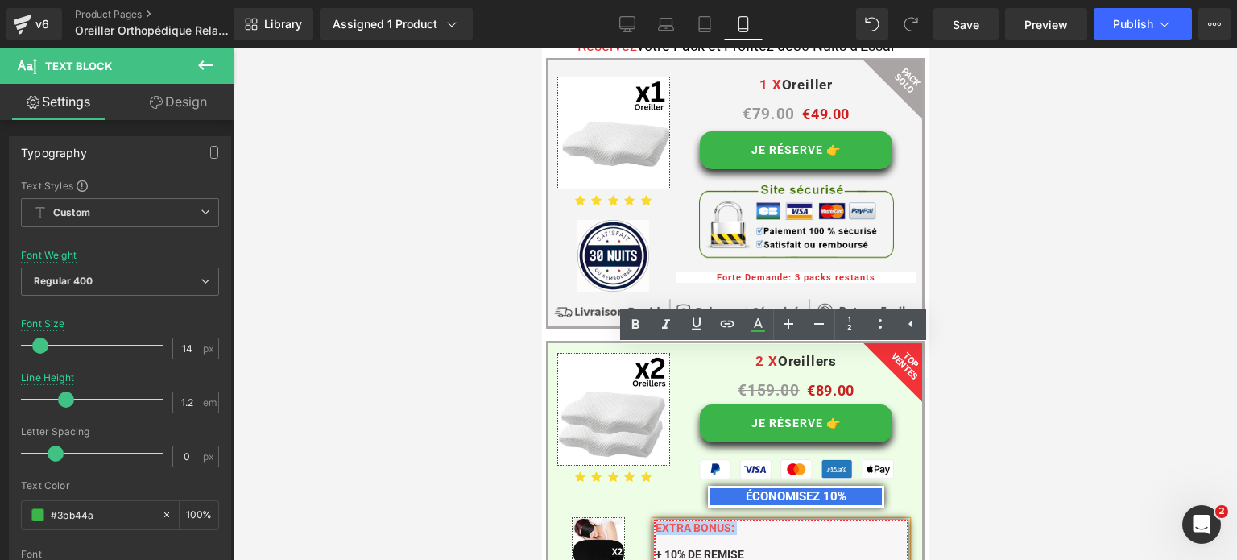
copy span "EXTRA BONUS:"
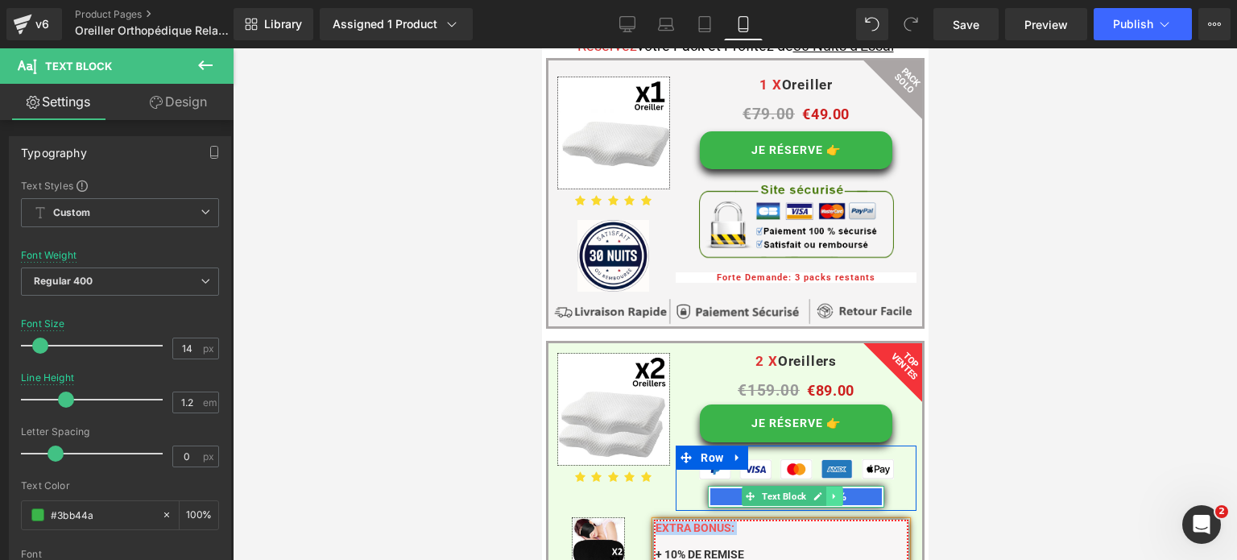
click at [832, 493] on icon at bounding box center [833, 496] width 2 height 6
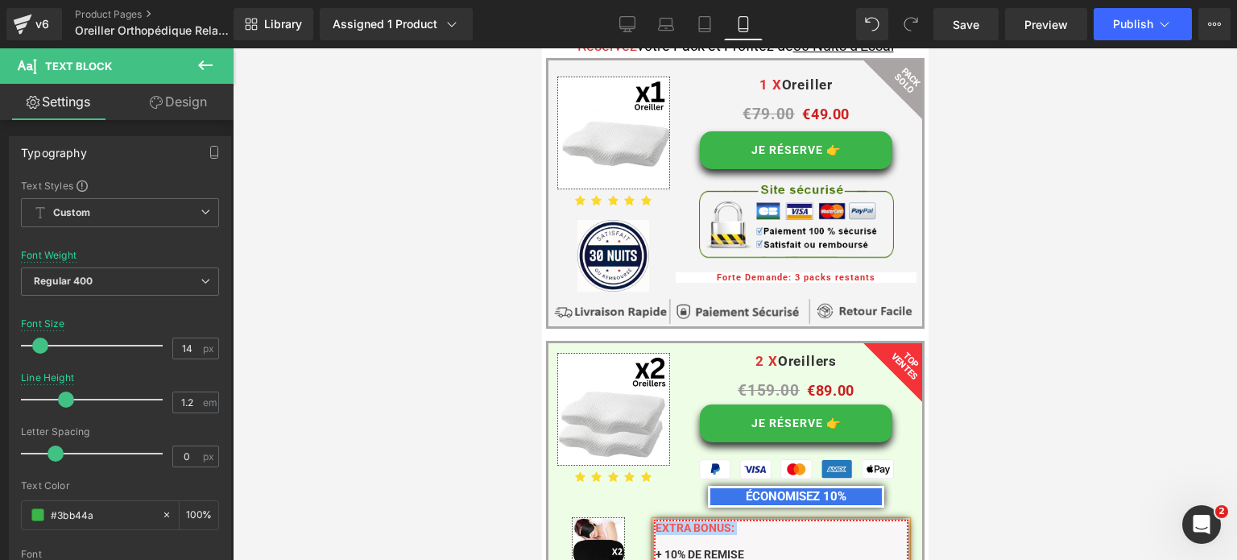
click at [756, 521] on p "EXTRA BONUS: + 10% DE REMISE" at bounding box center [781, 541] width 252 height 40
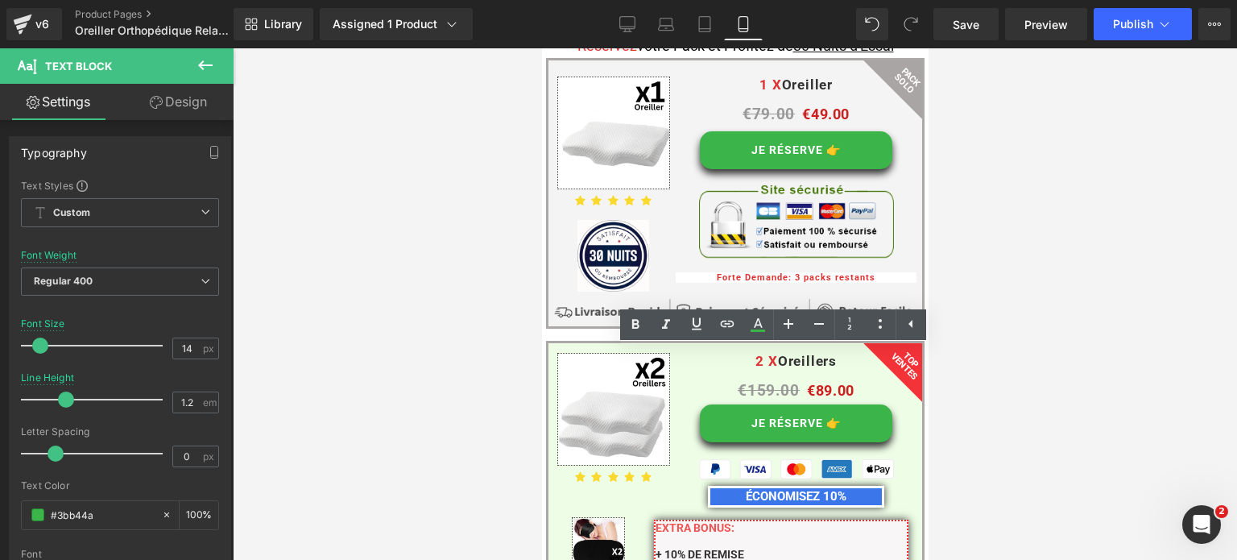
click at [506, 337] on div at bounding box center [735, 303] width 1004 height 511
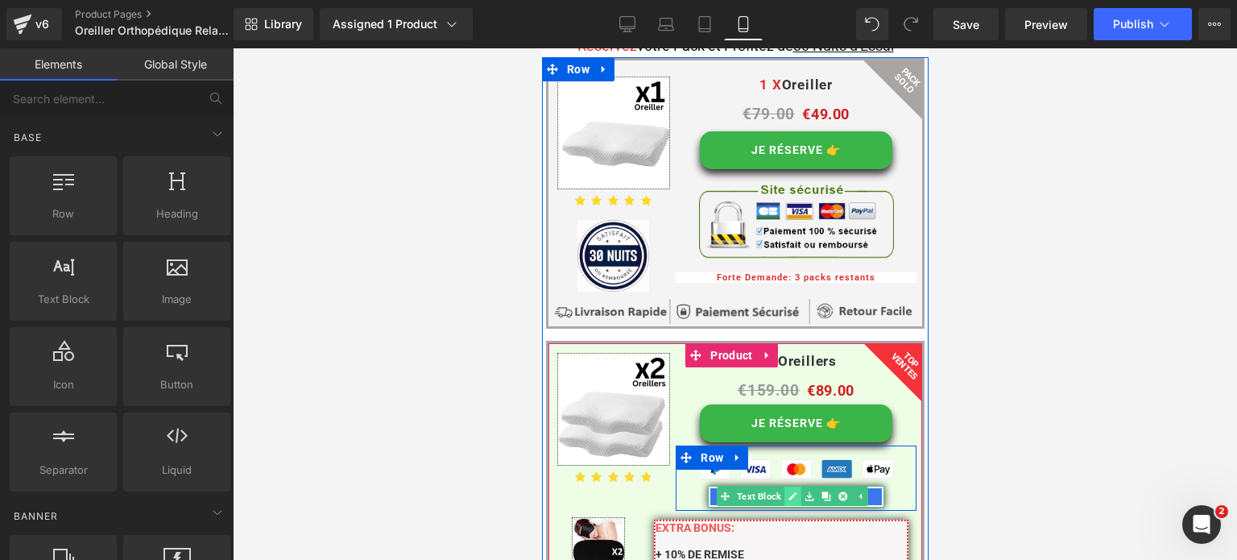
click at [789, 491] on icon at bounding box center [792, 496] width 9 height 10
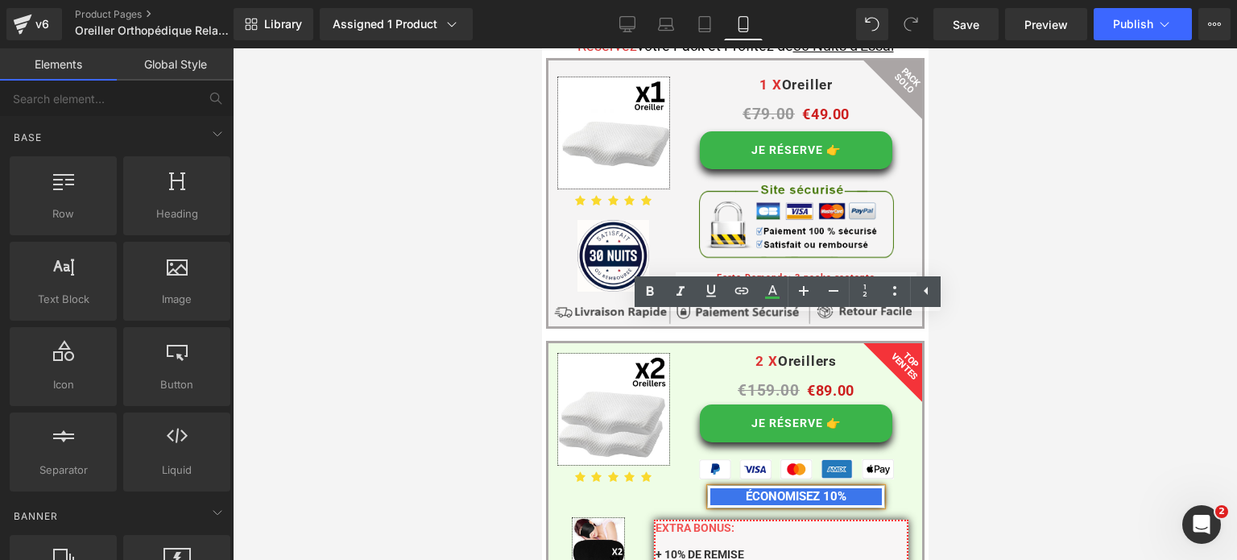
click at [829, 489] on b "ÉCONOMISEZ 10%" at bounding box center [795, 496] width 101 height 14
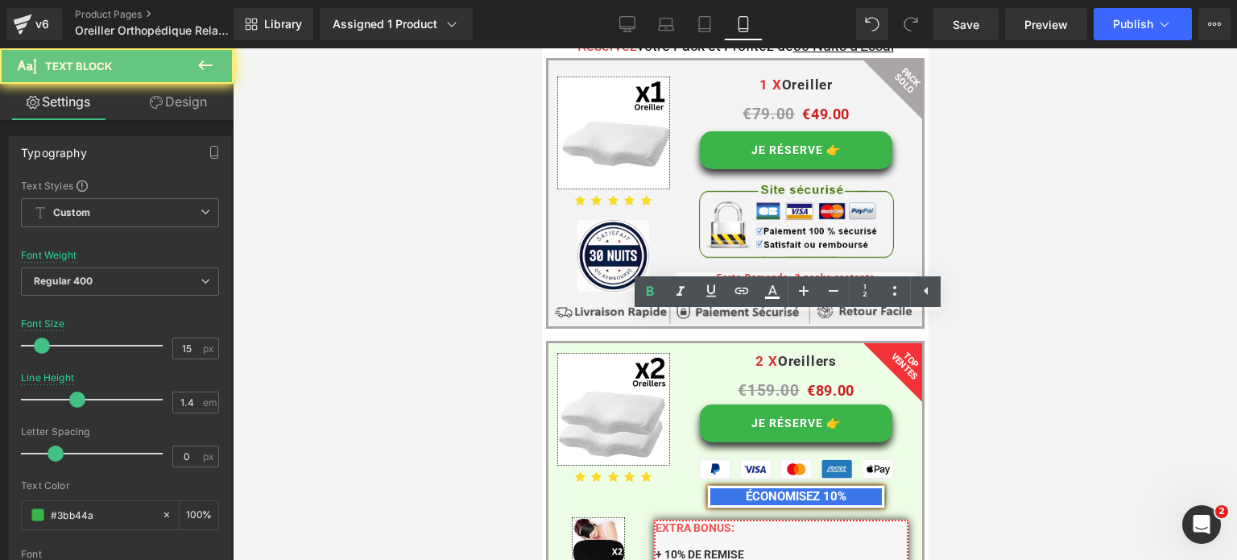
click at [836, 489] on b "ÉCONOMISEZ 10%" at bounding box center [795, 496] width 101 height 14
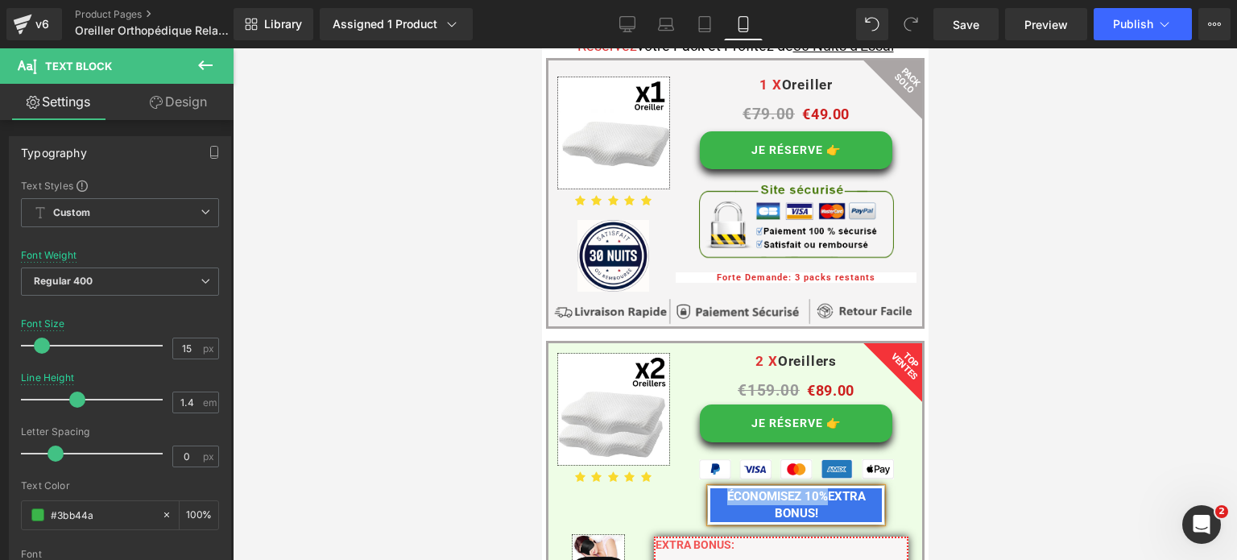
drag, startPoint x: 821, startPoint y: 325, endPoint x: 715, endPoint y: 328, distance: 106.4
click at [715, 488] on p "ÉCONOMISEZ 10%EXTRA BONUS!" at bounding box center [795, 505] width 172 height 34
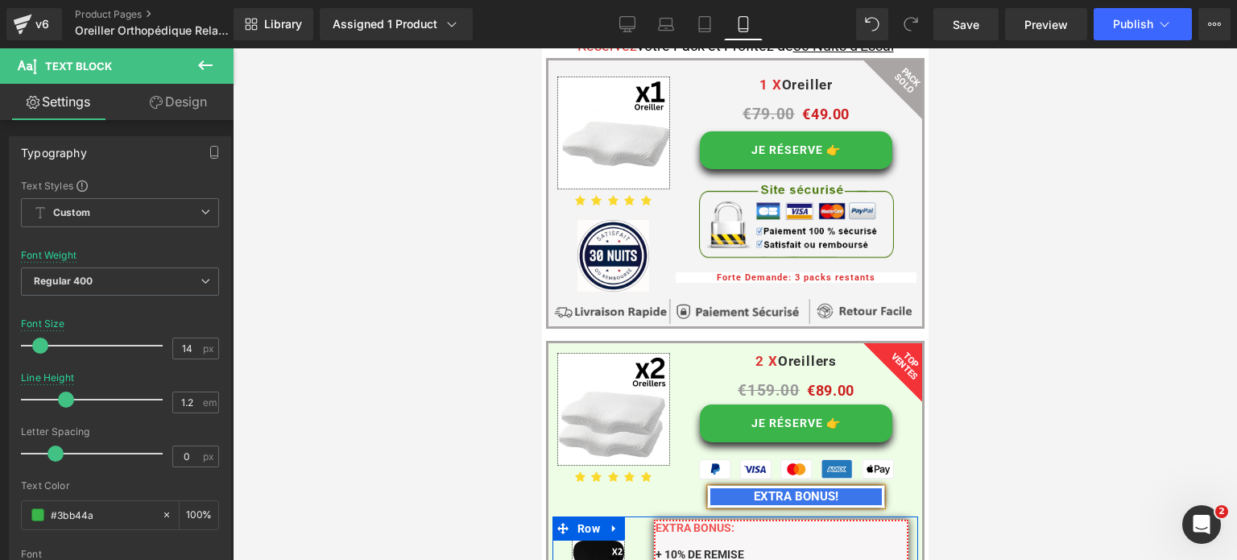
drag, startPoint x: 712, startPoint y: 347, endPoint x: 652, endPoint y: 349, distance: 60.4
click at [652, 517] on div "EXTRA BONUS: + 10% DE REMISE + 2 * Masques de Nuits OFFERT! + Livraison Gratuit…" at bounding box center [780, 554] width 275 height 75
click at [674, 548] on span "+ 10% DE REMISE" at bounding box center [699, 554] width 89 height 13
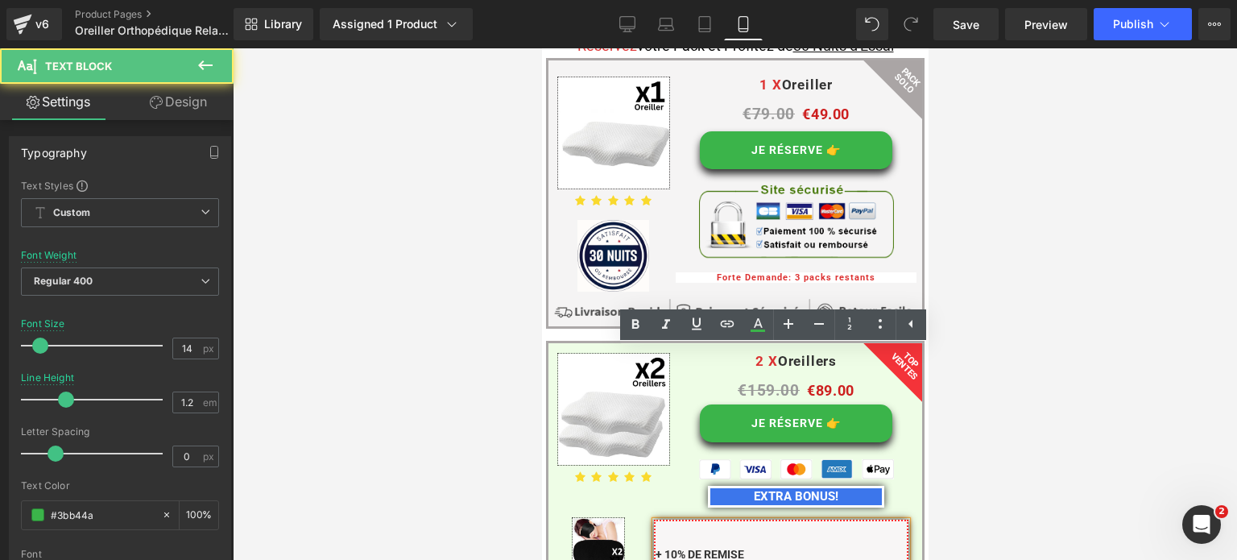
click at [671, 521] on p "+ 10% DE REMISE" at bounding box center [781, 541] width 252 height 40
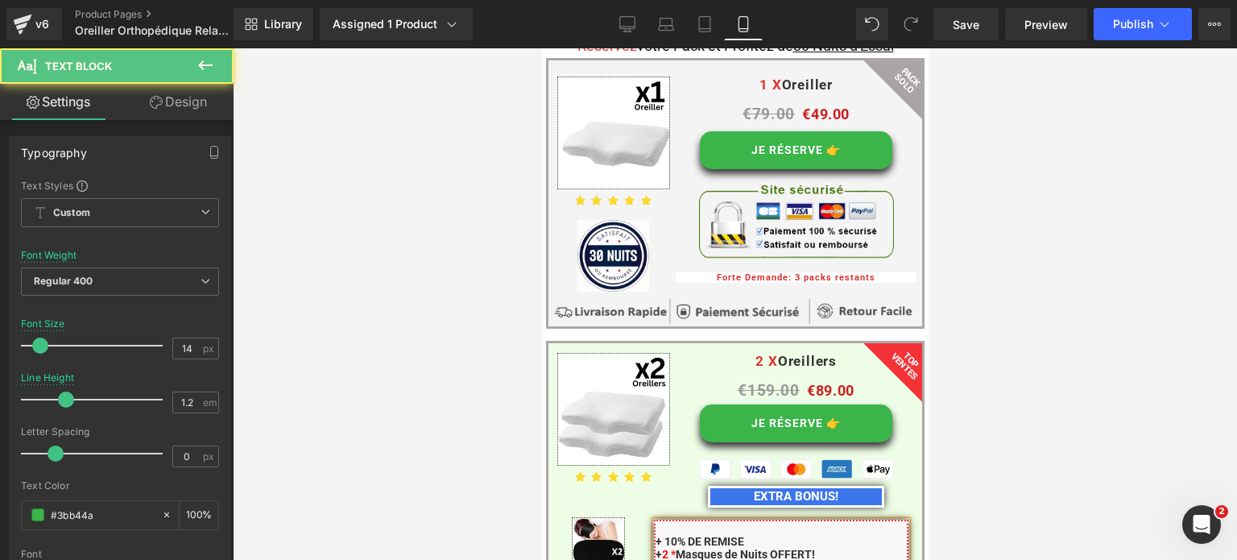
click at [655, 535] on span "+ 10% DE REMISE" at bounding box center [699, 541] width 89 height 13
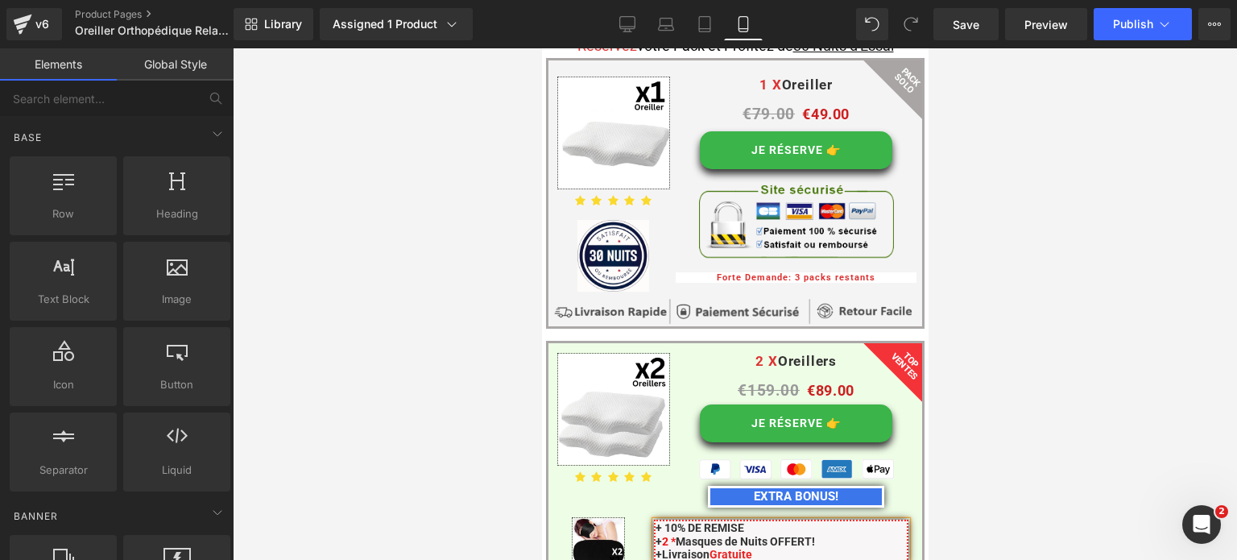
click at [1138, 369] on div at bounding box center [735, 303] width 1004 height 511
click at [434, 359] on div at bounding box center [735, 303] width 1004 height 511
drag, startPoint x: 436, startPoint y: 354, endPoint x: 10, endPoint y: 313, distance: 428.0
click at [436, 354] on div at bounding box center [735, 303] width 1004 height 511
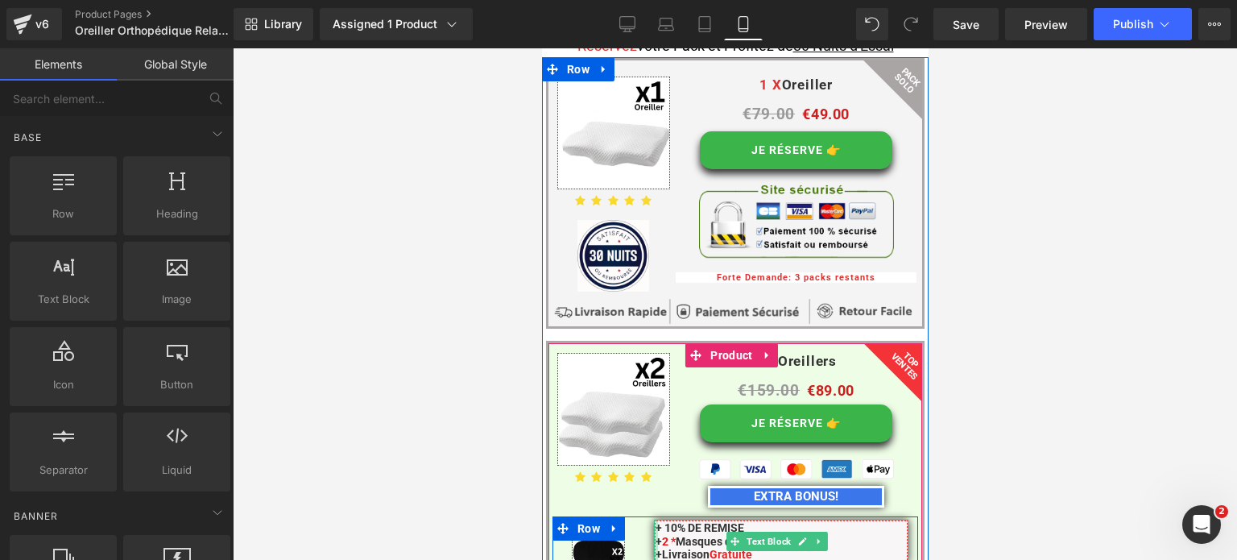
click at [656, 521] on span "+ 10% DE REMISE" at bounding box center [699, 527] width 89 height 13
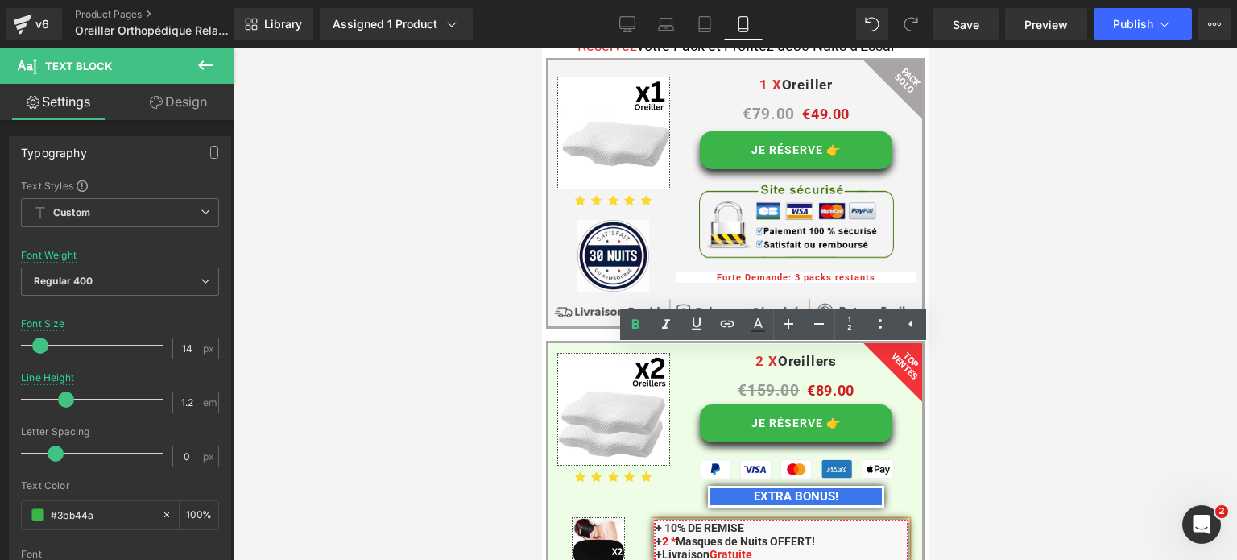
click at [655, 521] on span "+ 10% DE REMISE" at bounding box center [699, 527] width 89 height 13
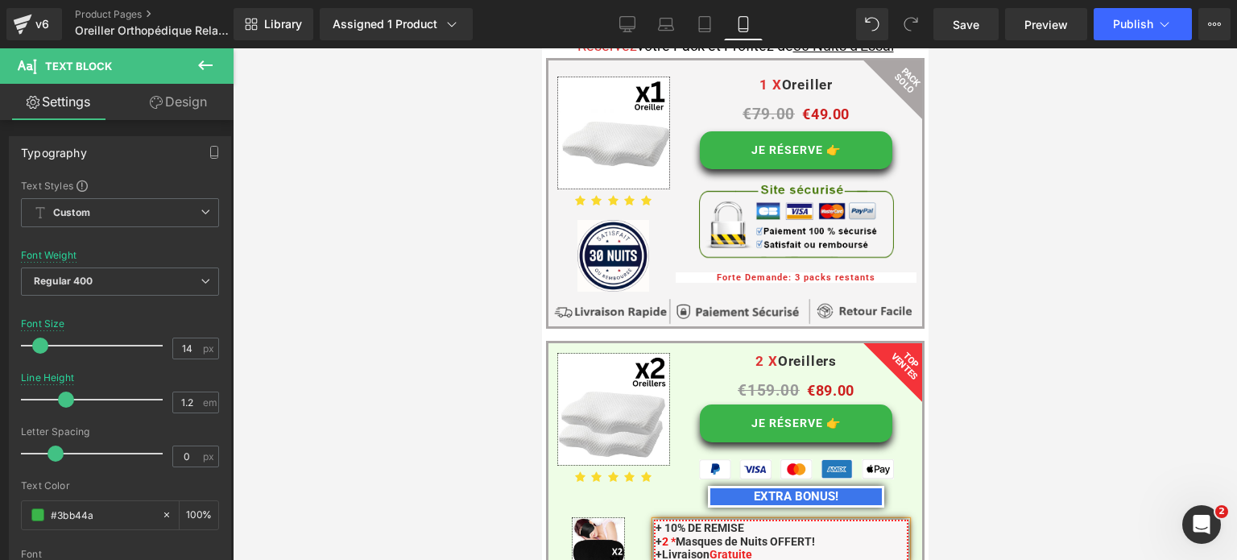
click at [653, 519] on div "+ 10% DE REMISE + 2 * Masques de Nuits OFFERT! + Livraison Gratuite" at bounding box center [780, 540] width 255 height 43
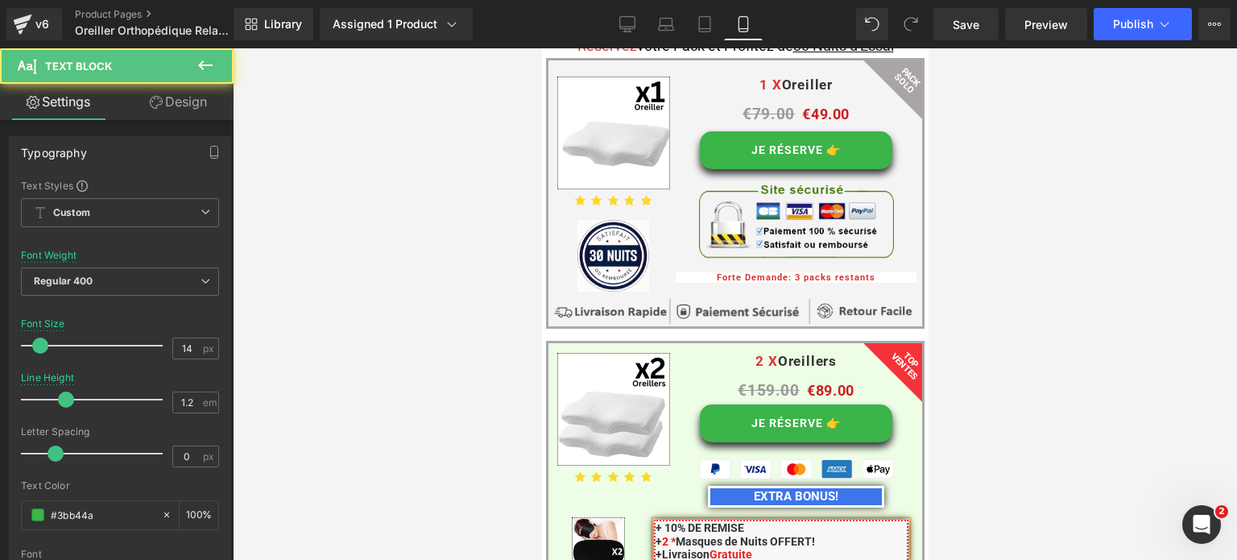
click at [655, 548] on span "+" at bounding box center [658, 554] width 6 height 13
click at [655, 521] on span "+ 10% DE REMISE" at bounding box center [699, 527] width 89 height 13
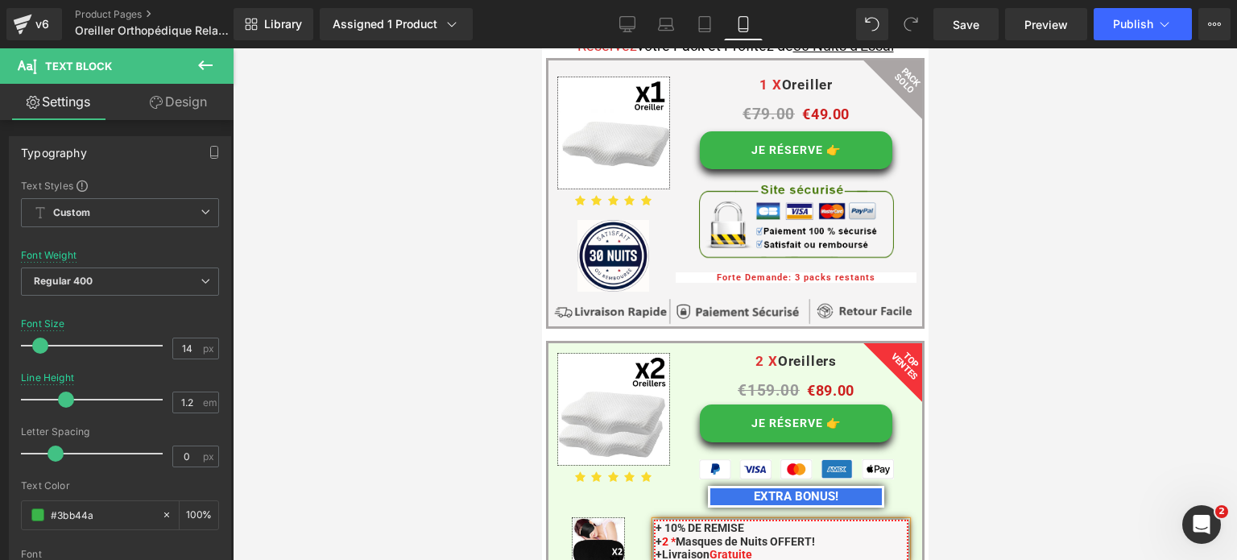
click at [666, 548] on span "Livraison" at bounding box center [685, 554] width 48 height 13
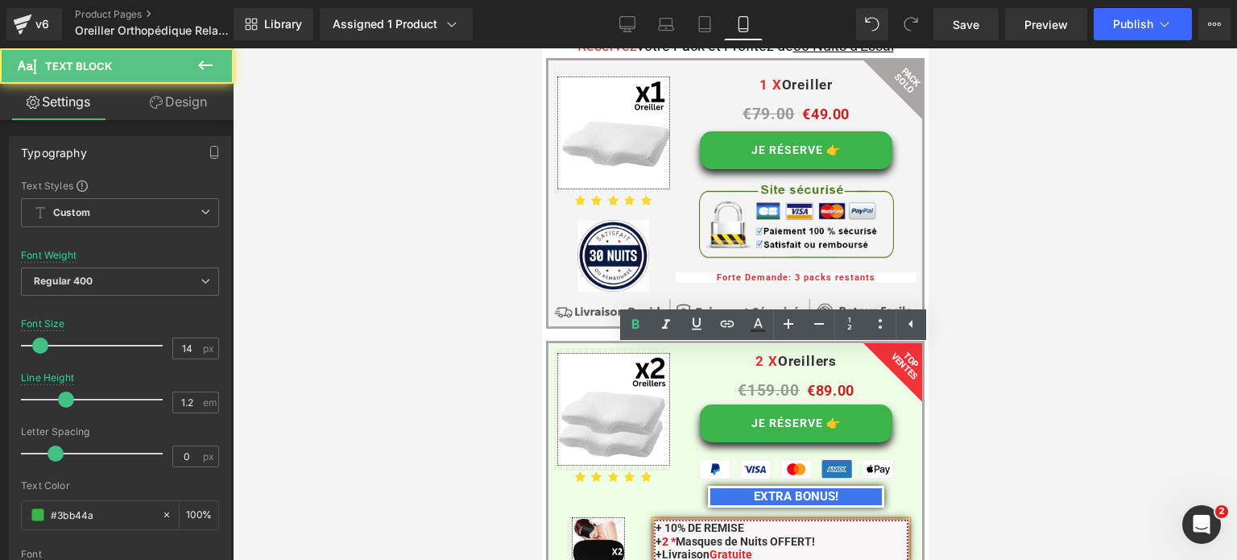
click at [662, 548] on span "Livraison" at bounding box center [685, 554] width 48 height 13
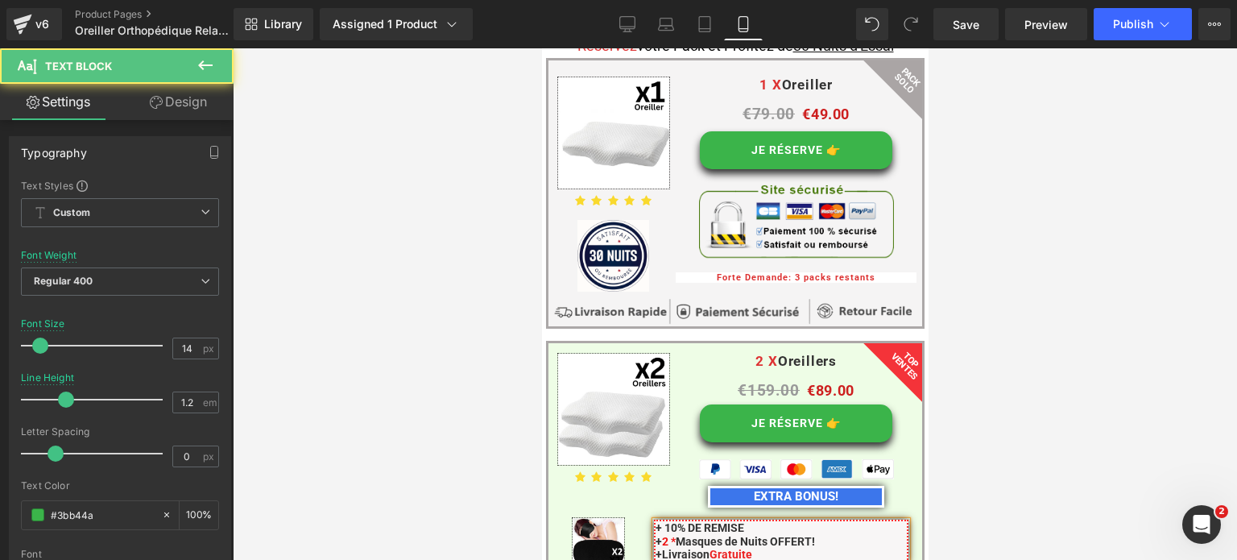
click at [665, 535] on span "2 *" at bounding box center [668, 541] width 14 height 13
click at [665, 521] on span "+ 10% DE REMISE" at bounding box center [699, 527] width 89 height 13
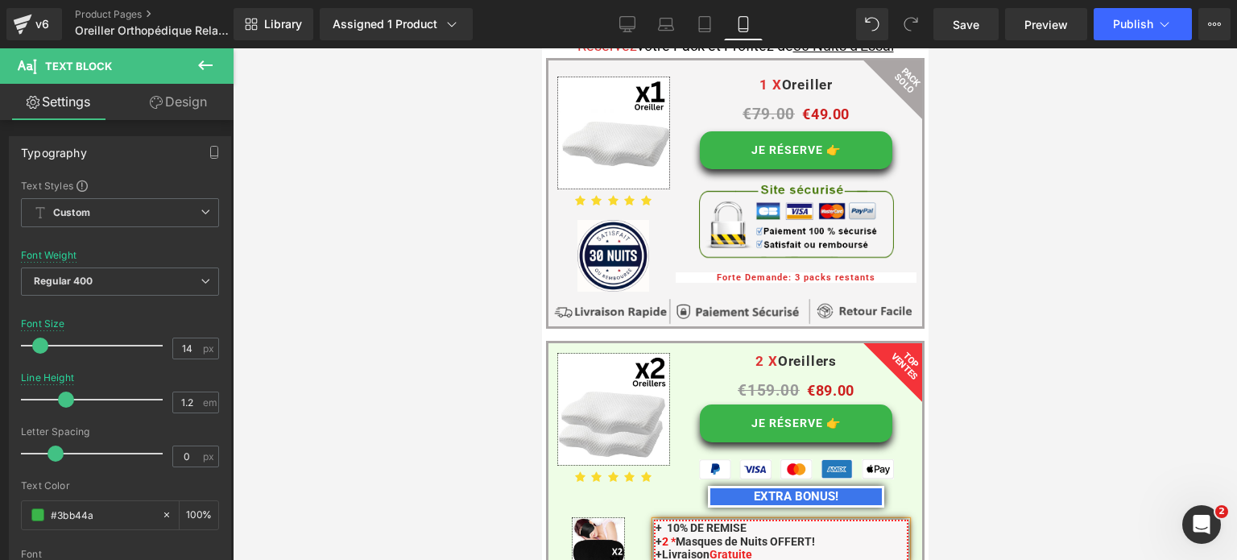
drag, startPoint x: 825, startPoint y: 369, endPoint x: 668, endPoint y: 370, distance: 157.0
click at [668, 535] on p "+ 2 * Masques de Nuits OFFERT!" at bounding box center [781, 542] width 252 height 14
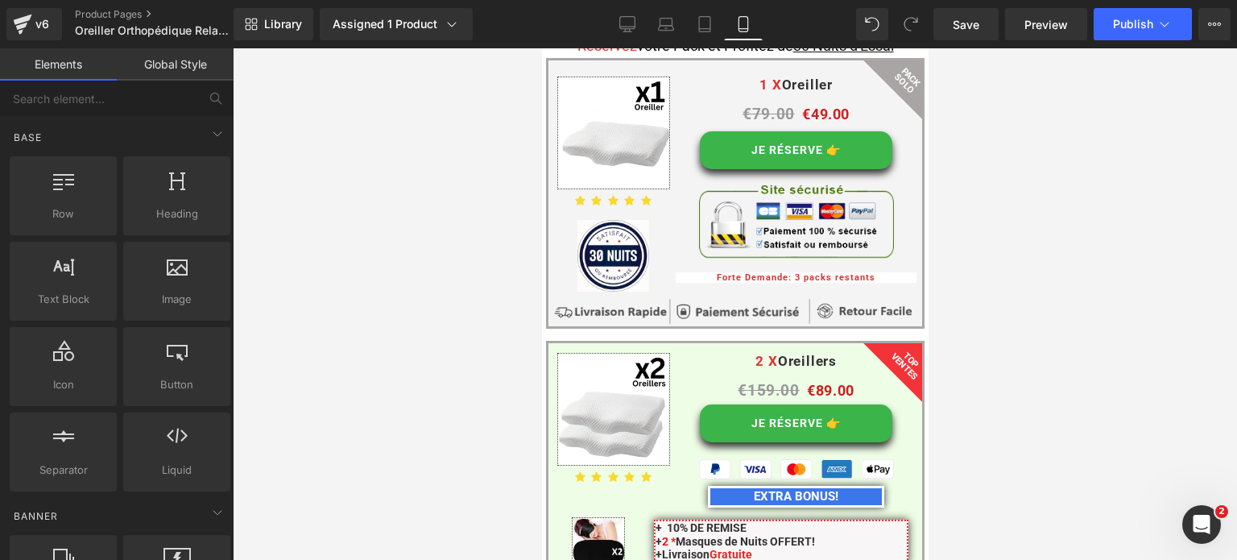
click at [1042, 357] on div at bounding box center [735, 303] width 1004 height 511
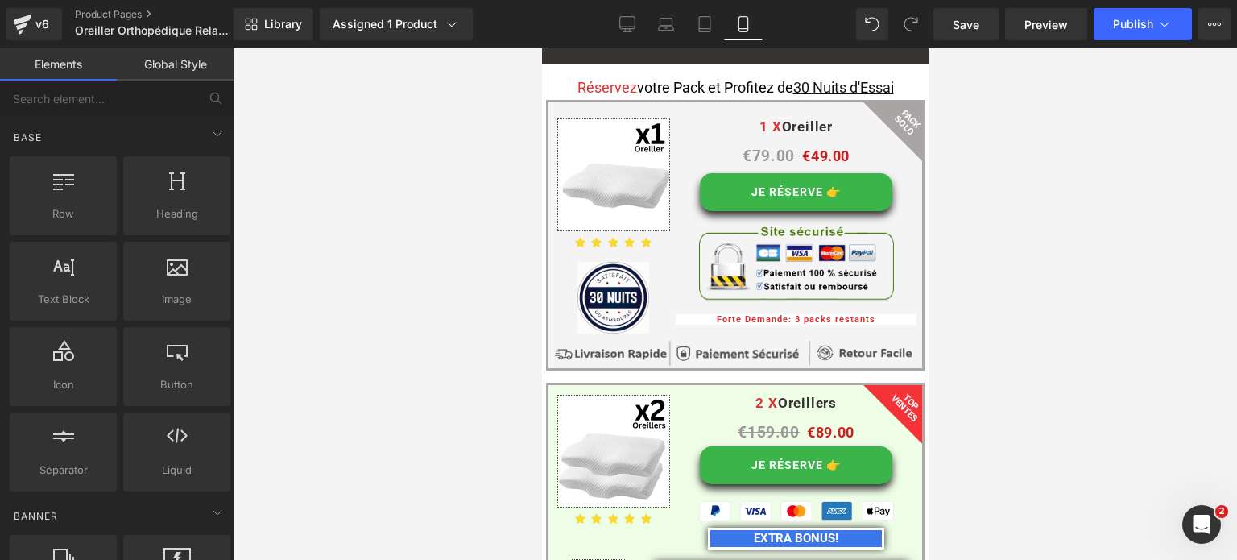
scroll to position [11941, 0]
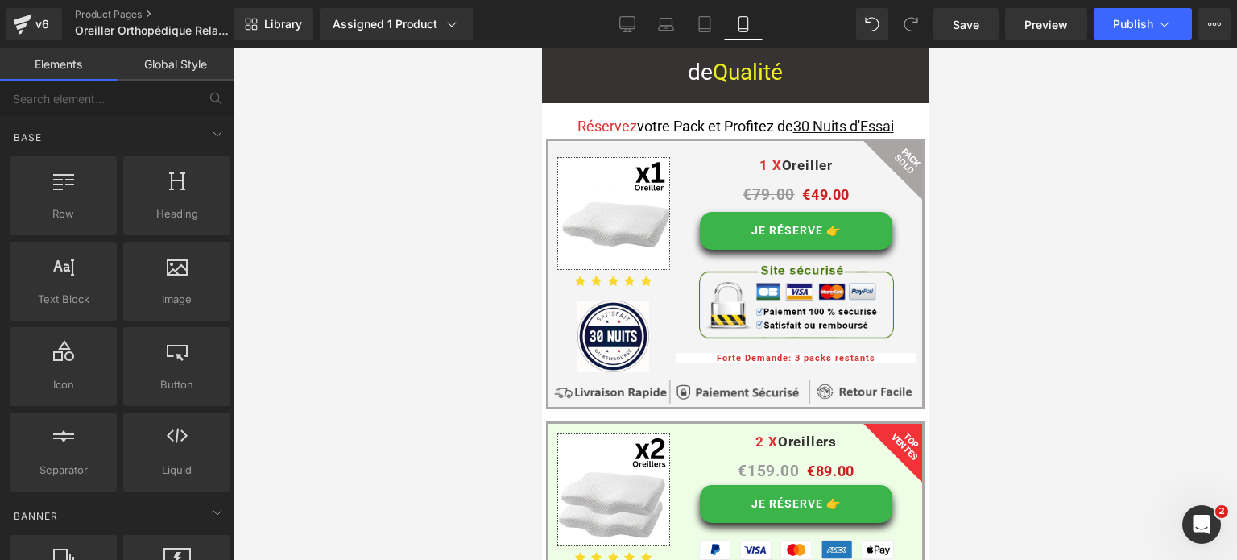
click at [1031, 325] on div at bounding box center [735, 303] width 1004 height 511
click at [478, 399] on div at bounding box center [735, 303] width 1004 height 511
click at [1147, 22] on span "Publish" at bounding box center [1133, 24] width 40 height 13
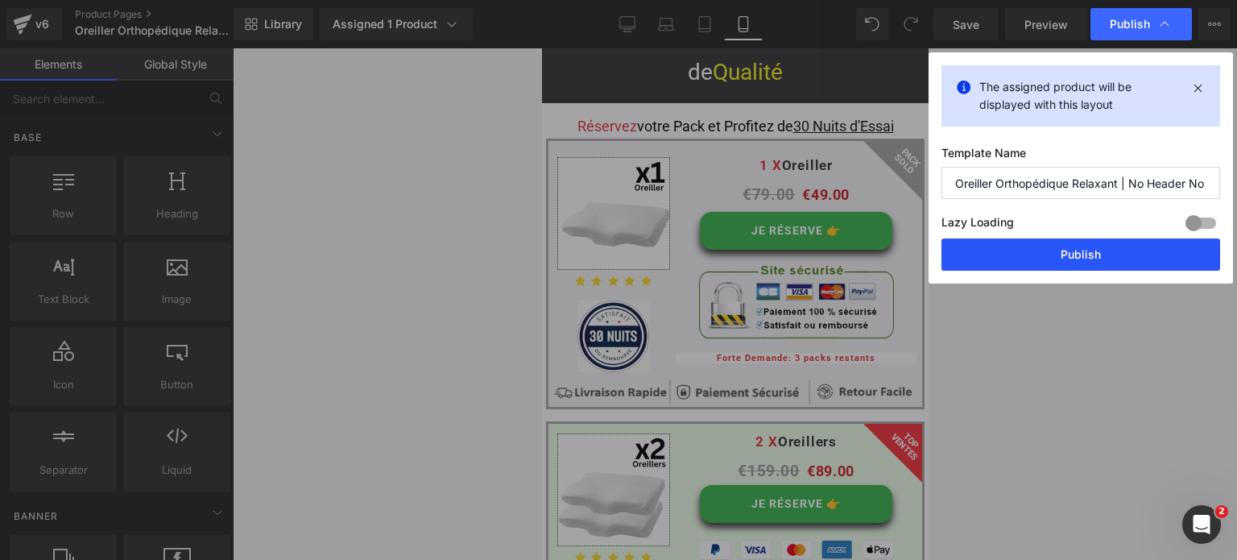
click at [1079, 253] on button "Publish" at bounding box center [1080, 254] width 279 height 32
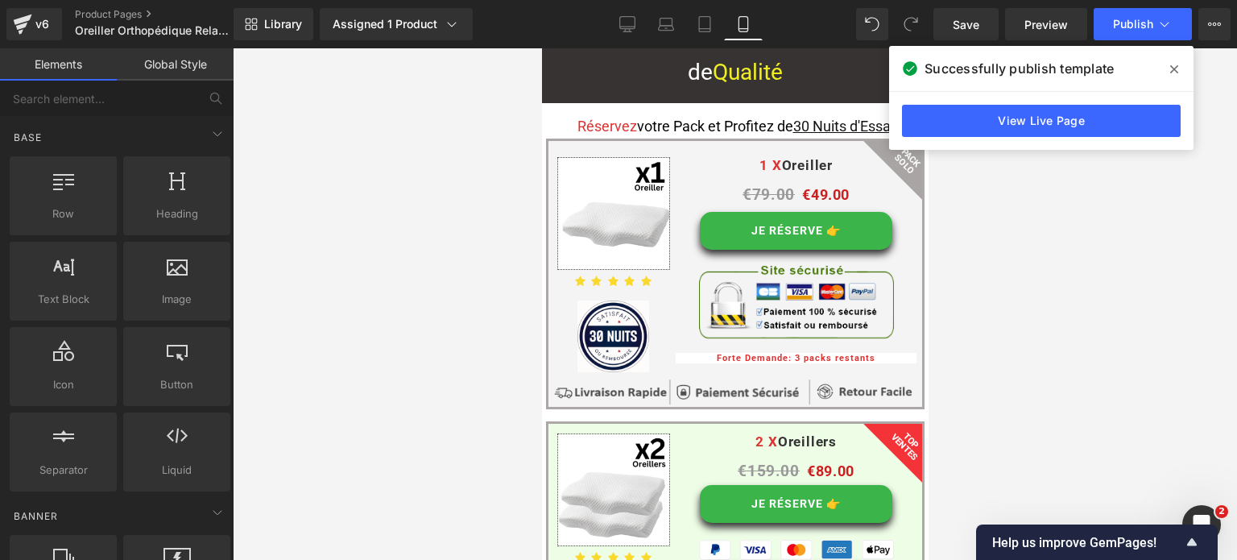
click at [1022, 379] on div at bounding box center [735, 303] width 1004 height 511
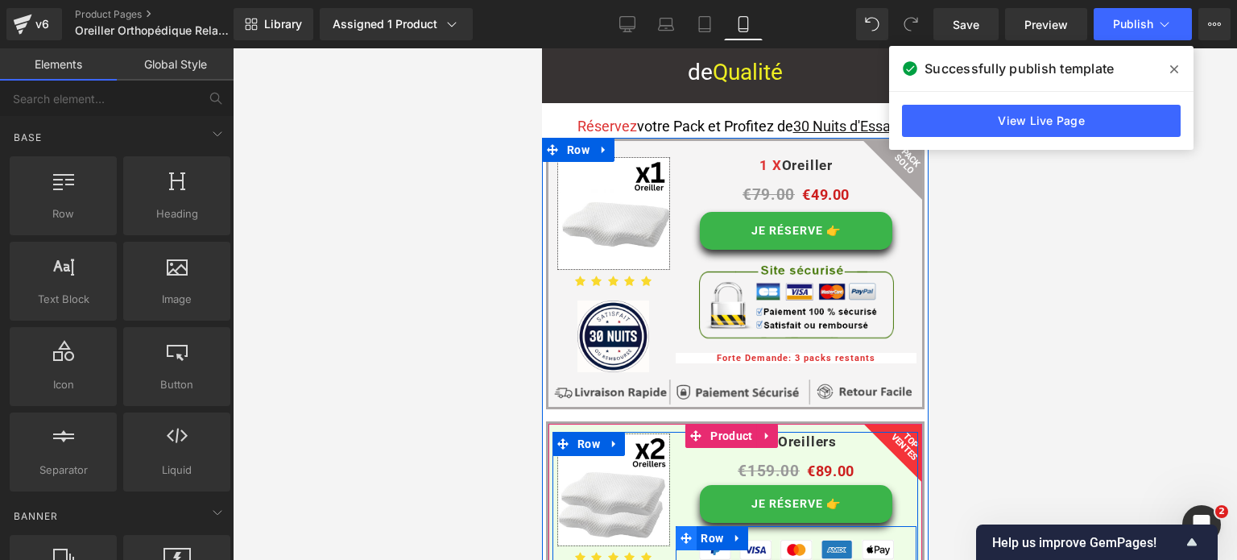
click at [690, 526] on span at bounding box center [685, 538] width 21 height 24
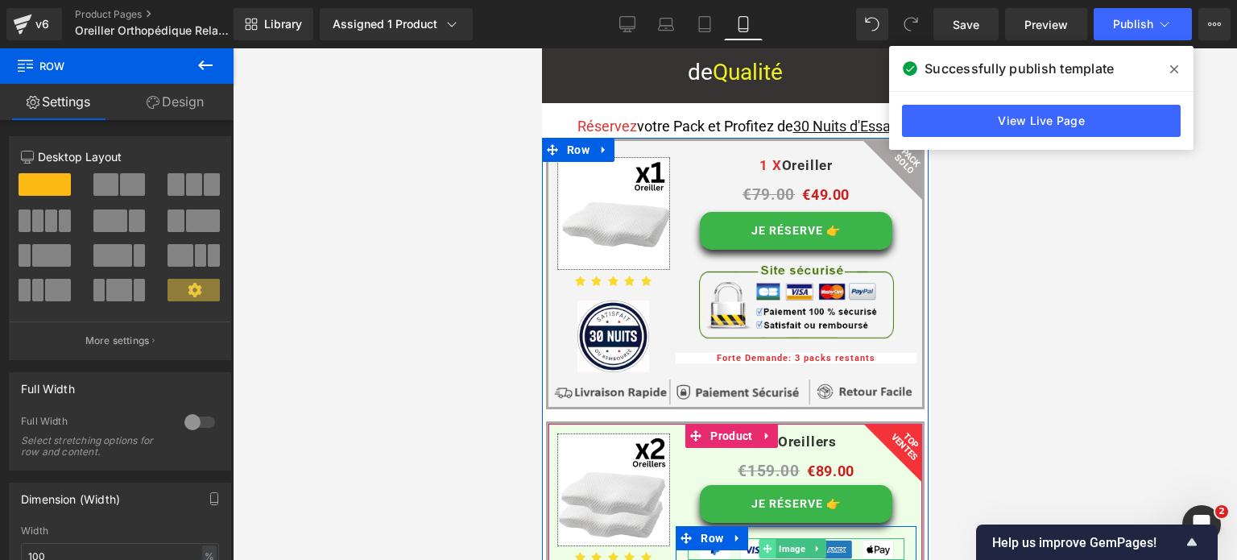
click at [769, 539] on span at bounding box center [767, 548] width 17 height 19
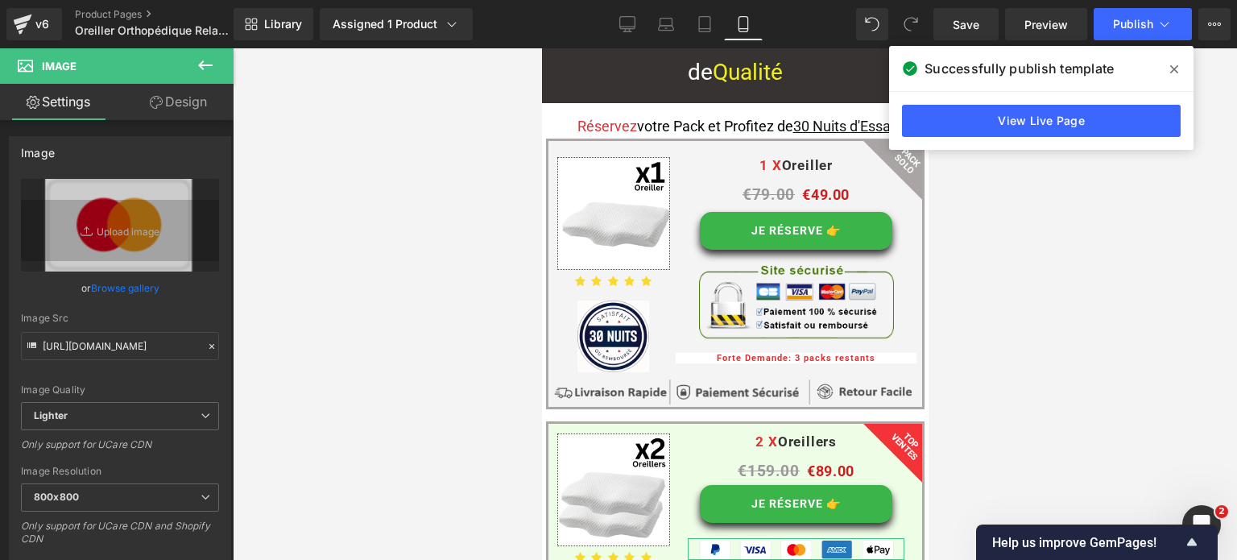
click at [189, 105] on link "Design" at bounding box center [178, 102] width 117 height 36
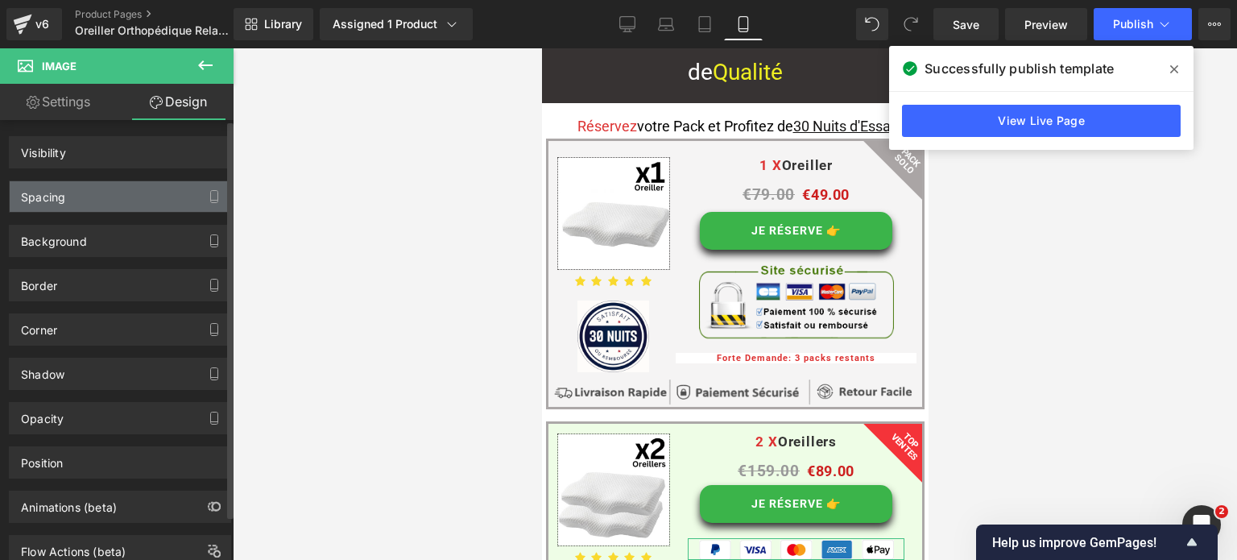
click at [88, 192] on div "Spacing" at bounding box center [120, 196] width 221 height 31
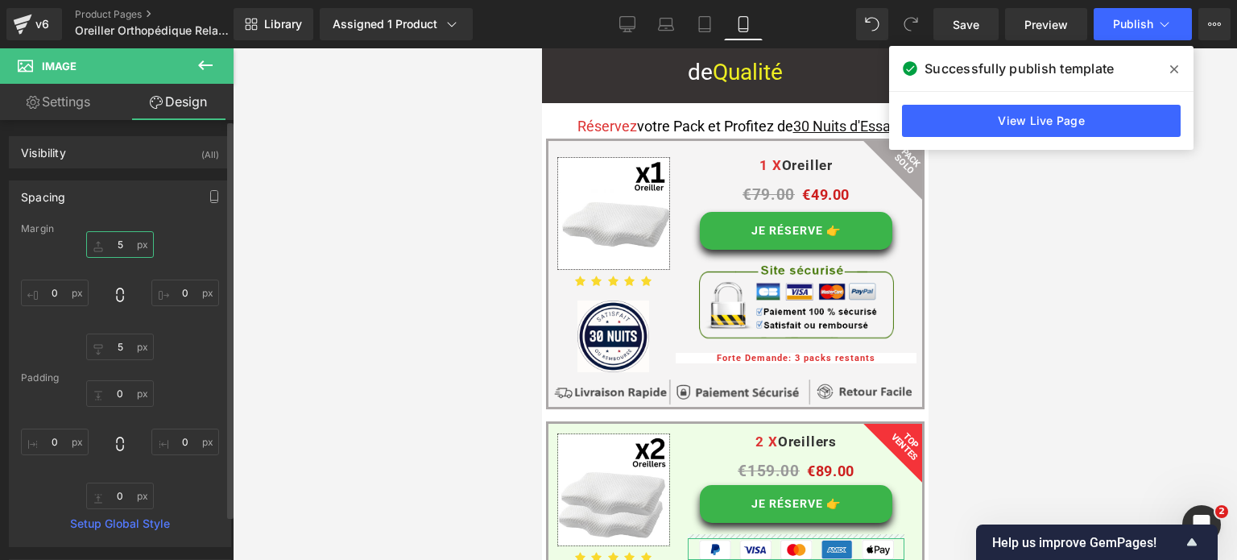
click at [115, 246] on input "text" at bounding box center [120, 244] width 68 height 27
type input "1"
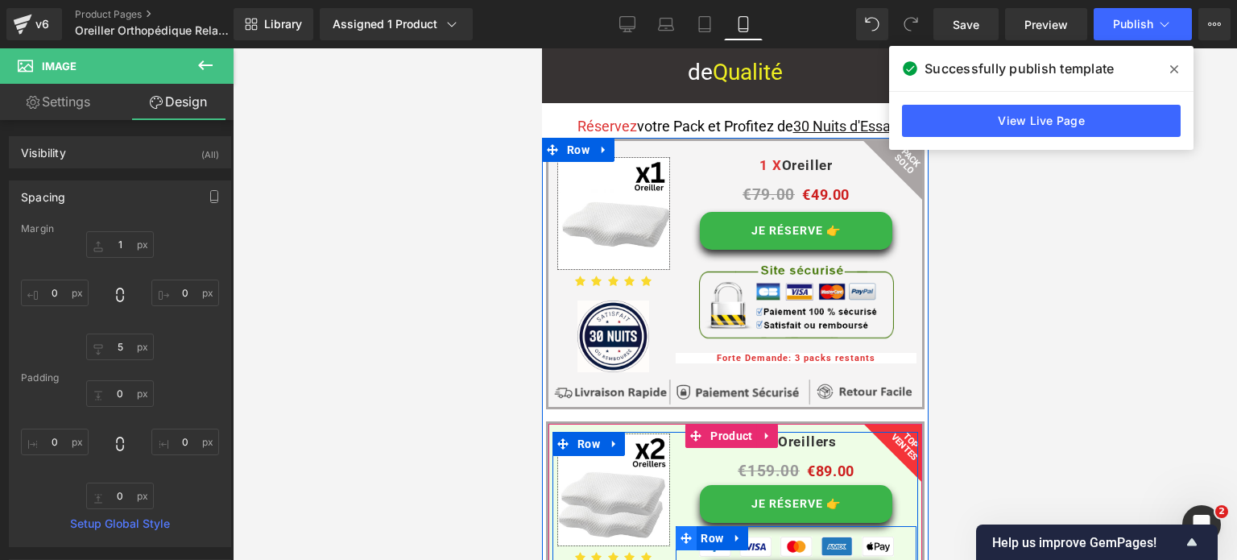
click at [685, 532] on icon at bounding box center [685, 538] width 11 height 12
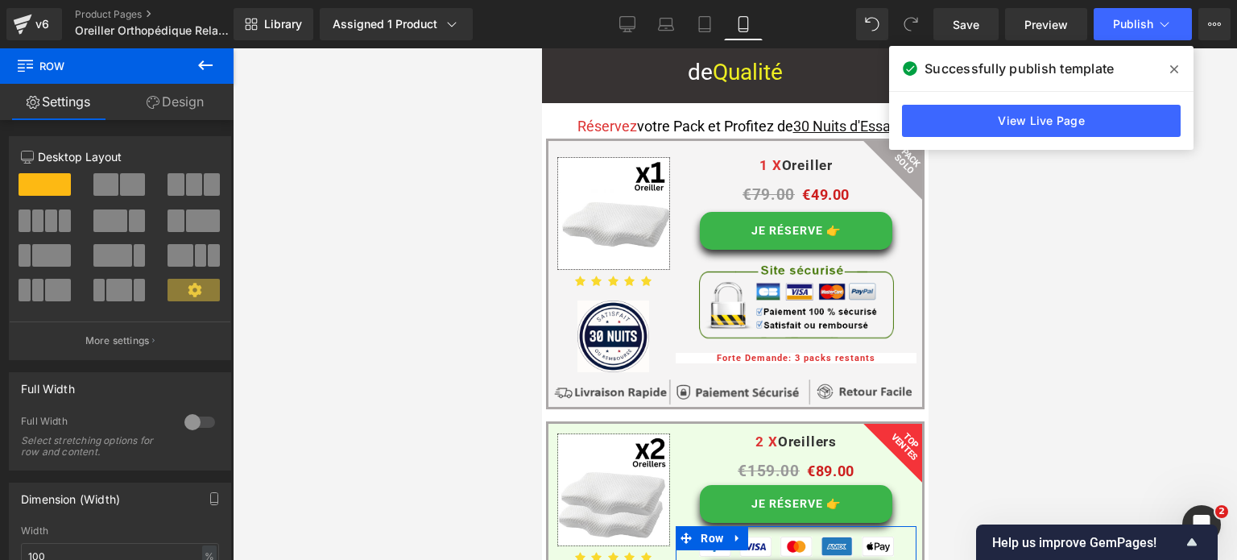
click at [200, 101] on link "Design" at bounding box center [175, 102] width 117 height 36
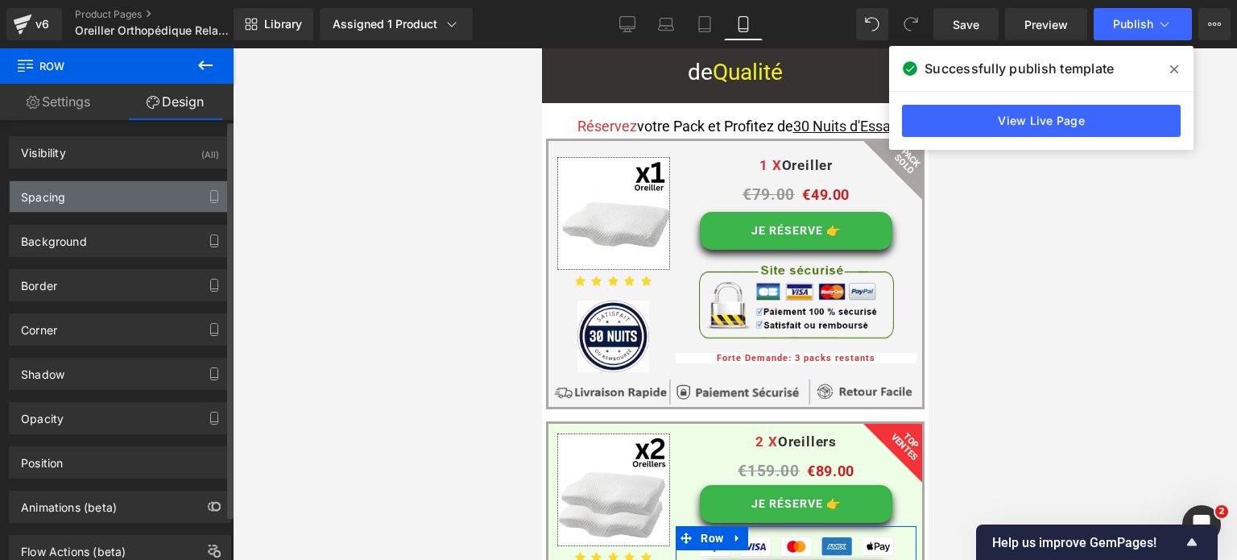
click at [118, 189] on div "Spacing" at bounding box center [120, 196] width 221 height 31
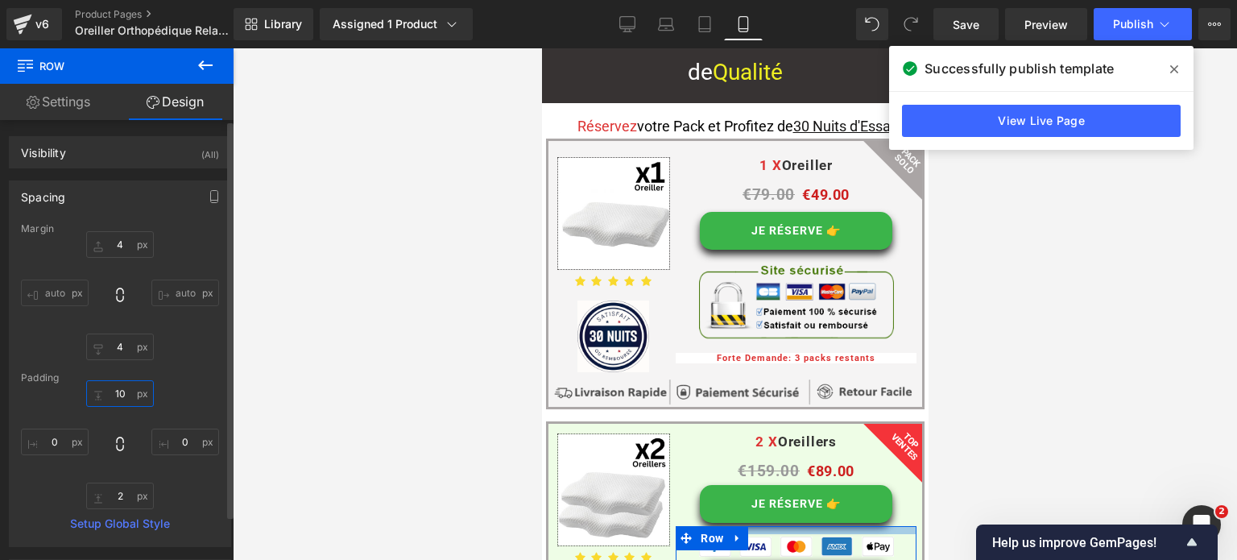
click at [121, 397] on input "text" at bounding box center [120, 393] width 68 height 27
click at [119, 395] on input "text" at bounding box center [120, 393] width 68 height 27
type input "2"
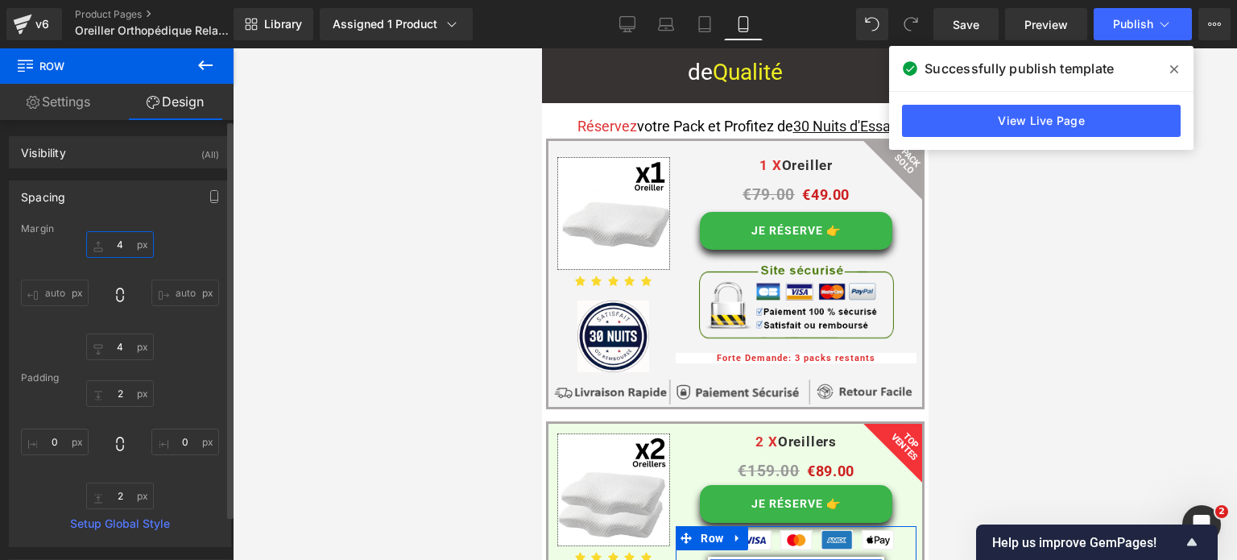
click at [118, 241] on input "text" at bounding box center [120, 244] width 68 height 27
click at [118, 241] on input "1" at bounding box center [120, 244] width 68 height 27
type input "2"
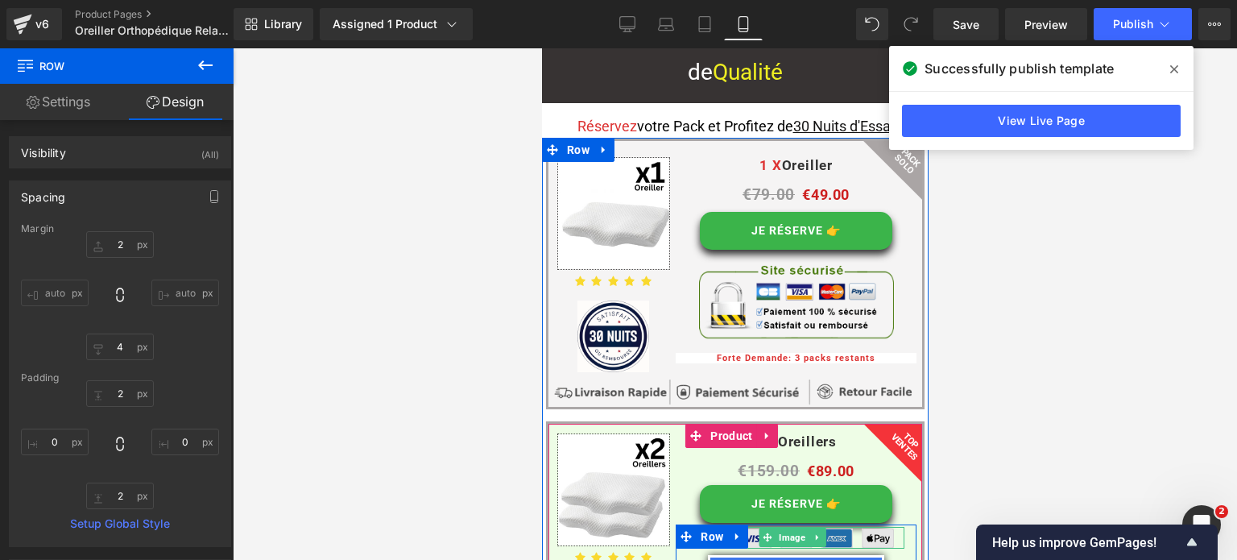
click at [780, 527] on span "Image" at bounding box center [791, 536] width 33 height 19
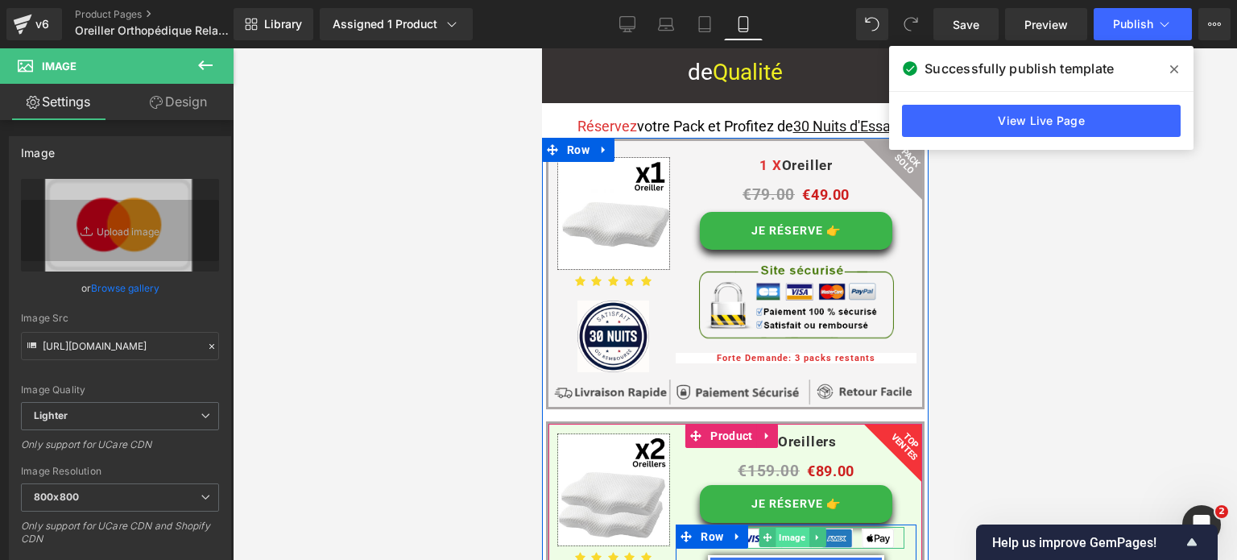
click at [780, 527] on span "Image" at bounding box center [791, 536] width 33 height 19
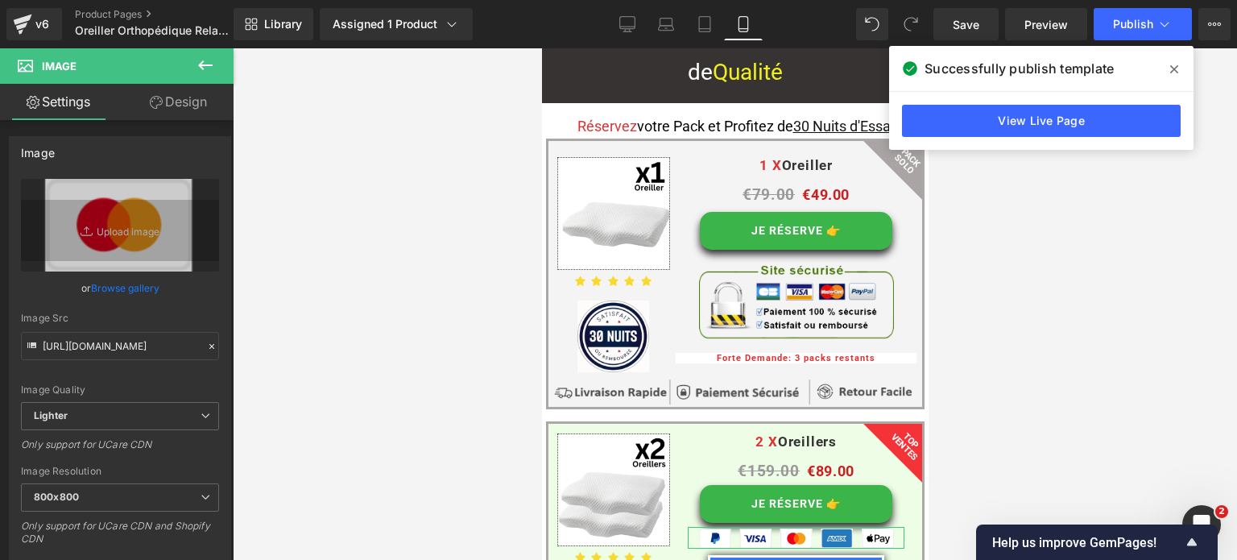
click at [180, 112] on link "Design" at bounding box center [178, 102] width 117 height 36
click at [0, 0] on div "Spacing" at bounding box center [0, 0] width 0 height 0
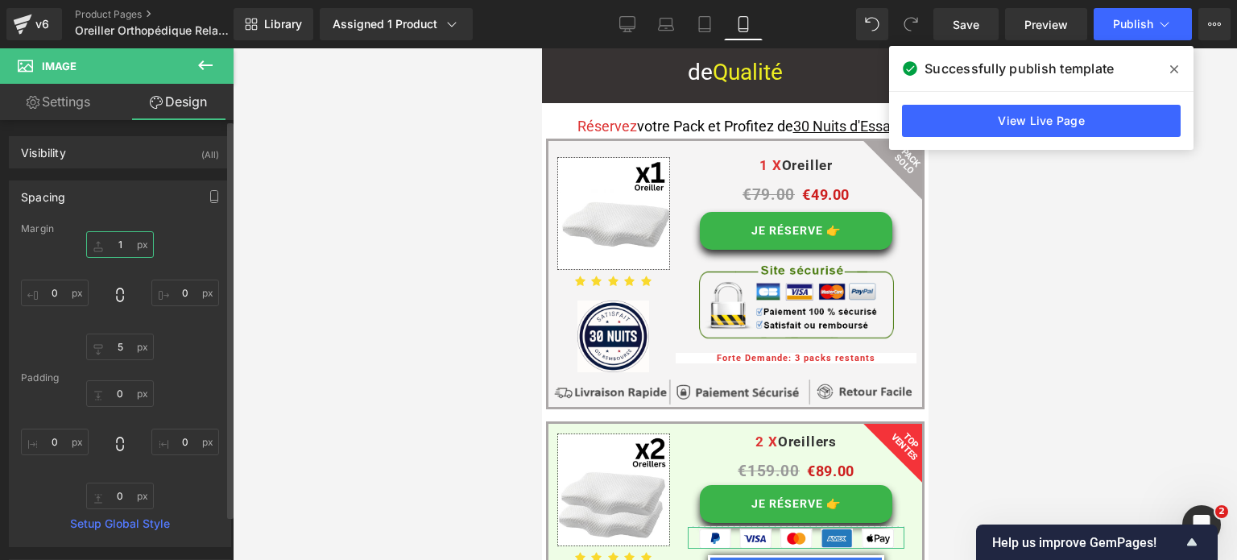
click at [122, 250] on input "text" at bounding box center [120, 244] width 68 height 27
type input "2"
click at [1132, 22] on span "Publish" at bounding box center [1133, 24] width 40 height 13
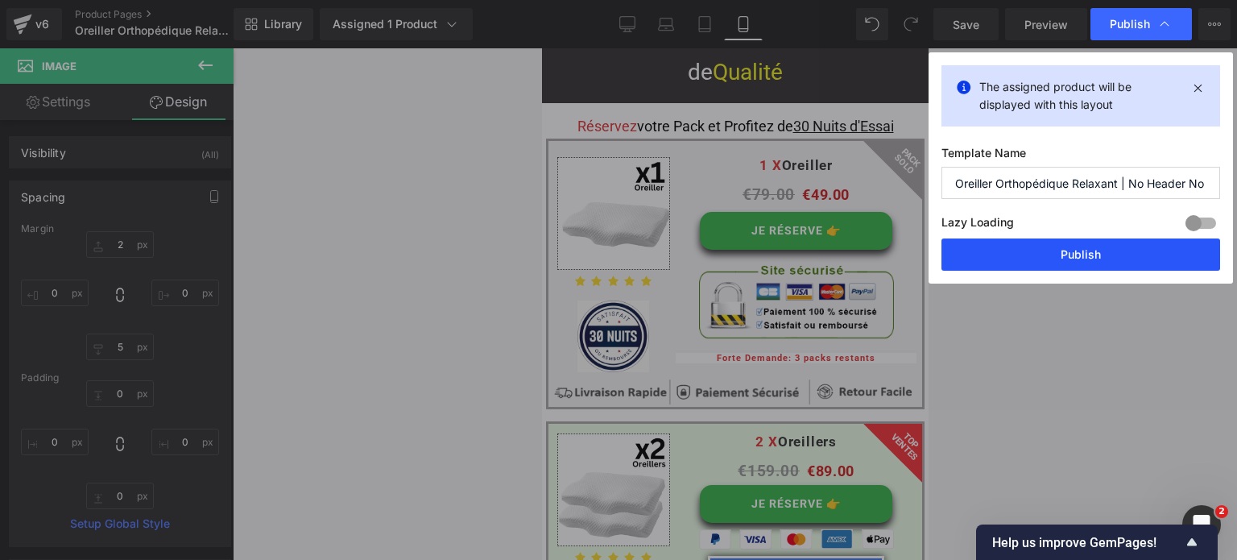
click at [1050, 257] on button "Publish" at bounding box center [1080, 254] width 279 height 32
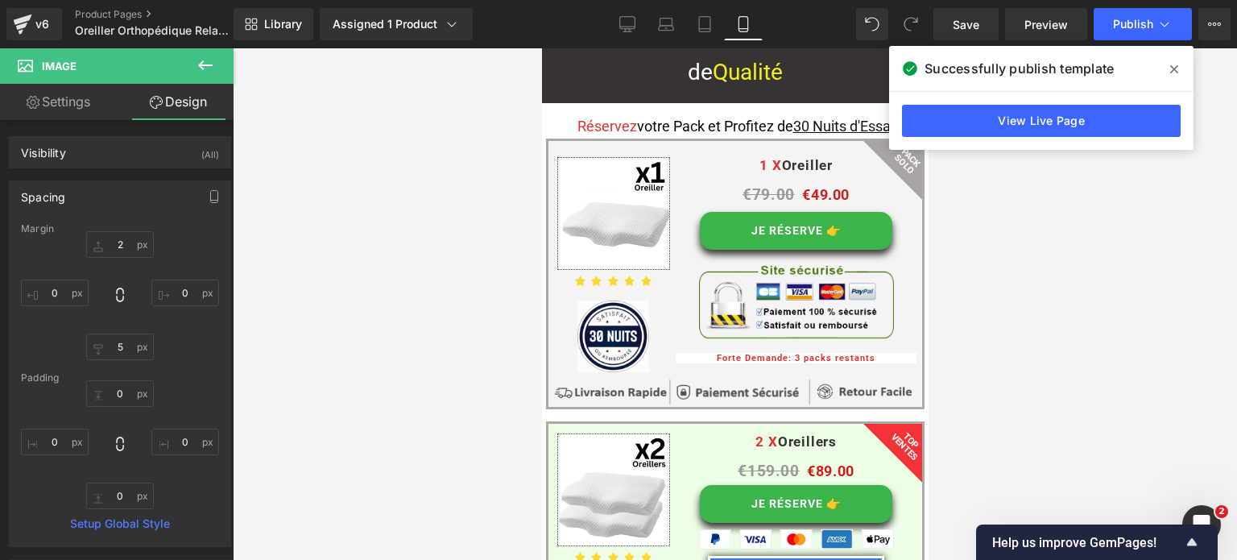
click at [1173, 67] on icon at bounding box center [1174, 69] width 8 height 13
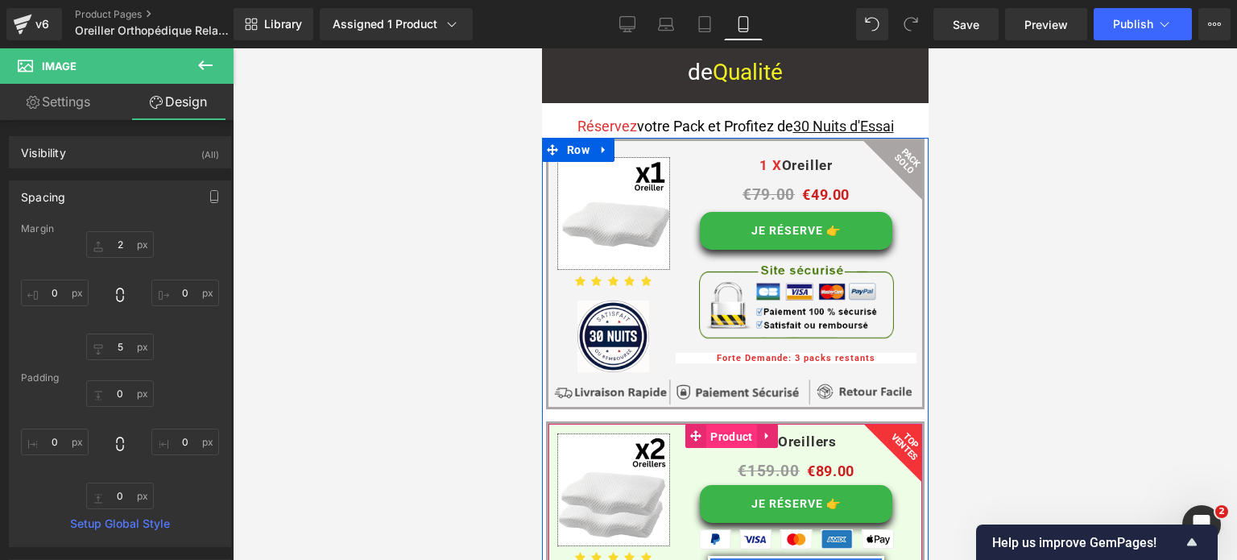
click at [709, 424] on span "Product" at bounding box center [730, 436] width 50 height 24
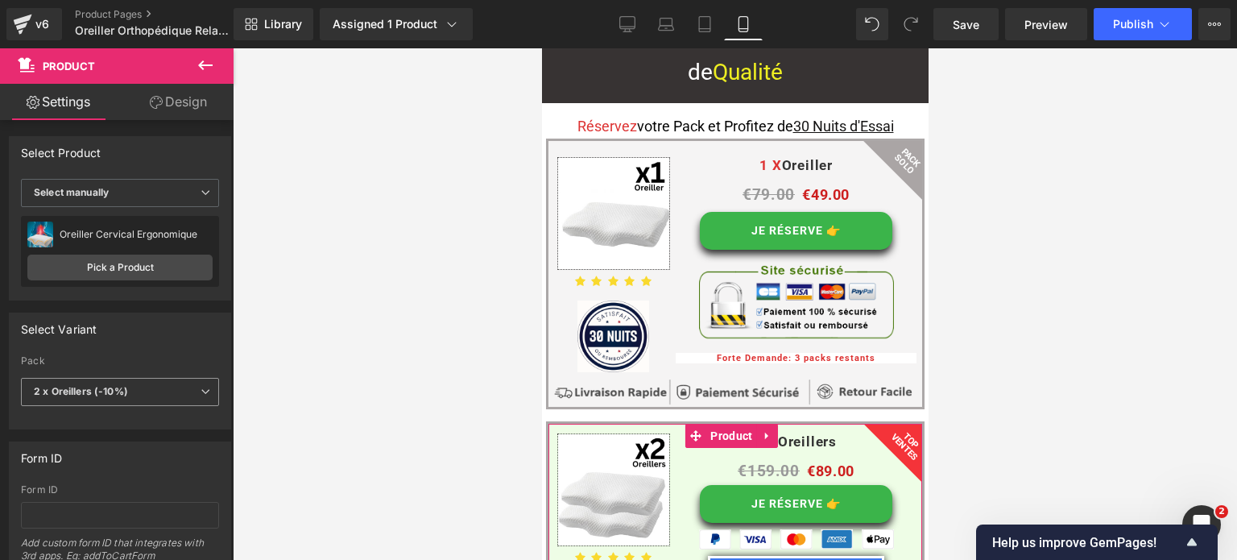
click at [120, 396] on b "2 x Oreillers (-10%)" at bounding box center [81, 391] width 94 height 12
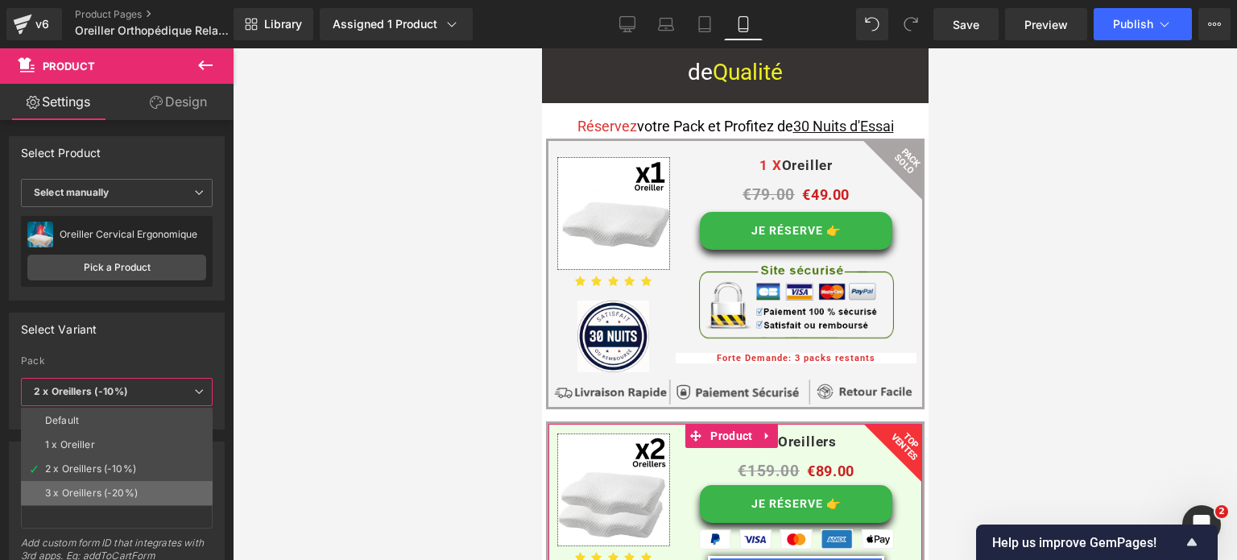
click at [107, 490] on div "3 x Oreillers (-20%)" at bounding box center [91, 492] width 93 height 11
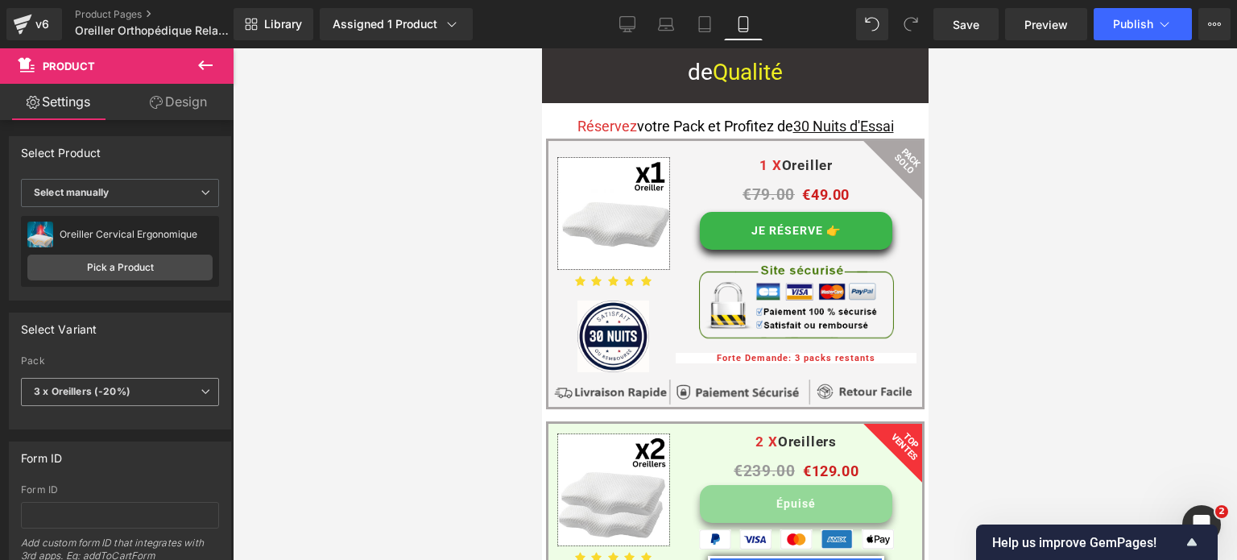
click at [122, 391] on b "3 x Oreillers (-20%)" at bounding box center [82, 391] width 97 height 12
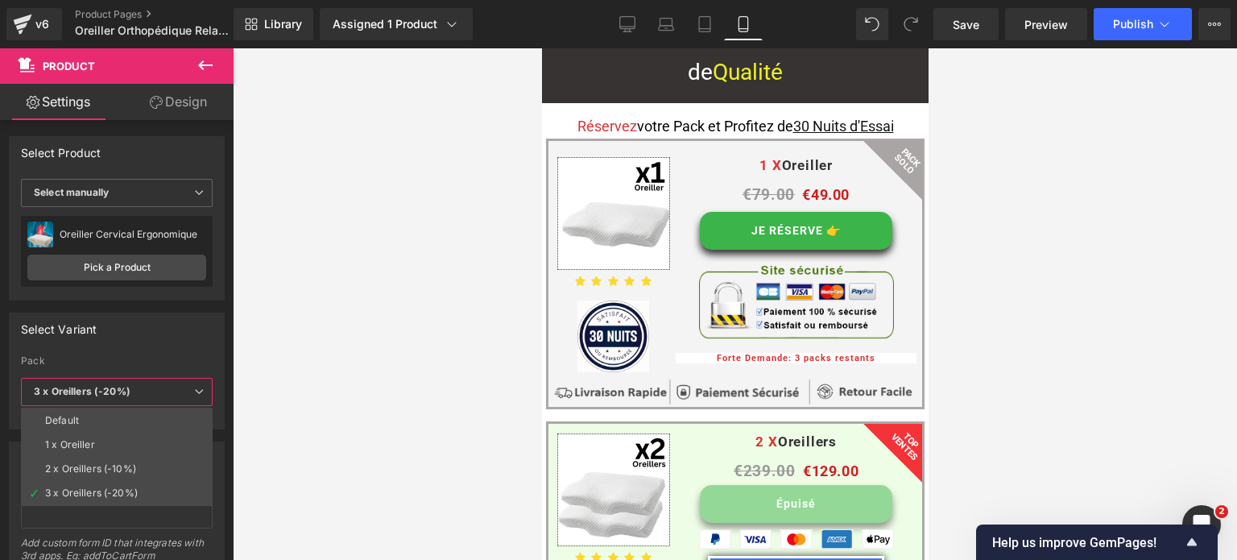
click at [106, 461] on li "2 x Oreillers (-10%)" at bounding box center [117, 469] width 192 height 24
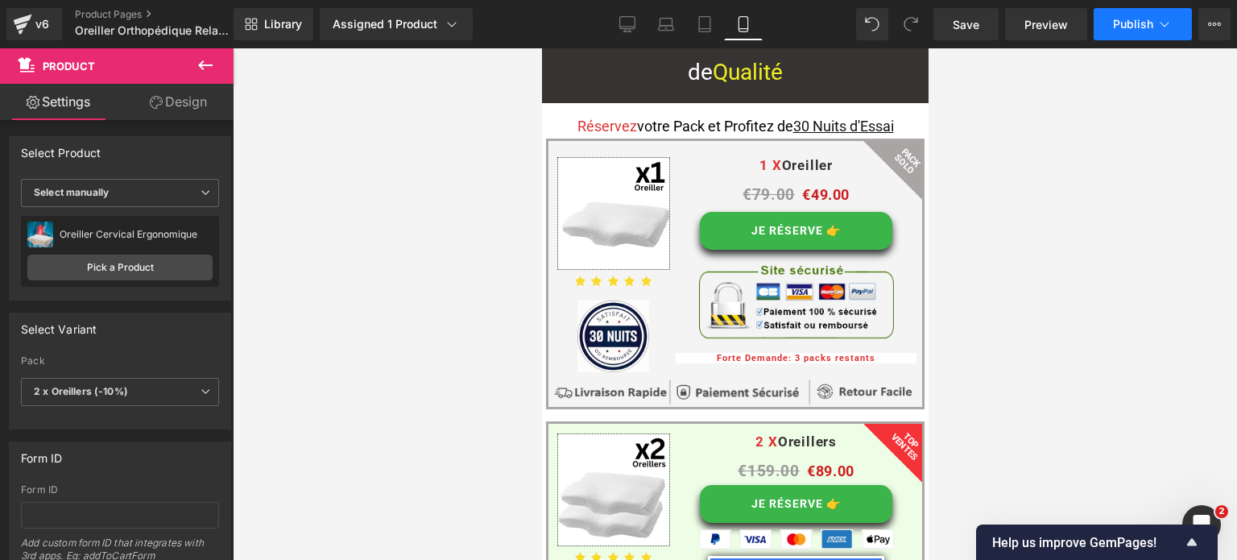
click at [1140, 19] on span "Publish" at bounding box center [1133, 24] width 40 height 13
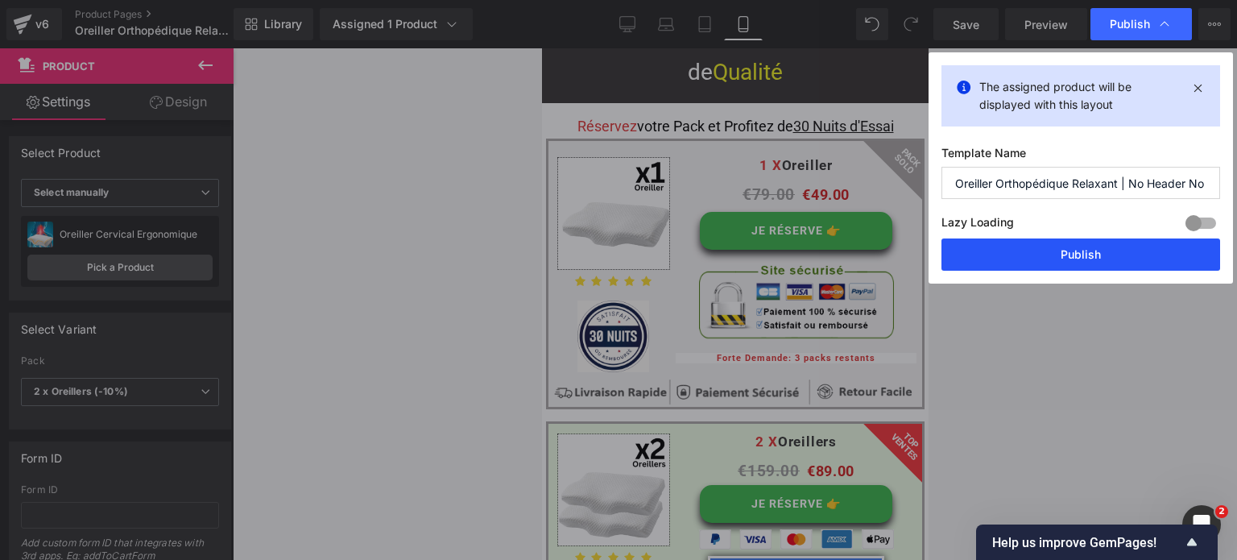
click at [1090, 260] on button "Publish" at bounding box center [1080, 254] width 279 height 32
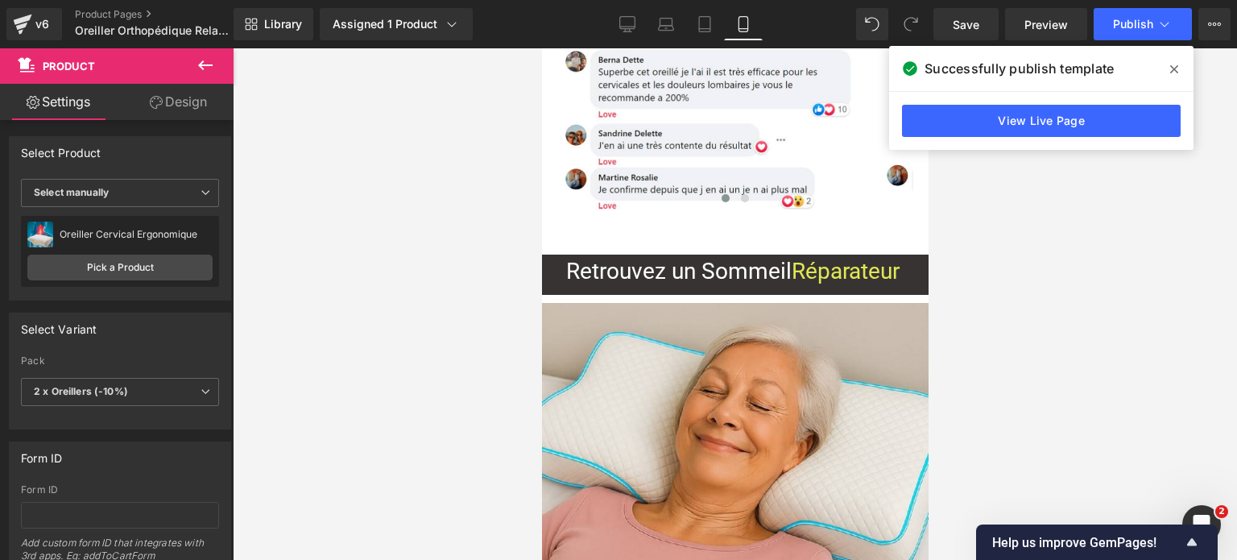
scroll to position [9610, 0]
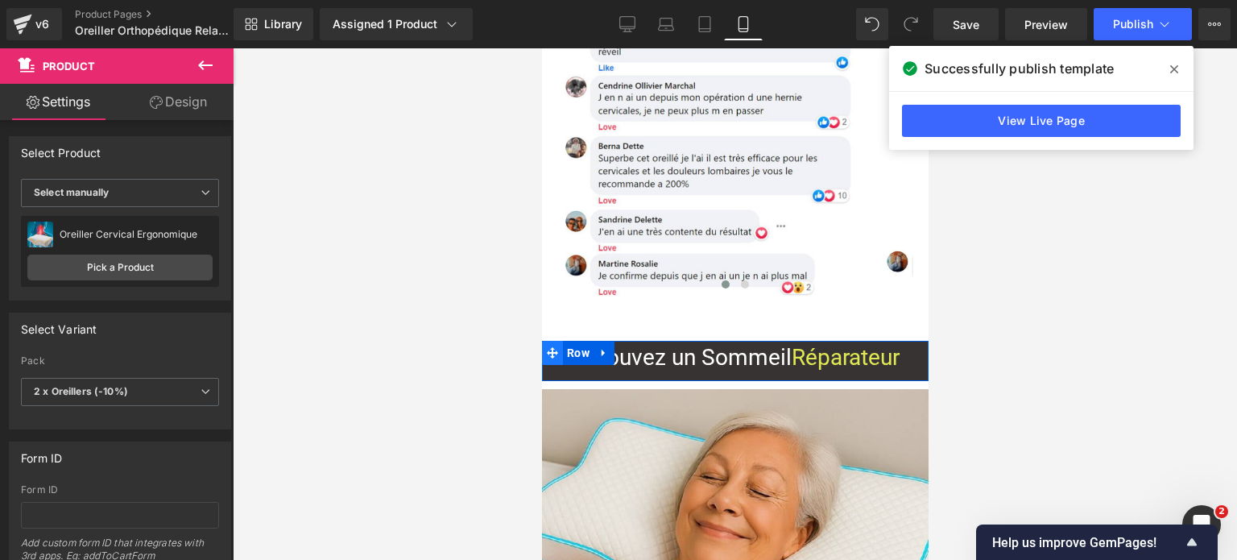
click at [552, 347] on icon at bounding box center [551, 353] width 11 height 12
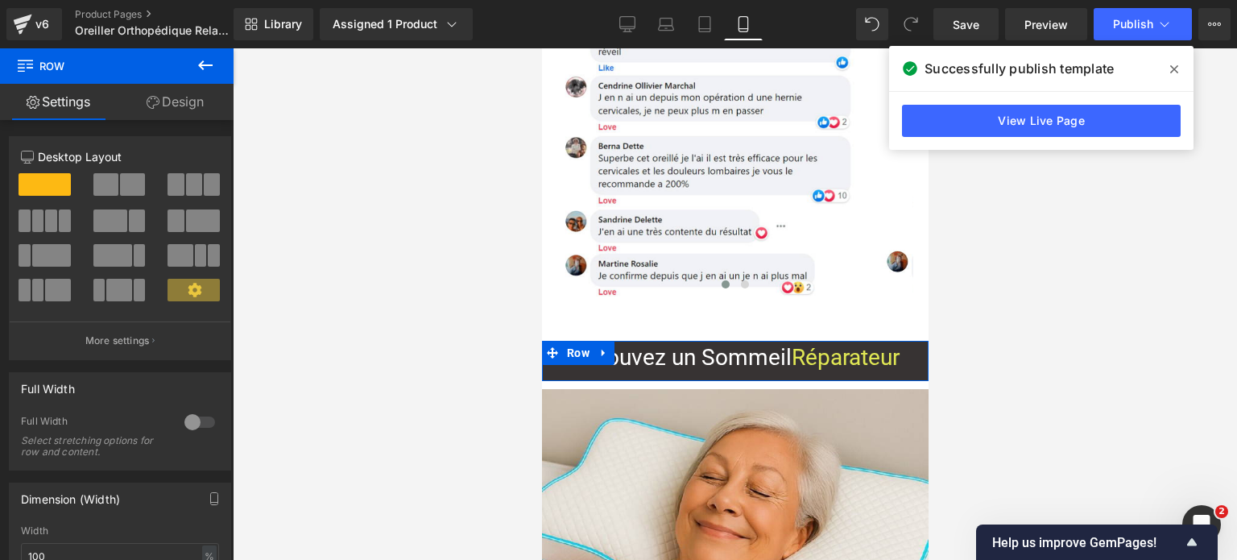
click at [169, 96] on link "Design" at bounding box center [175, 102] width 117 height 36
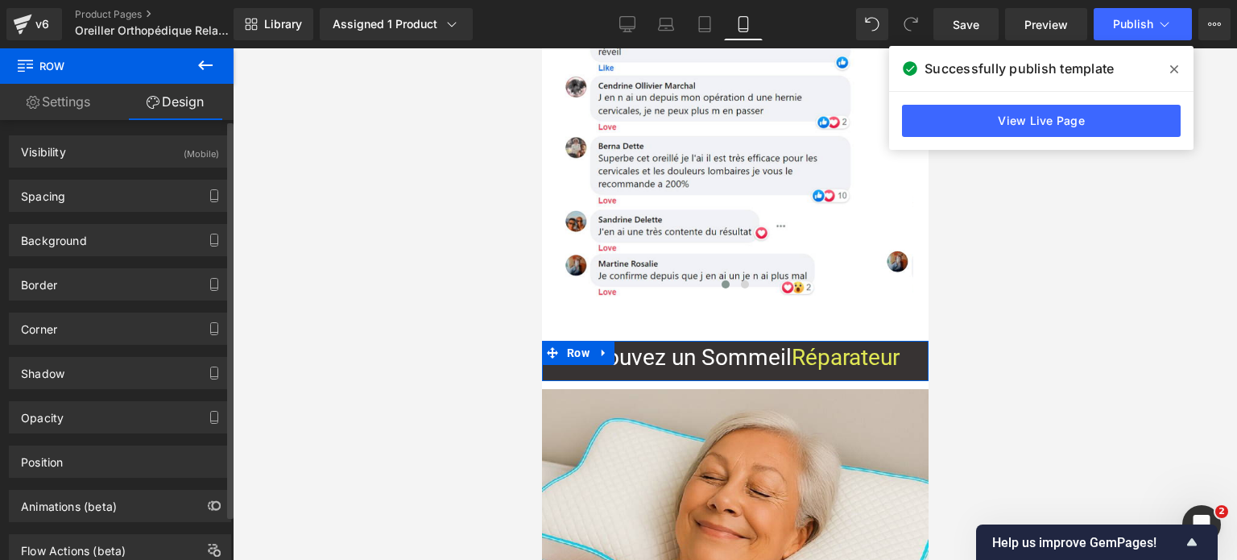
scroll to position [0, 0]
click at [556, 347] on icon at bounding box center [551, 353] width 11 height 12
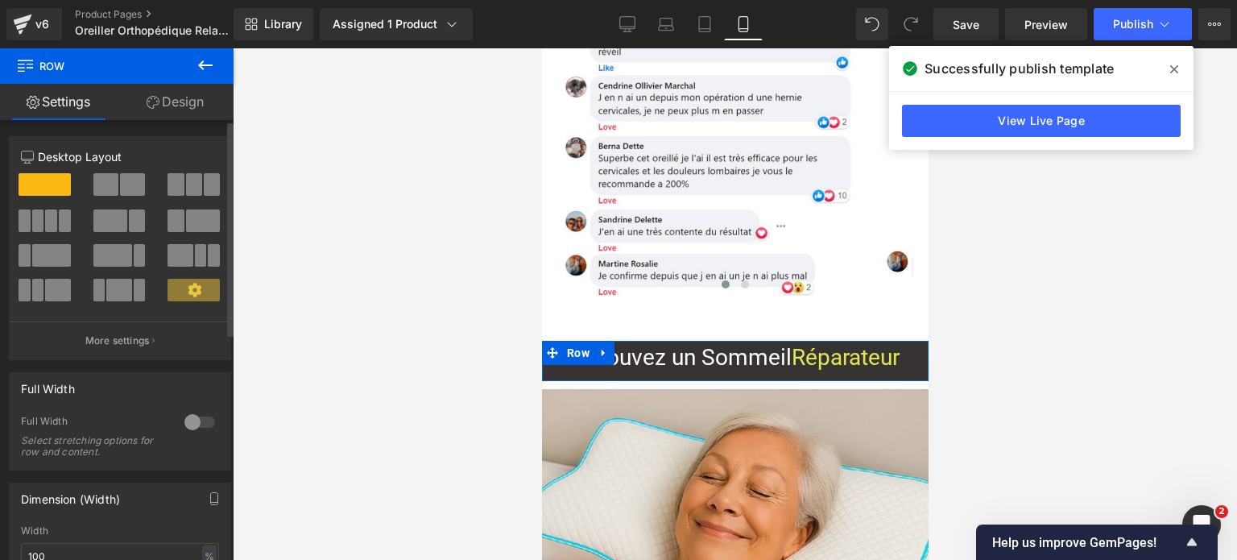
click at [195, 417] on div at bounding box center [199, 422] width 39 height 26
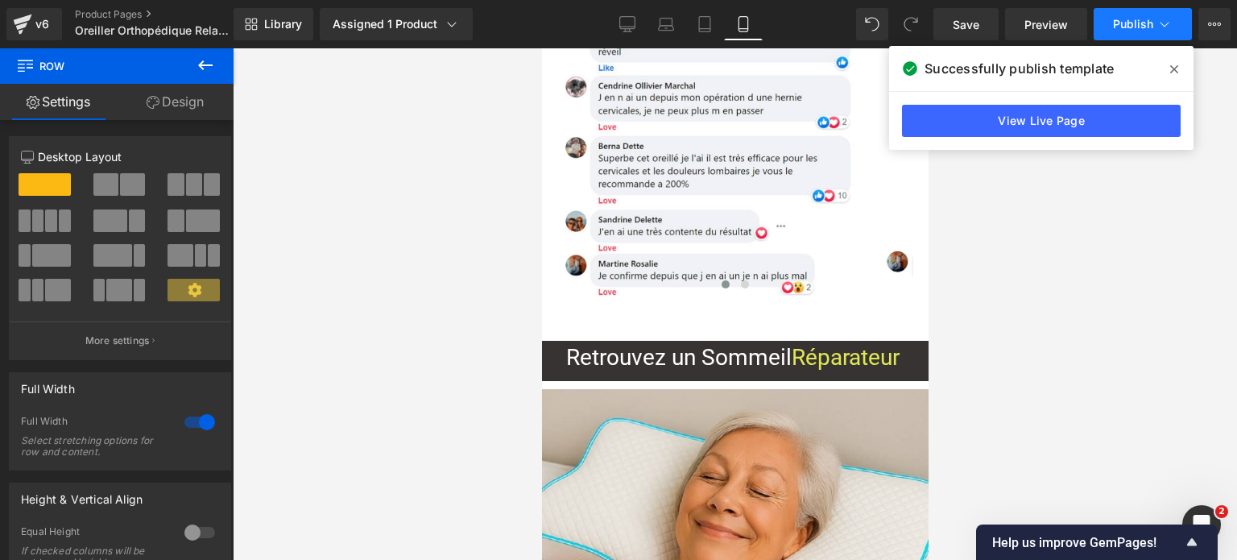
click at [1140, 21] on span "Publish" at bounding box center [1133, 24] width 40 height 13
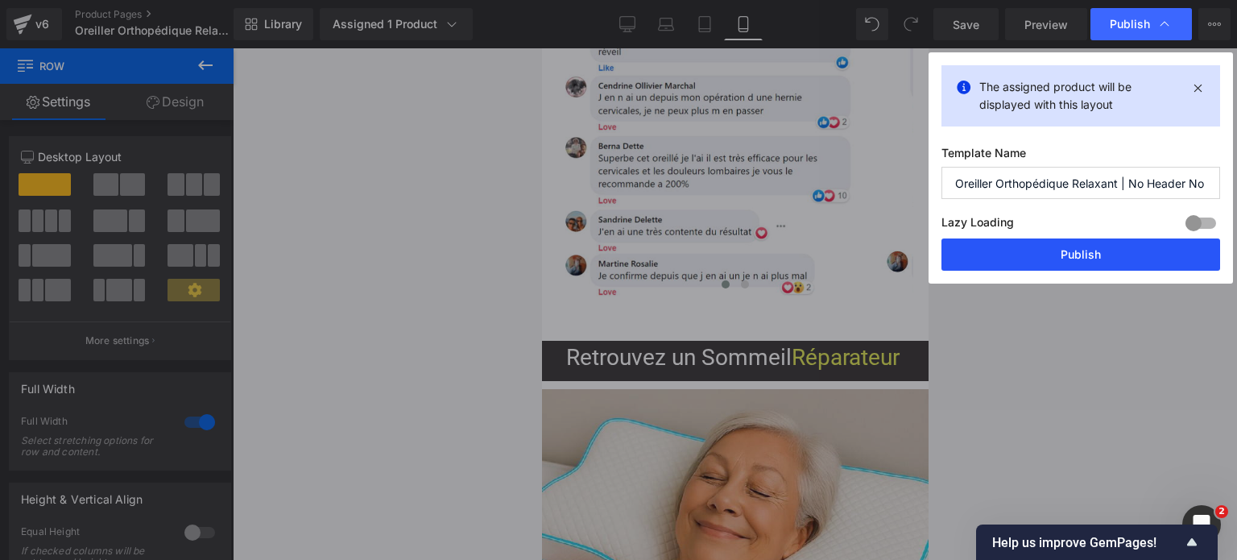
click at [1062, 251] on button "Publish" at bounding box center [1080, 254] width 279 height 32
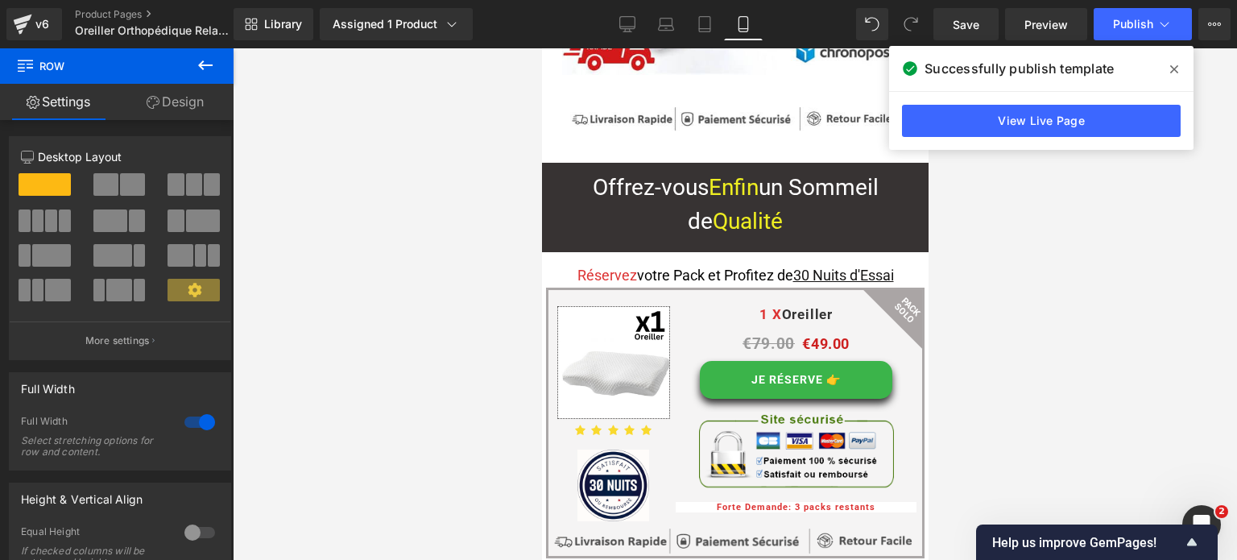
scroll to position [11784, 0]
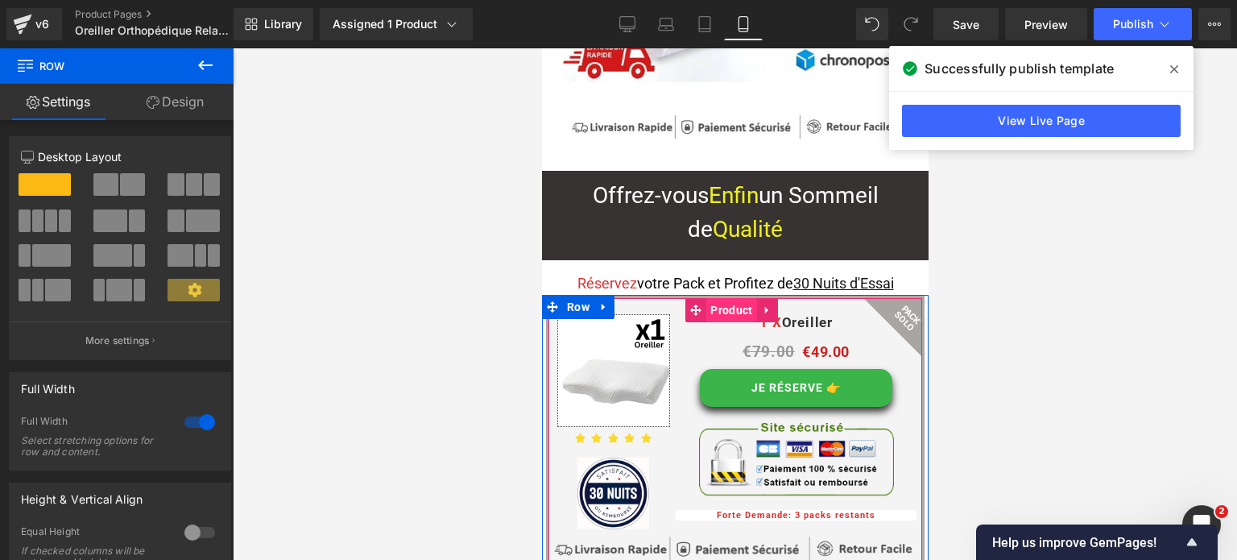
click at [726, 298] on span "Product" at bounding box center [730, 310] width 50 height 24
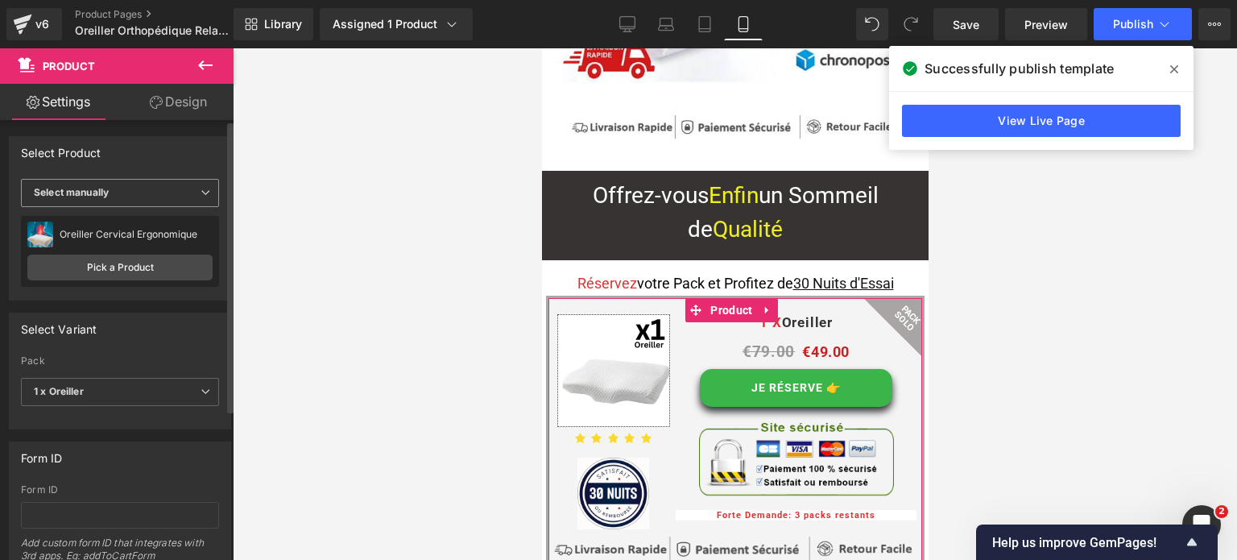
click at [122, 191] on span "Select manually" at bounding box center [120, 193] width 198 height 28
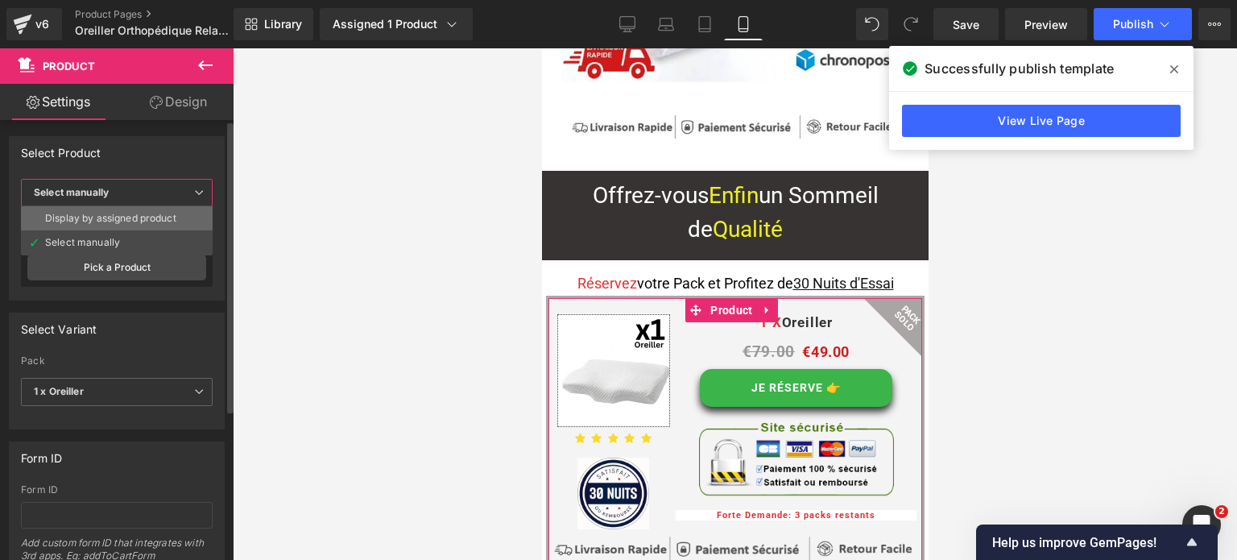
click at [122, 213] on div "Display by assigned product" at bounding box center [110, 218] width 131 height 11
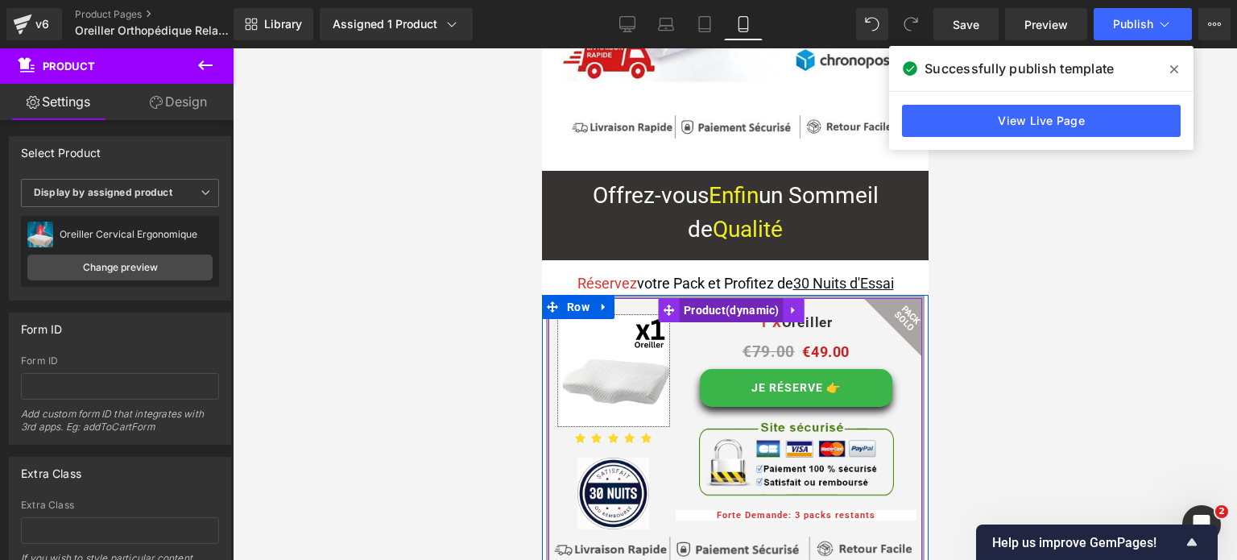
click at [699, 298] on span "Product" at bounding box center [731, 310] width 104 height 24
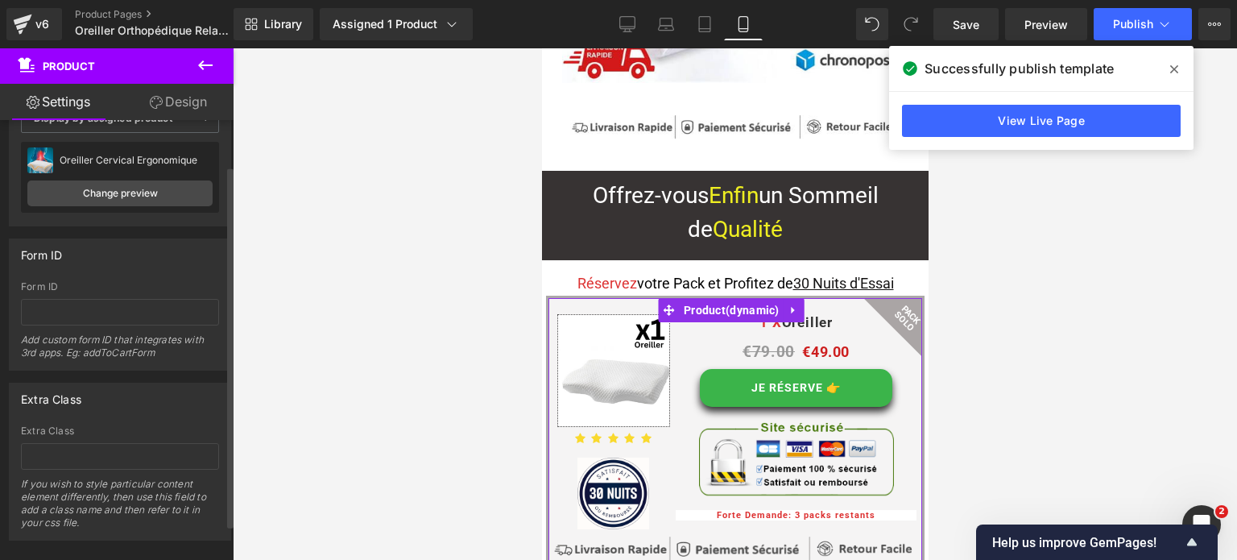
scroll to position [97, 0]
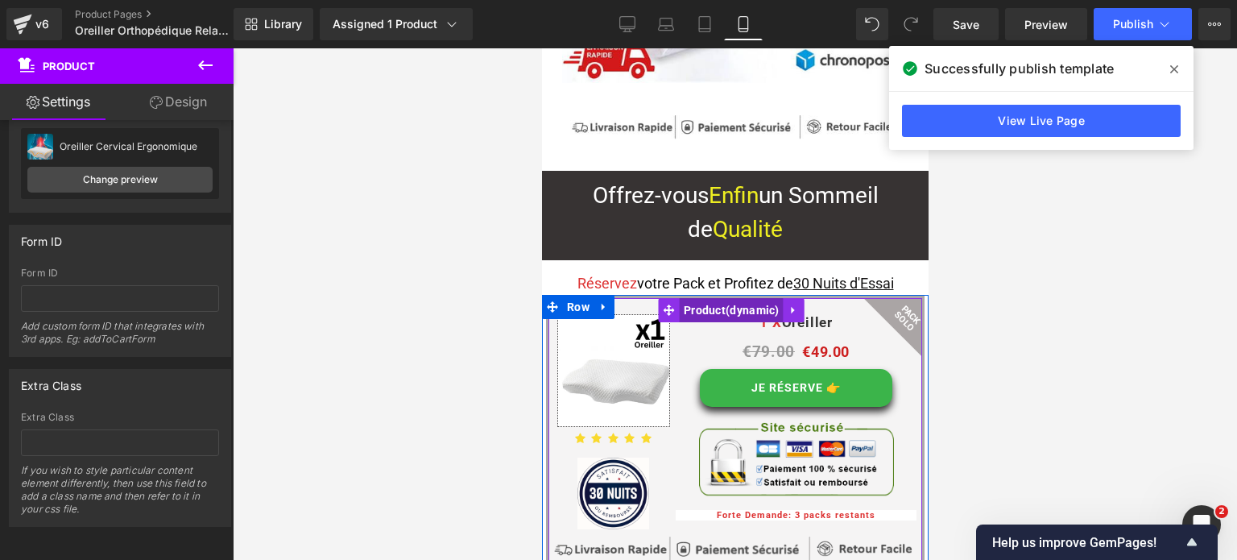
click at [689, 298] on span "Product" at bounding box center [731, 310] width 104 height 24
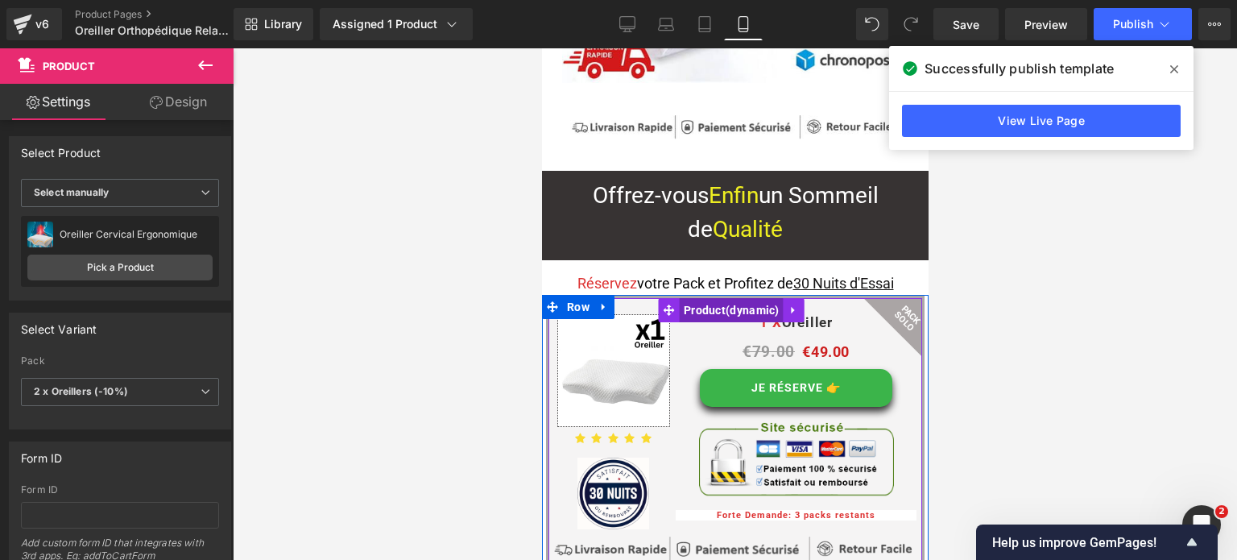
click at [684, 298] on span "Product" at bounding box center [731, 310] width 104 height 24
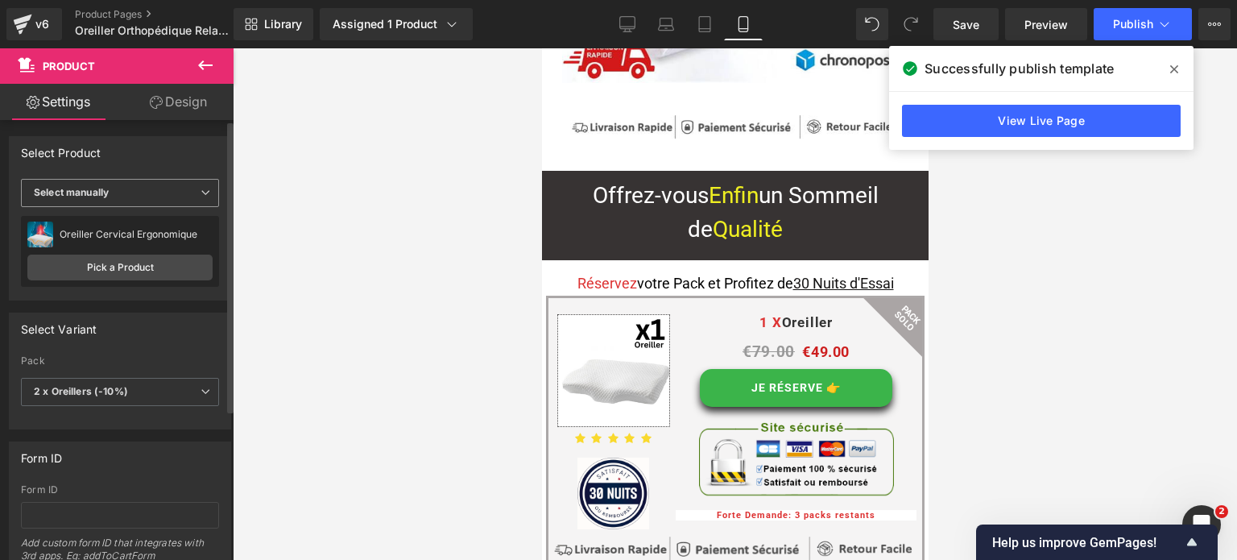
click at [101, 198] on b "Select manually" at bounding box center [71, 192] width 75 height 12
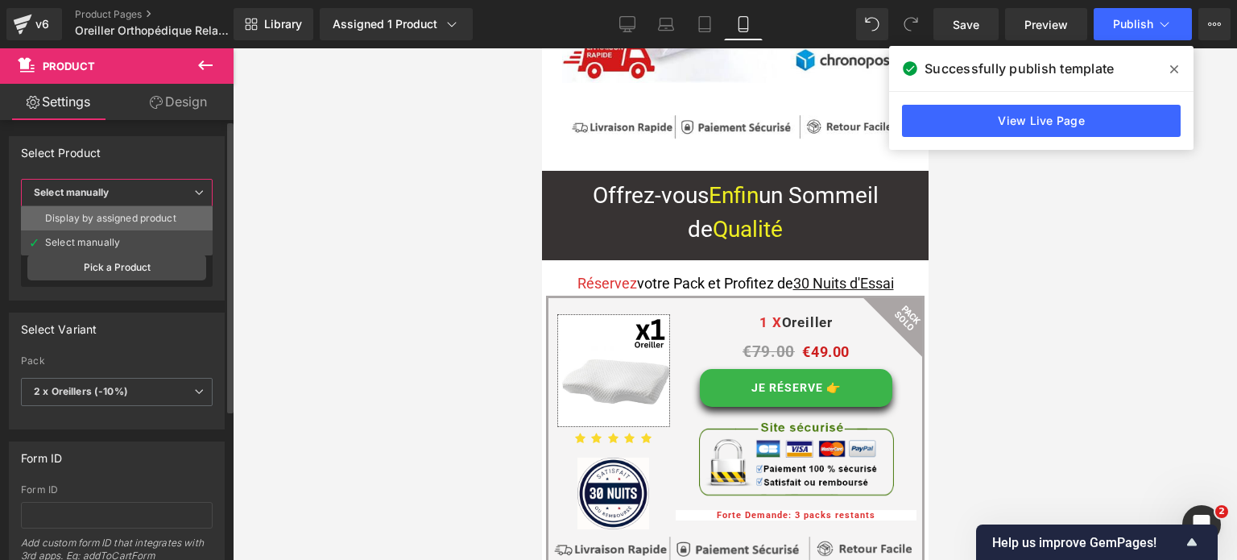
click at [125, 217] on div "Display by assigned product" at bounding box center [110, 218] width 131 height 11
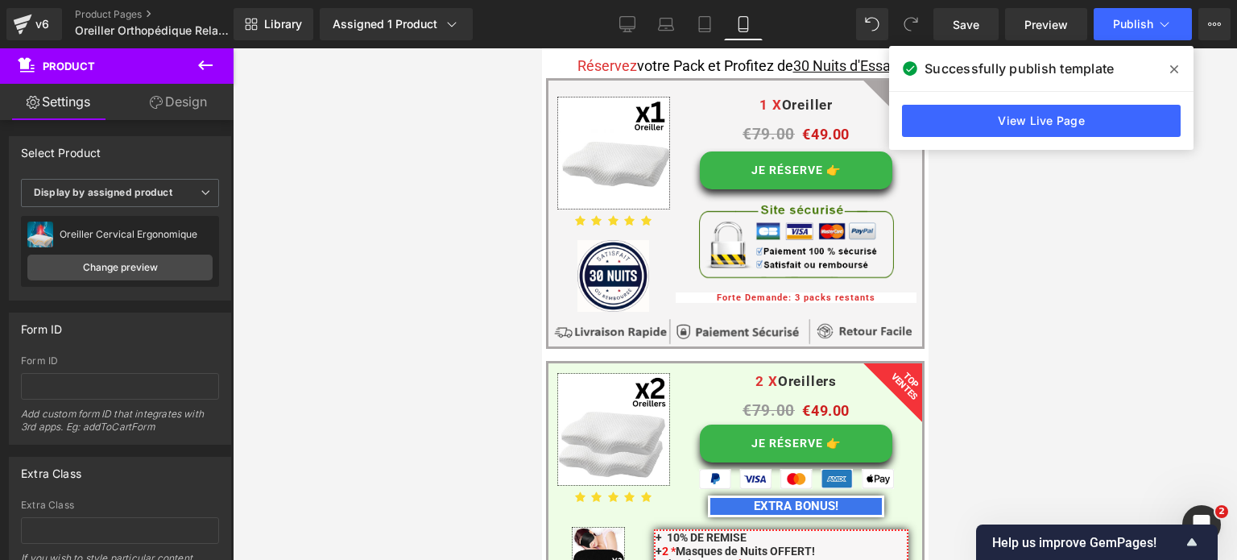
scroll to position [12026, 0]
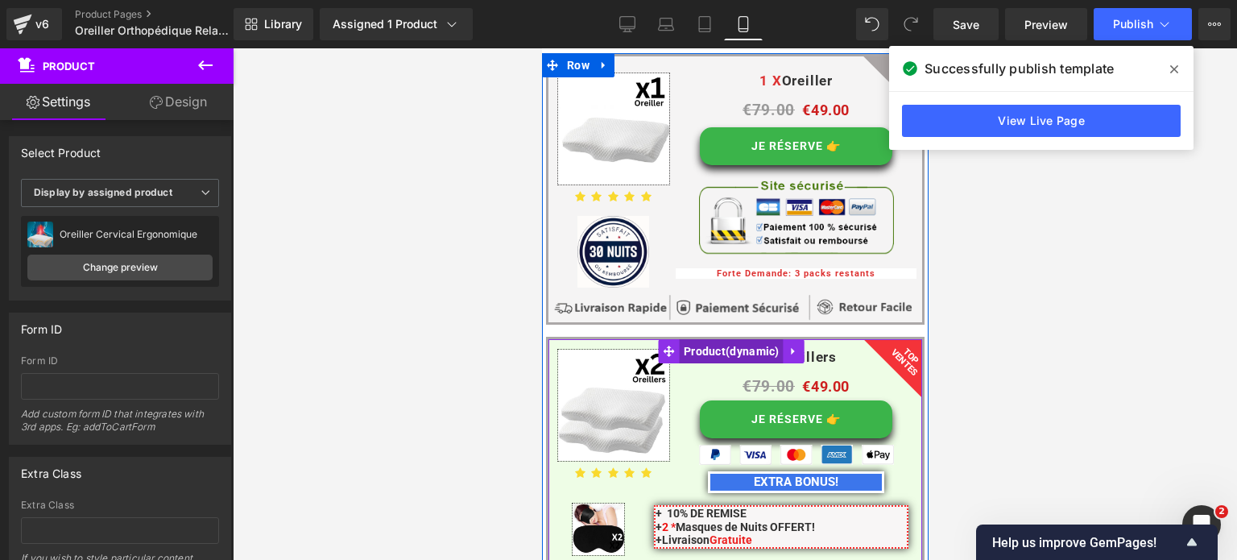
click at [680, 339] on span "Product" at bounding box center [731, 351] width 104 height 24
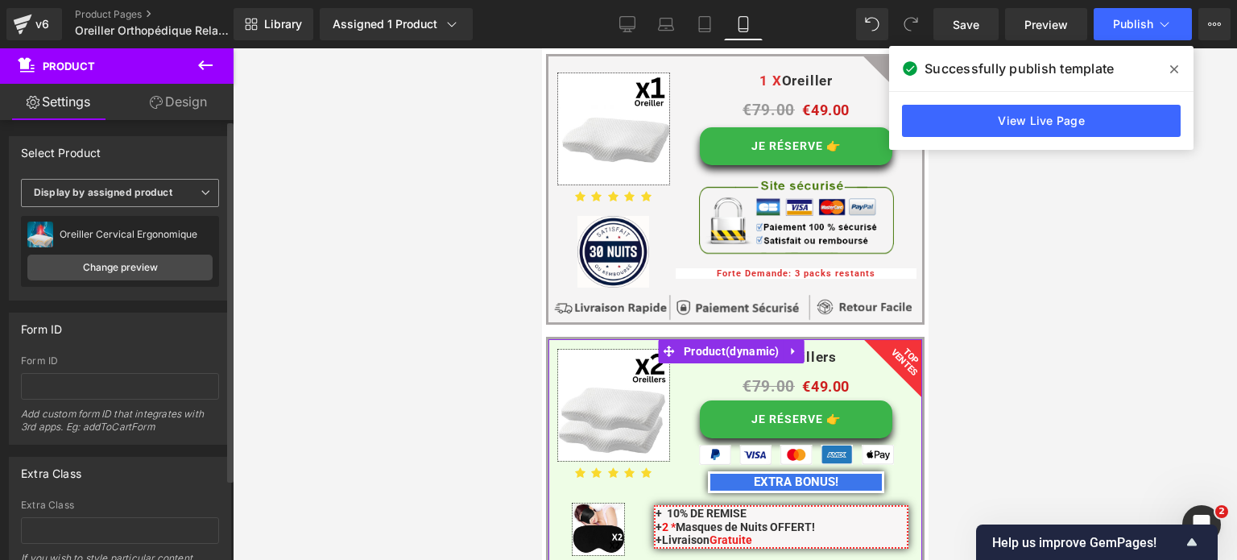
click at [180, 194] on span "Display by assigned product" at bounding box center [120, 193] width 198 height 28
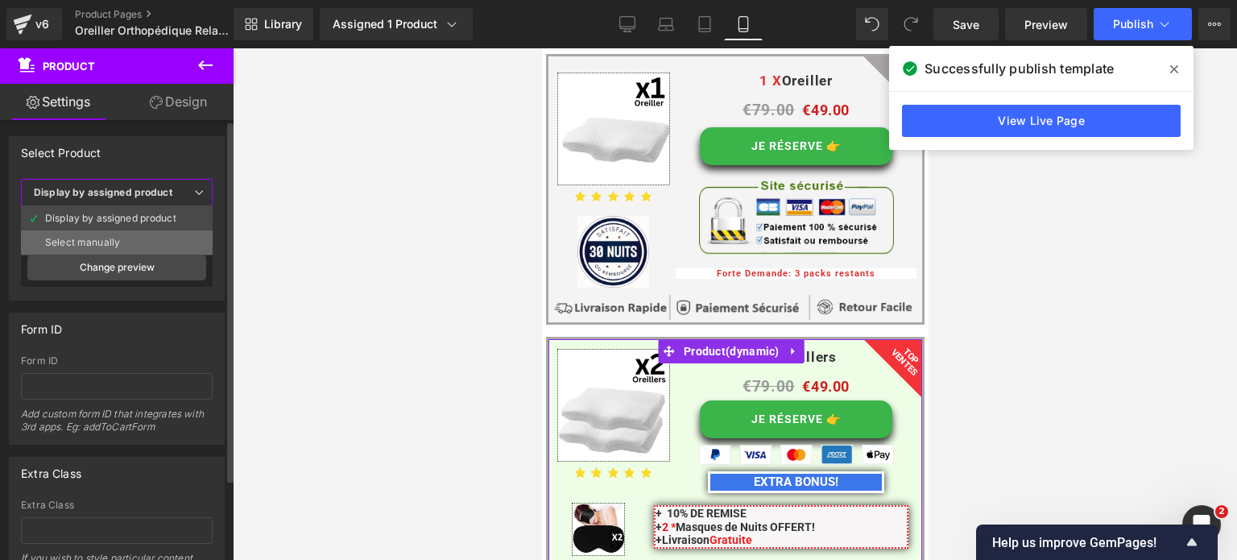
click at [134, 233] on li "Select manually" at bounding box center [117, 242] width 192 height 24
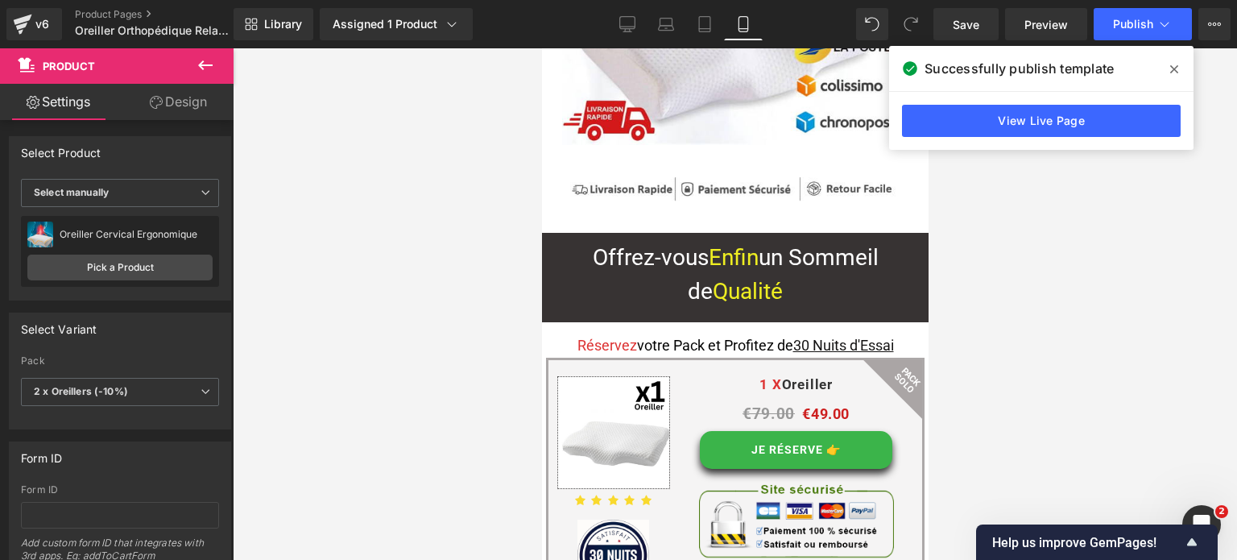
scroll to position [11704, 0]
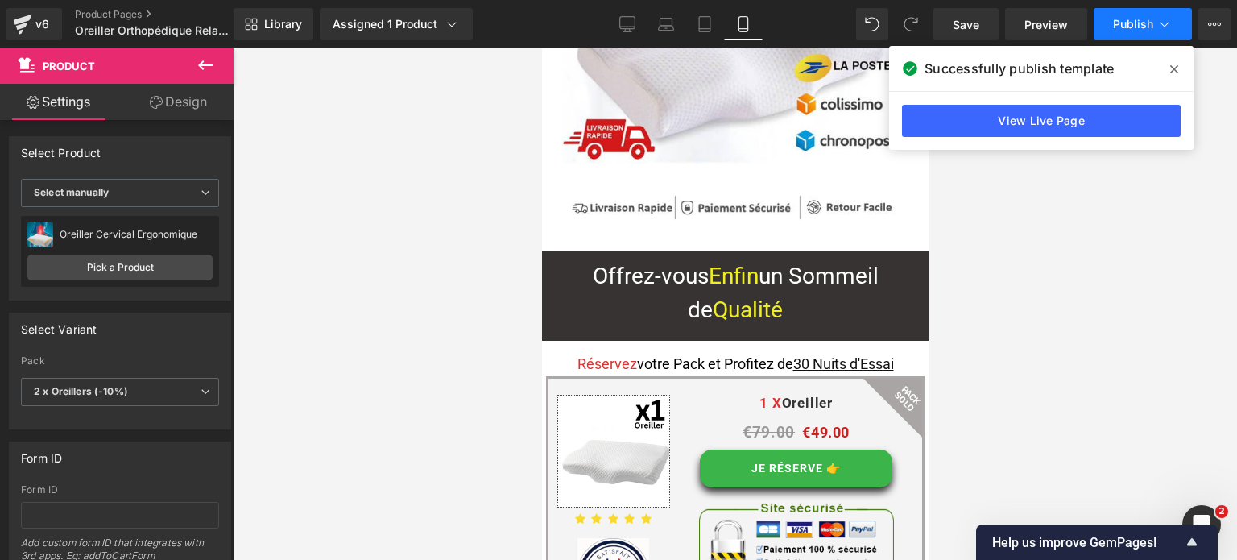
click at [1143, 14] on button "Publish" at bounding box center [1143, 24] width 98 height 32
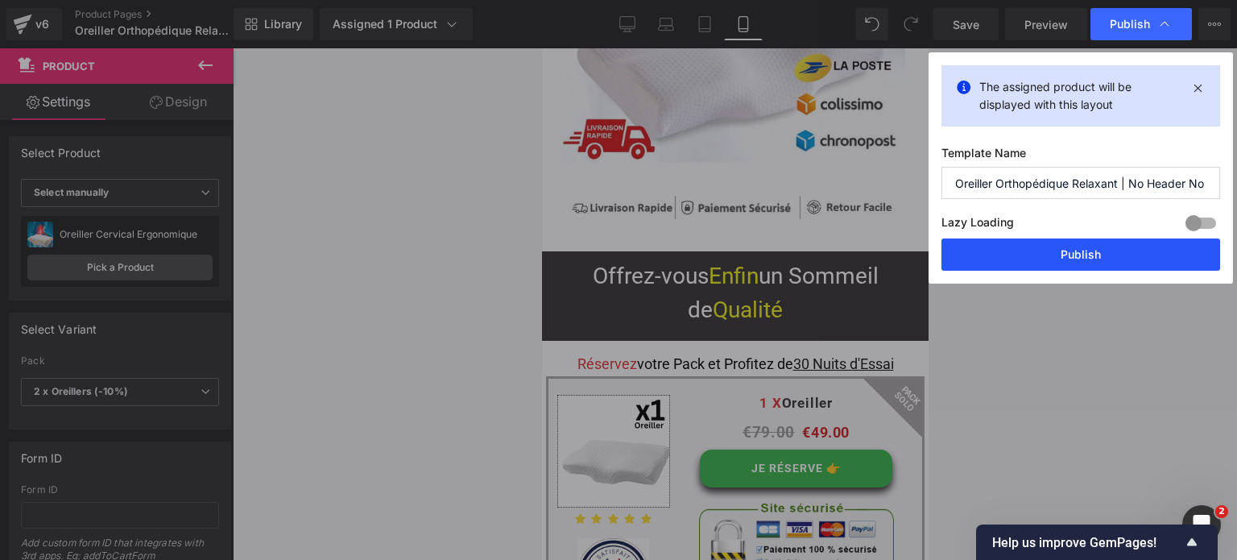
click at [1077, 244] on button "Publish" at bounding box center [1080, 254] width 279 height 32
